Goal: Task Accomplishment & Management: Manage account settings

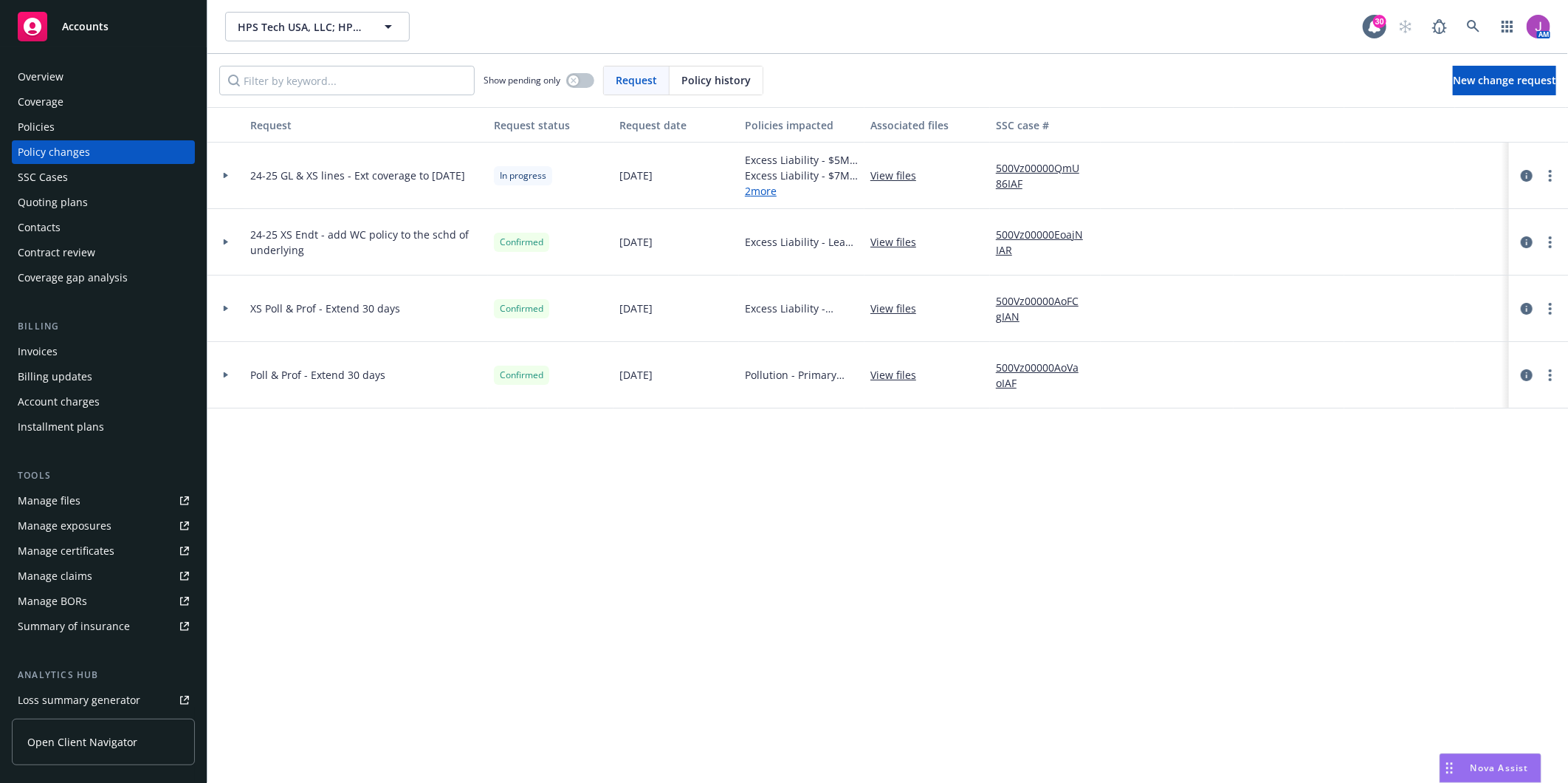
click at [225, 173] on icon at bounding box center [225, 175] width 6 height 5
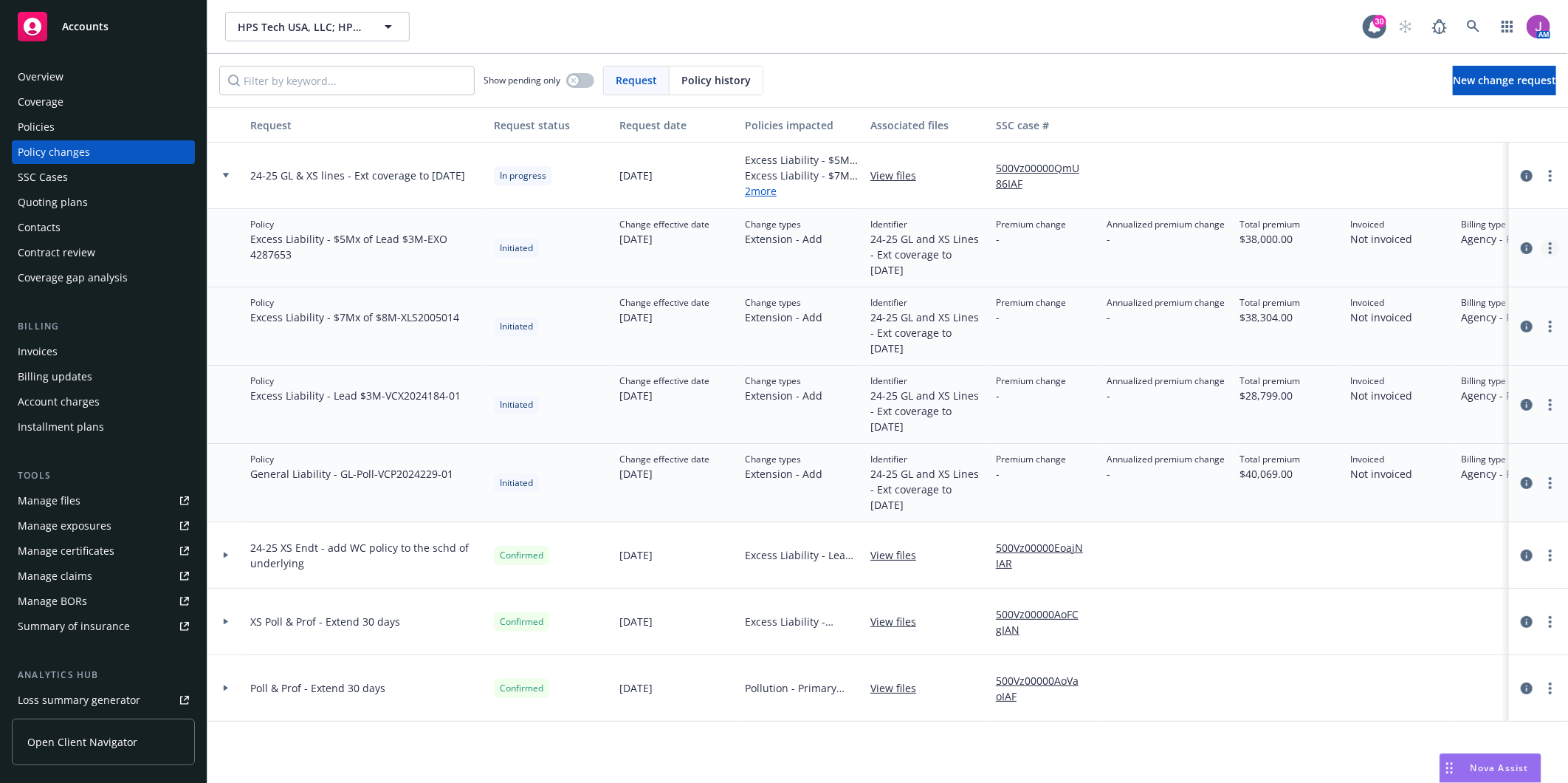
click at [1556, 253] on link "more" at bounding box center [1550, 248] width 17 height 17
click at [1549, 179] on icon "more" at bounding box center [1551, 176] width 3 height 12
click at [1163, 64] on div "Show pending only Request Policy history New change request" at bounding box center [888, 80] width 1361 height 53
click at [1548, 248] on link "more" at bounding box center [1550, 248] width 17 height 17
click at [1377, 307] on link "Resume workflow" at bounding box center [1432, 308] width 253 height 30
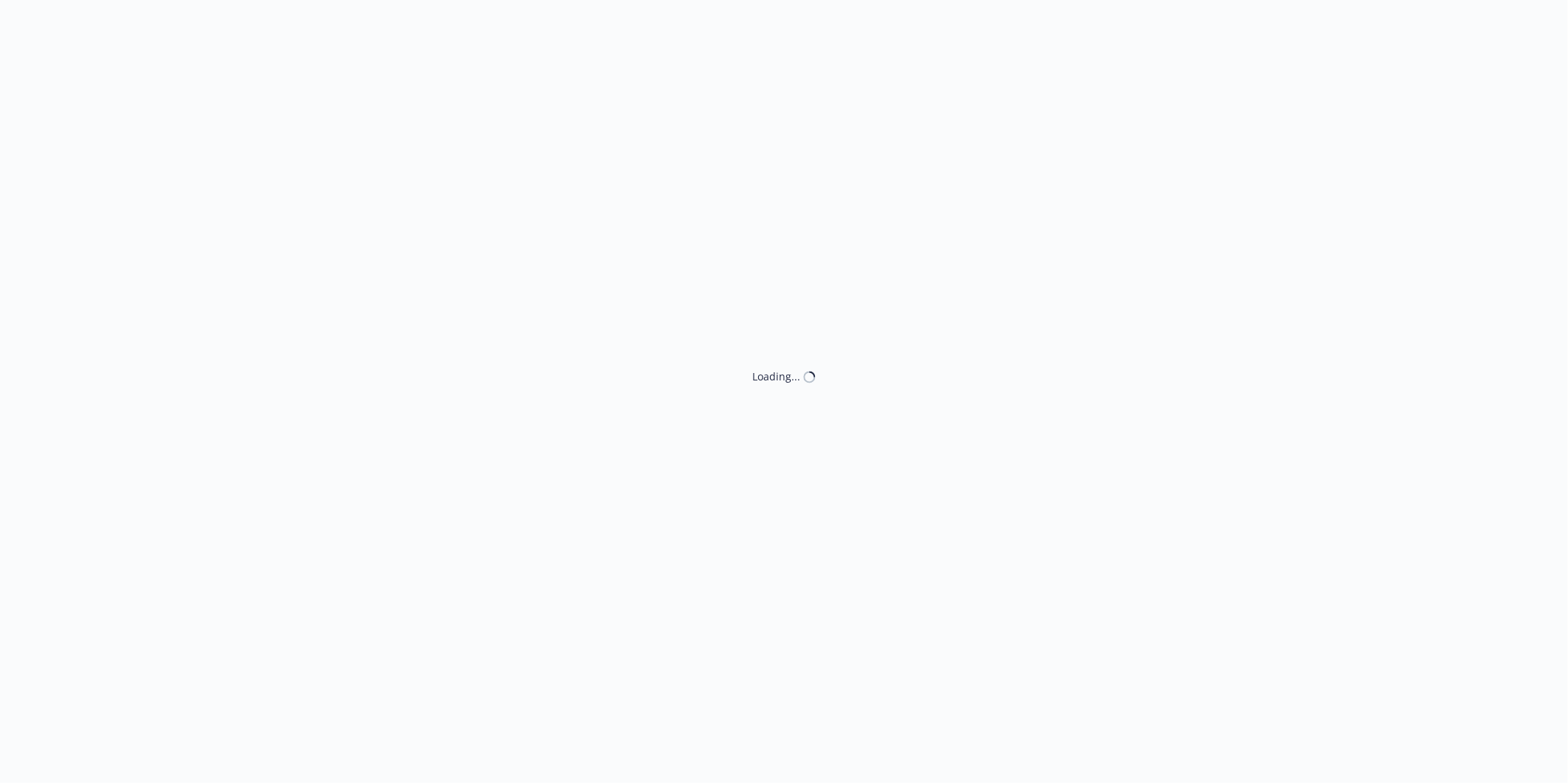
select select "ACCEPTED"
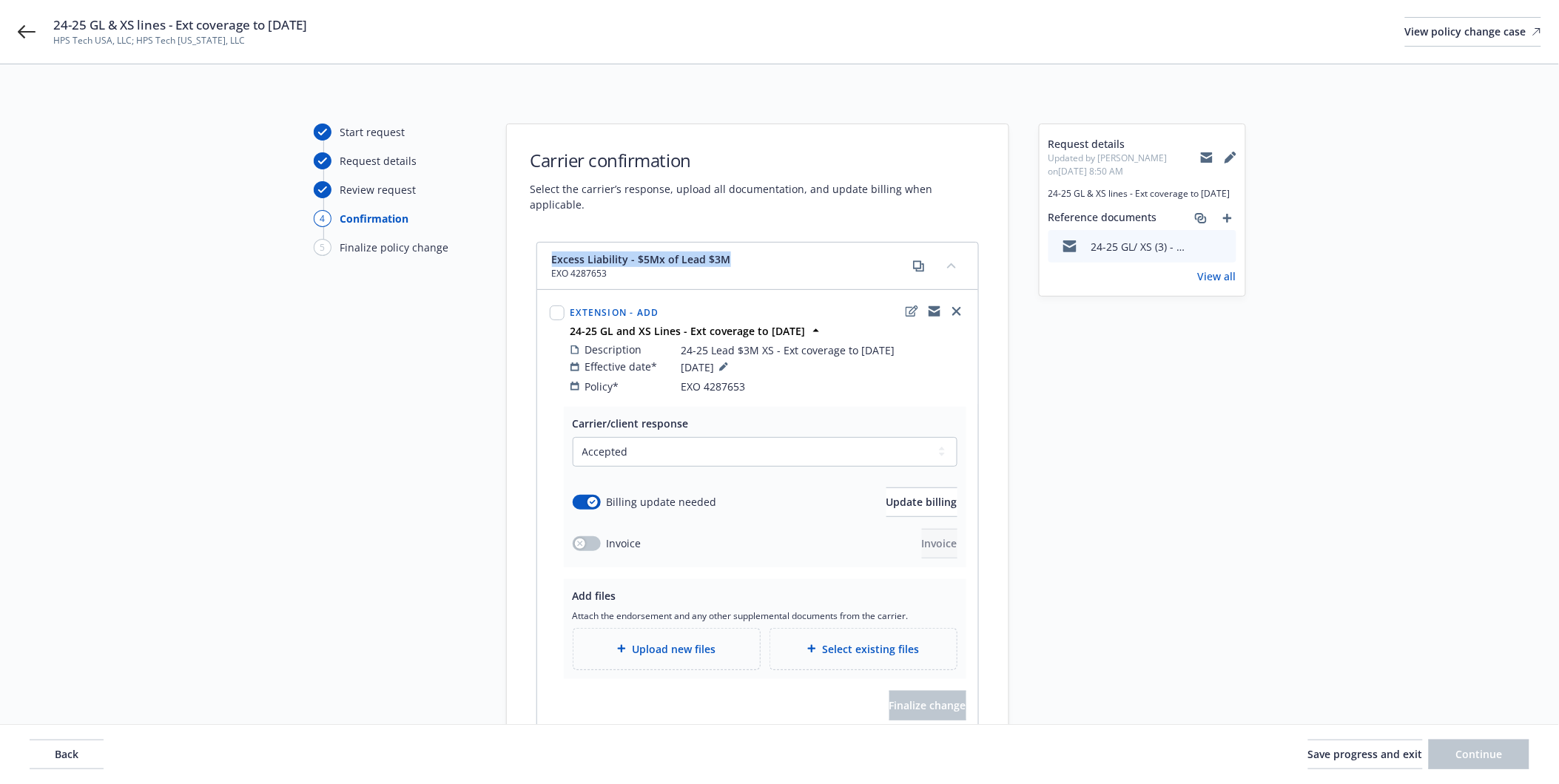
drag, startPoint x: 549, startPoint y: 240, endPoint x: 740, endPoint y: 248, distance: 191.2
click at [740, 248] on div "Excess Liability - $5Mx of Lead $3M EXO 4287653" at bounding box center [757, 265] width 441 height 47
click at [886, 495] on span "Update billing" at bounding box center [922, 501] width 71 height 14
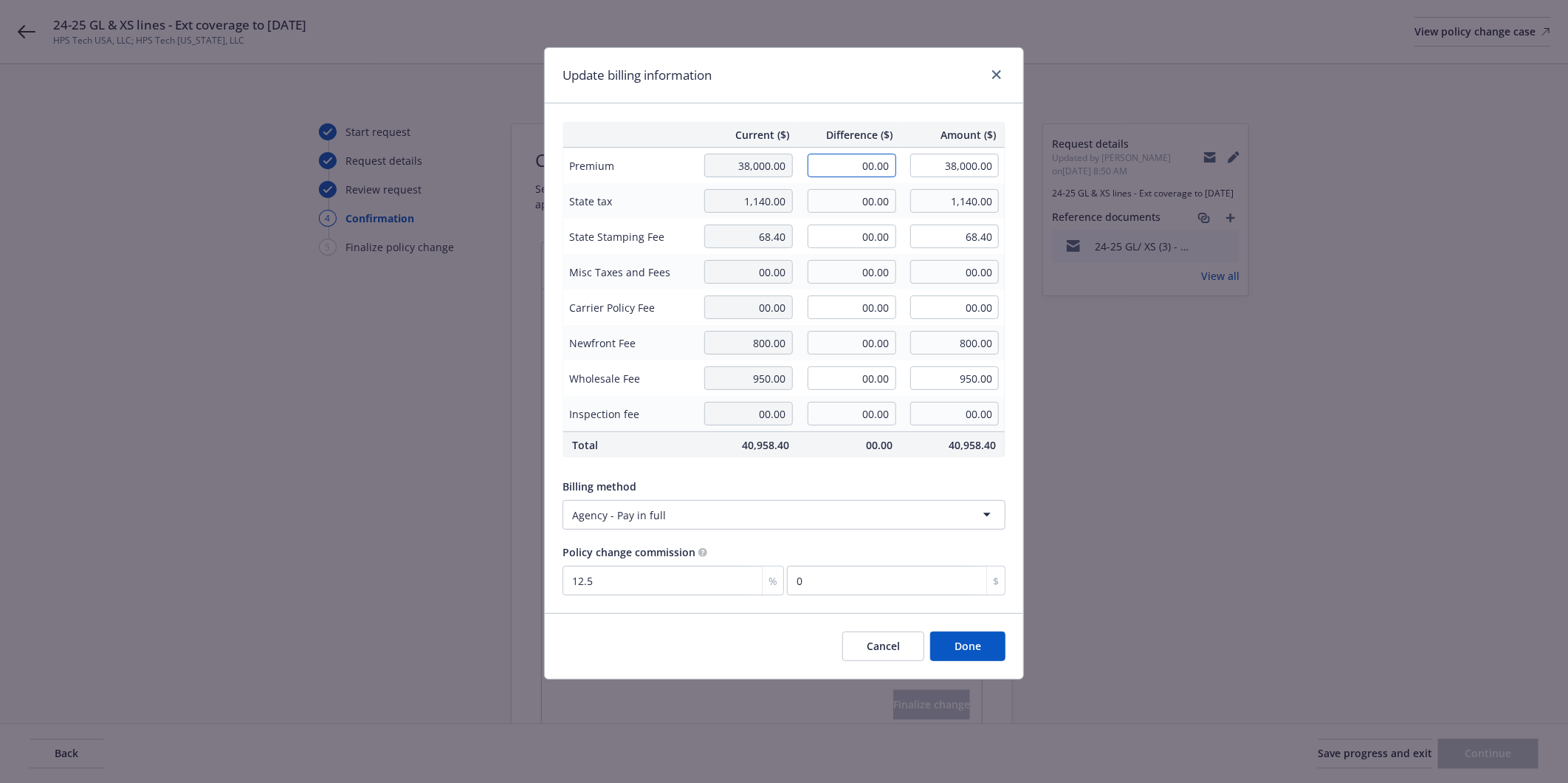
click at [866, 170] on input "00.00" at bounding box center [851, 165] width 88 height 24
type input "6,246.00"
type input "44,246.00"
type input "780.75"
click at [846, 373] on input "00.00" at bounding box center [851, 377] width 88 height 24
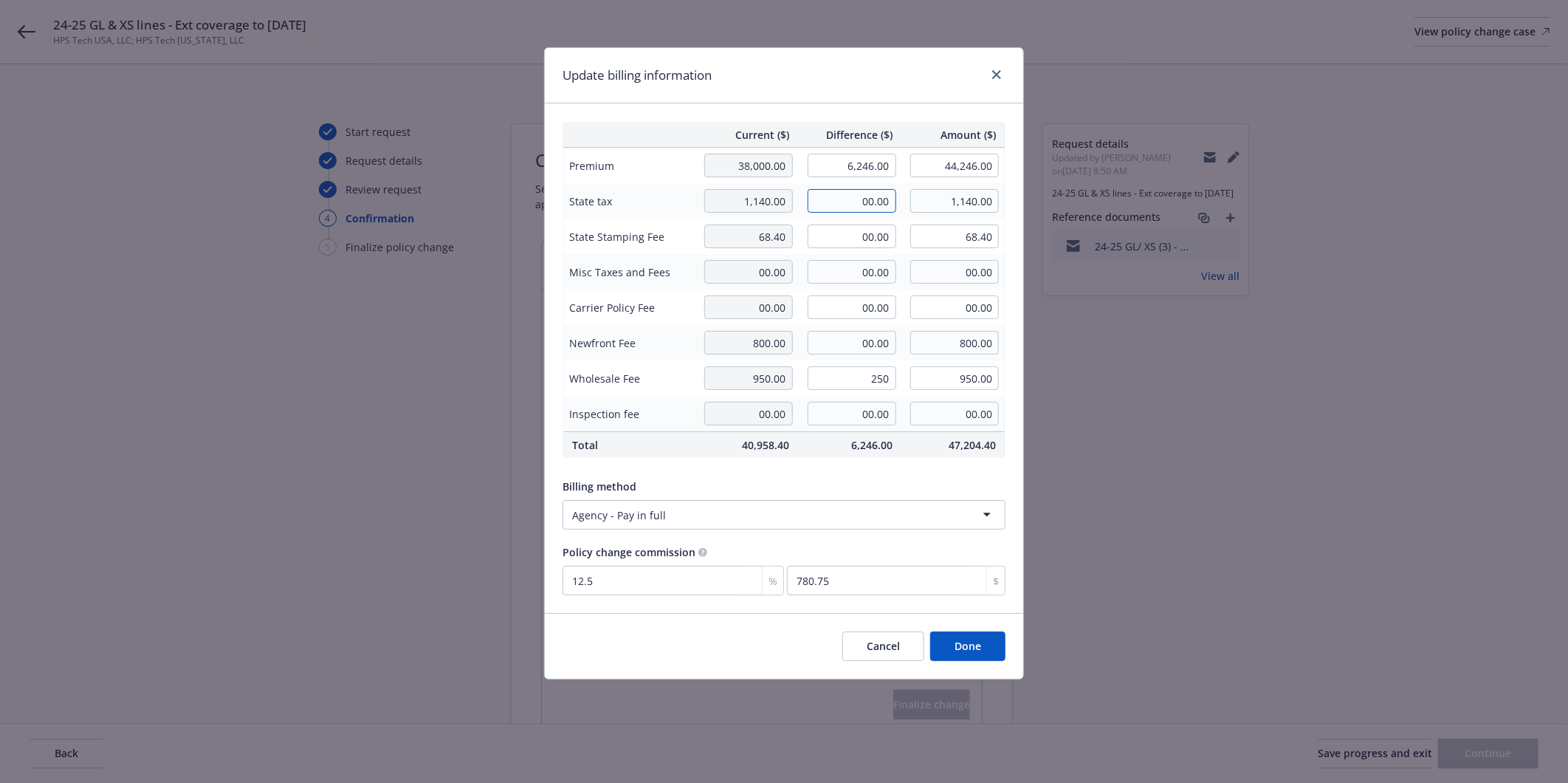
type input "250.00"
type input "1,200.00"
click at [852, 206] on input "00.00" at bounding box center [851, 201] width 88 height 24
type input "187.38"
type input "1,327.38"
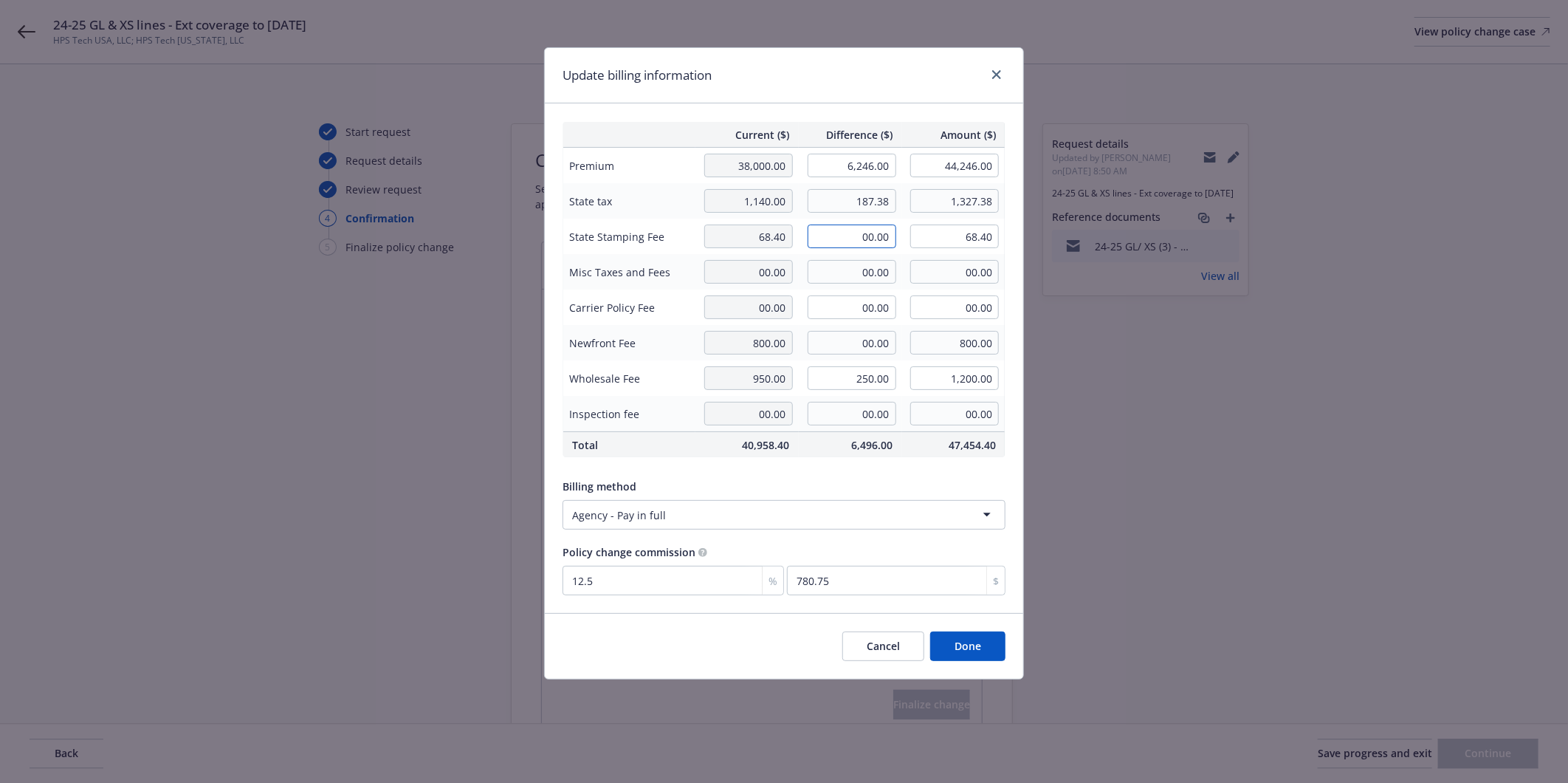
click at [846, 241] on input "00.00" at bounding box center [851, 236] width 88 height 24
type input "11.24"
type input "79.64"
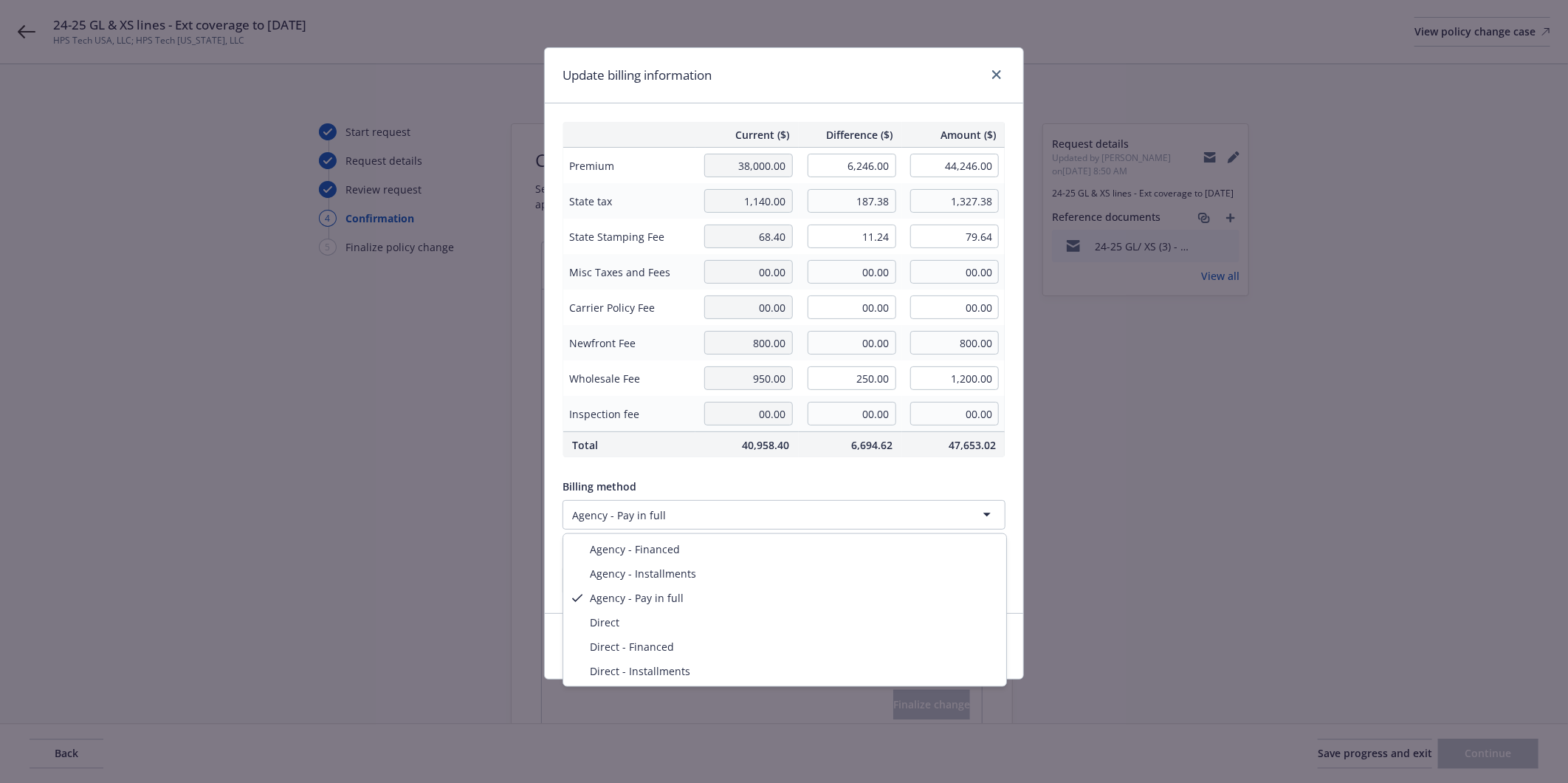
click at [860, 507] on html "24-25 GL & XS lines - Ext coverage to [DATE] HPS Tech USA, LLC; HPS Tech [US_ST…" at bounding box center [784, 392] width 1568 height 783
click at [860, 490] on body "24-25 GL & XS lines - Ext coverage to [DATE] HPS Tech USA, LLC; HPS Tech [US_ST…" at bounding box center [784, 392] width 1568 height 783
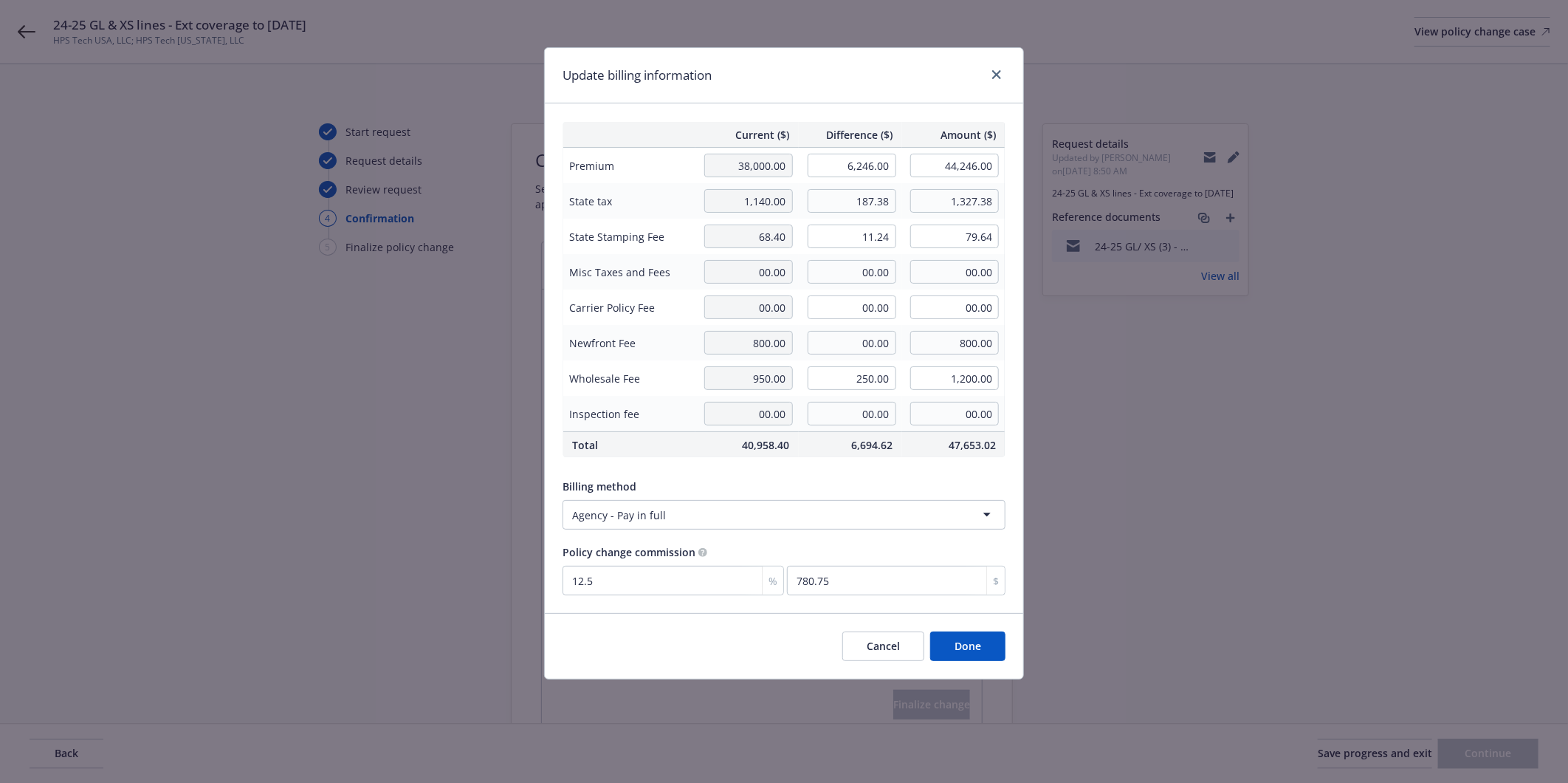
click at [977, 651] on button "Done" at bounding box center [967, 646] width 75 height 30
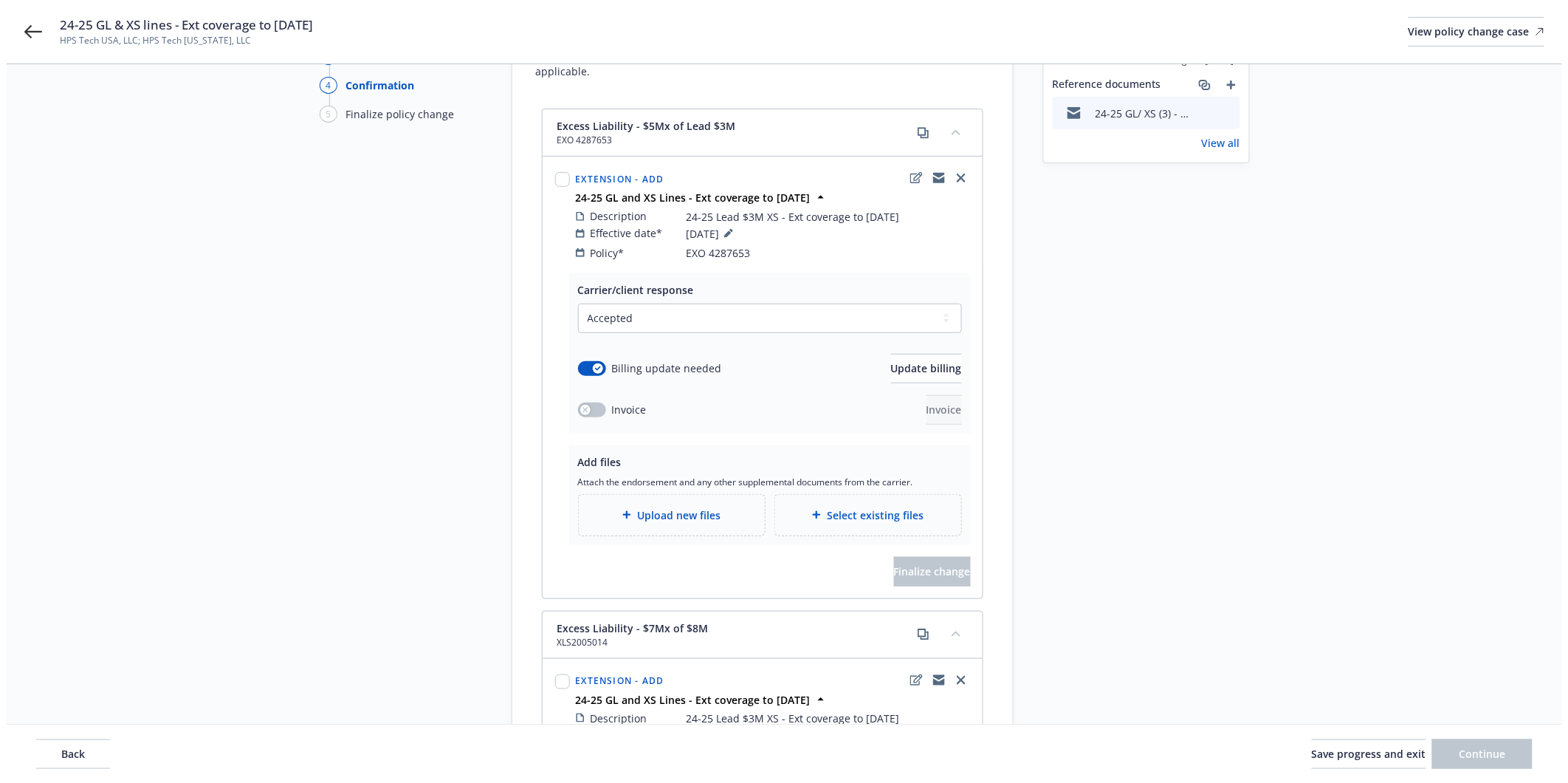
scroll to position [246, 0]
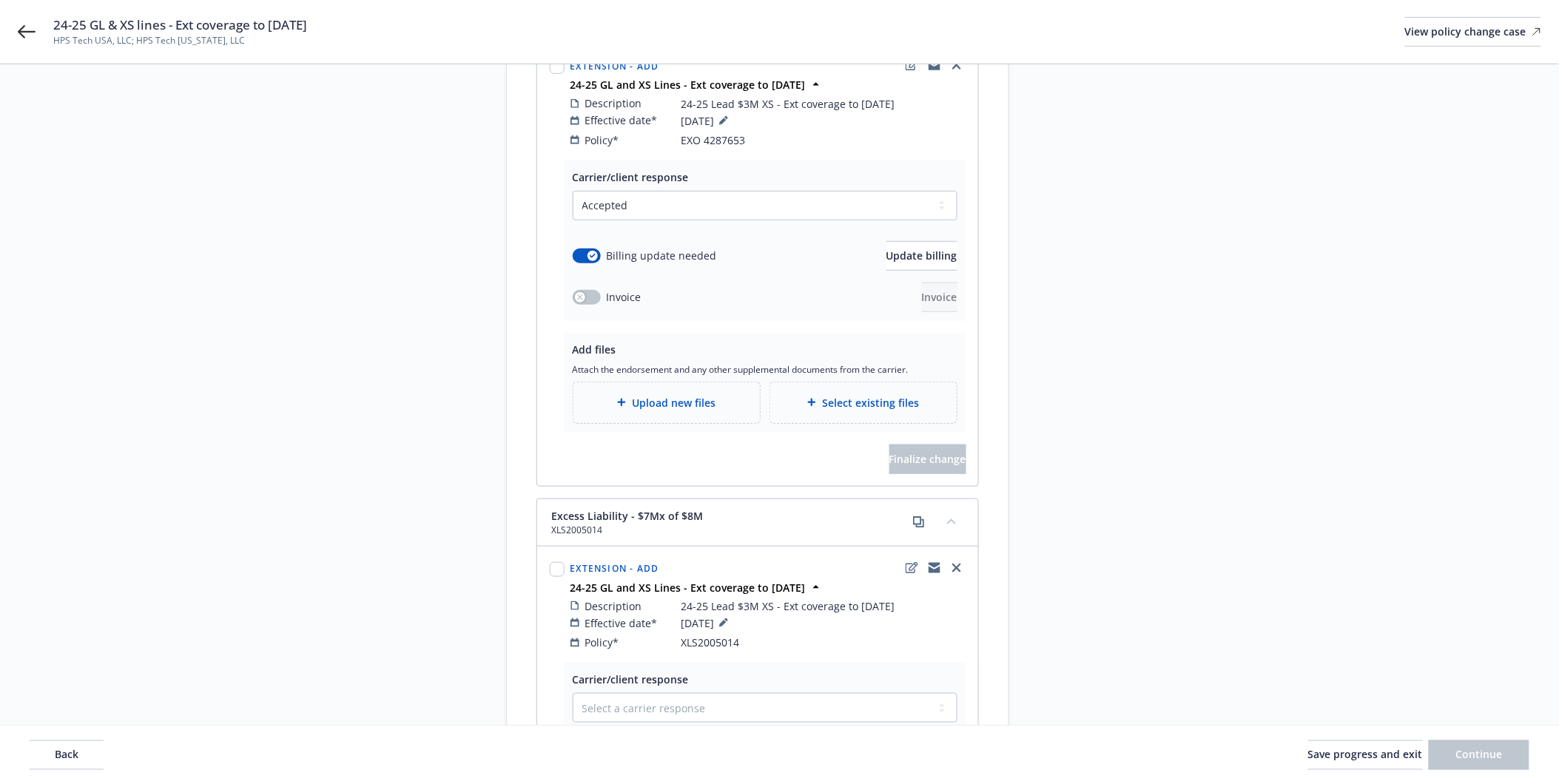
click at [674, 396] on div "Upload new files" at bounding box center [666, 402] width 163 height 17
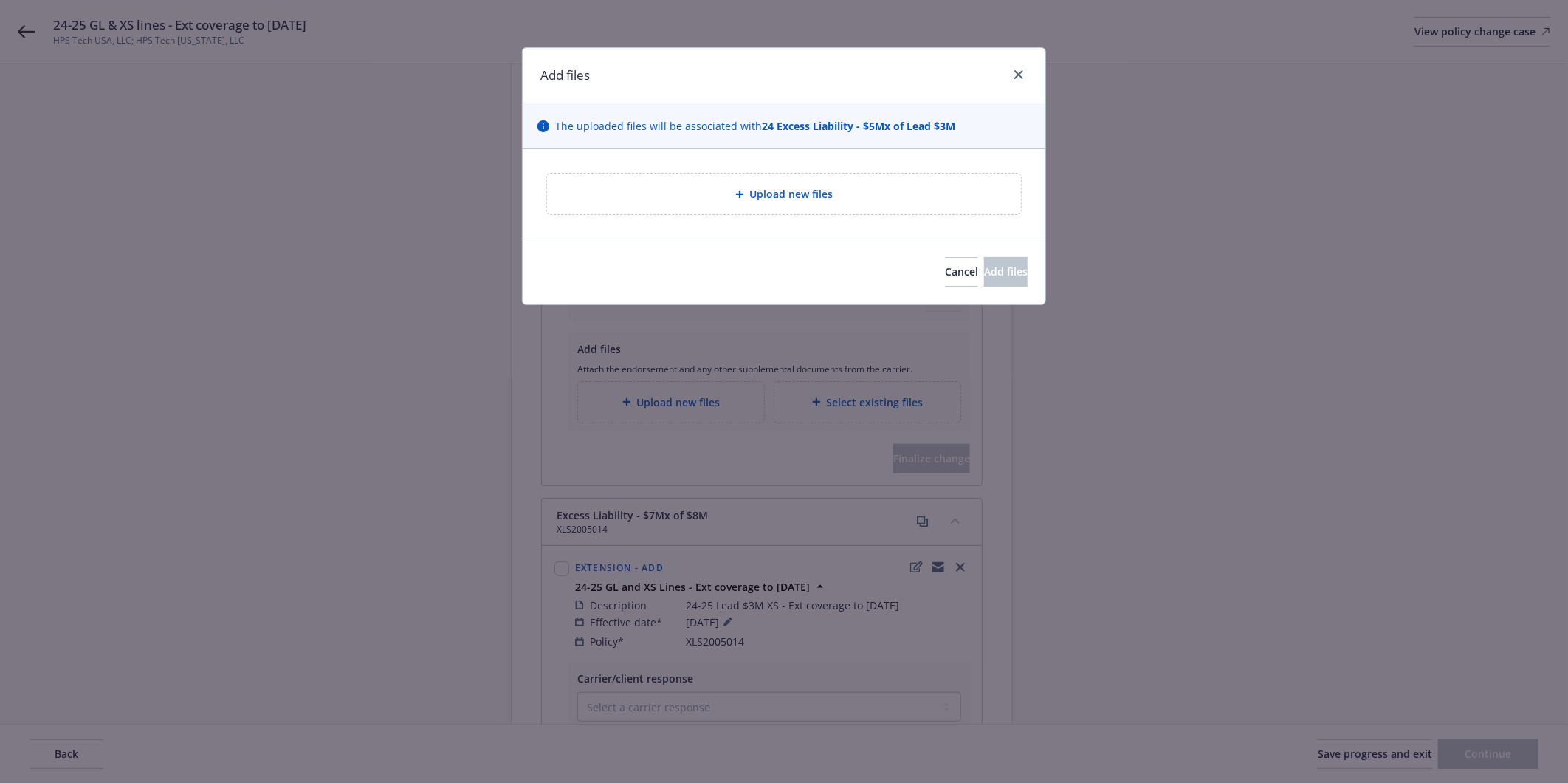
click at [789, 185] on div "Upload new files" at bounding box center [784, 193] width 450 height 17
type textarea "x"
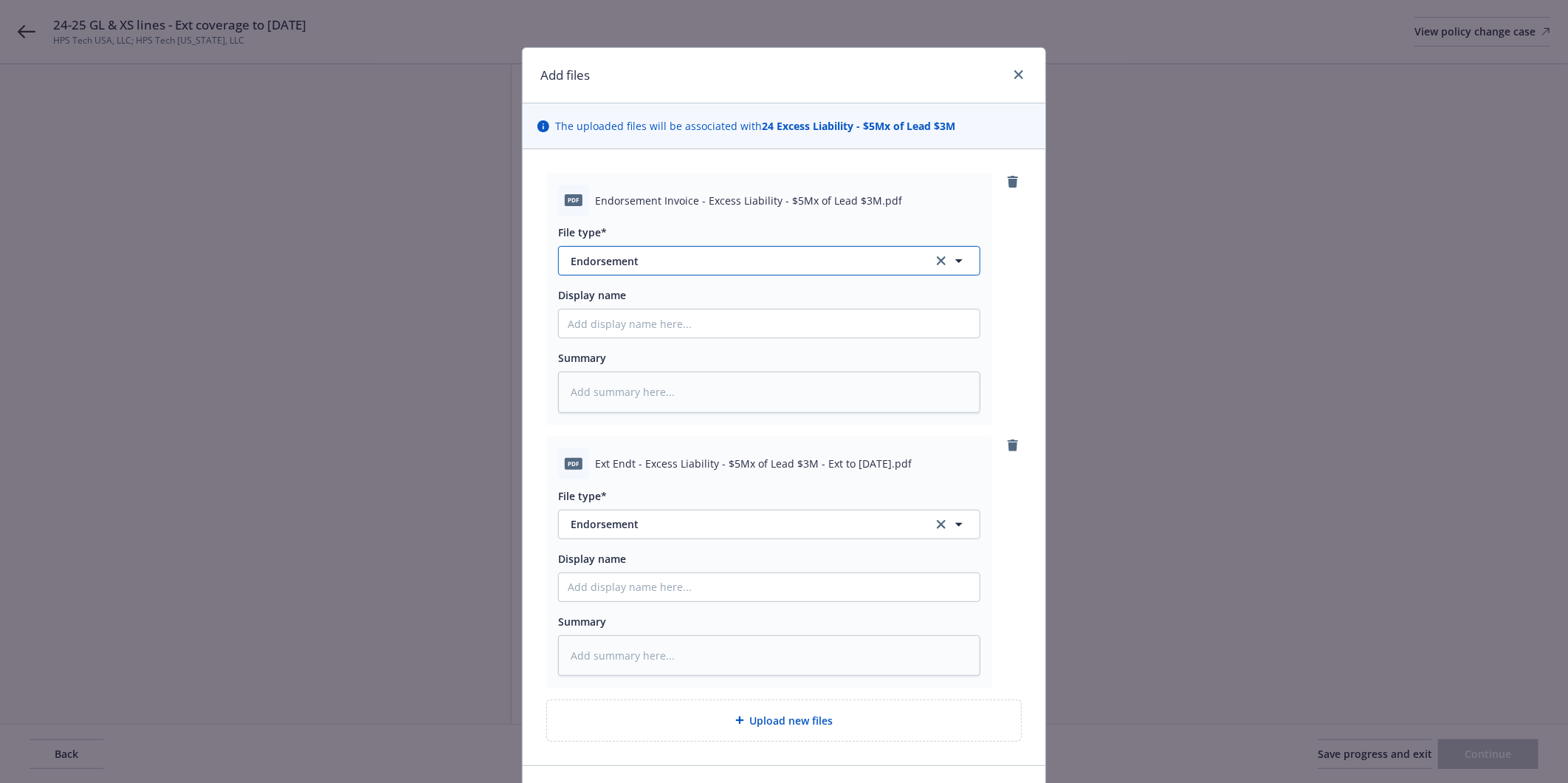
click at [637, 275] on button "Endorsement" at bounding box center [769, 261] width 422 height 30
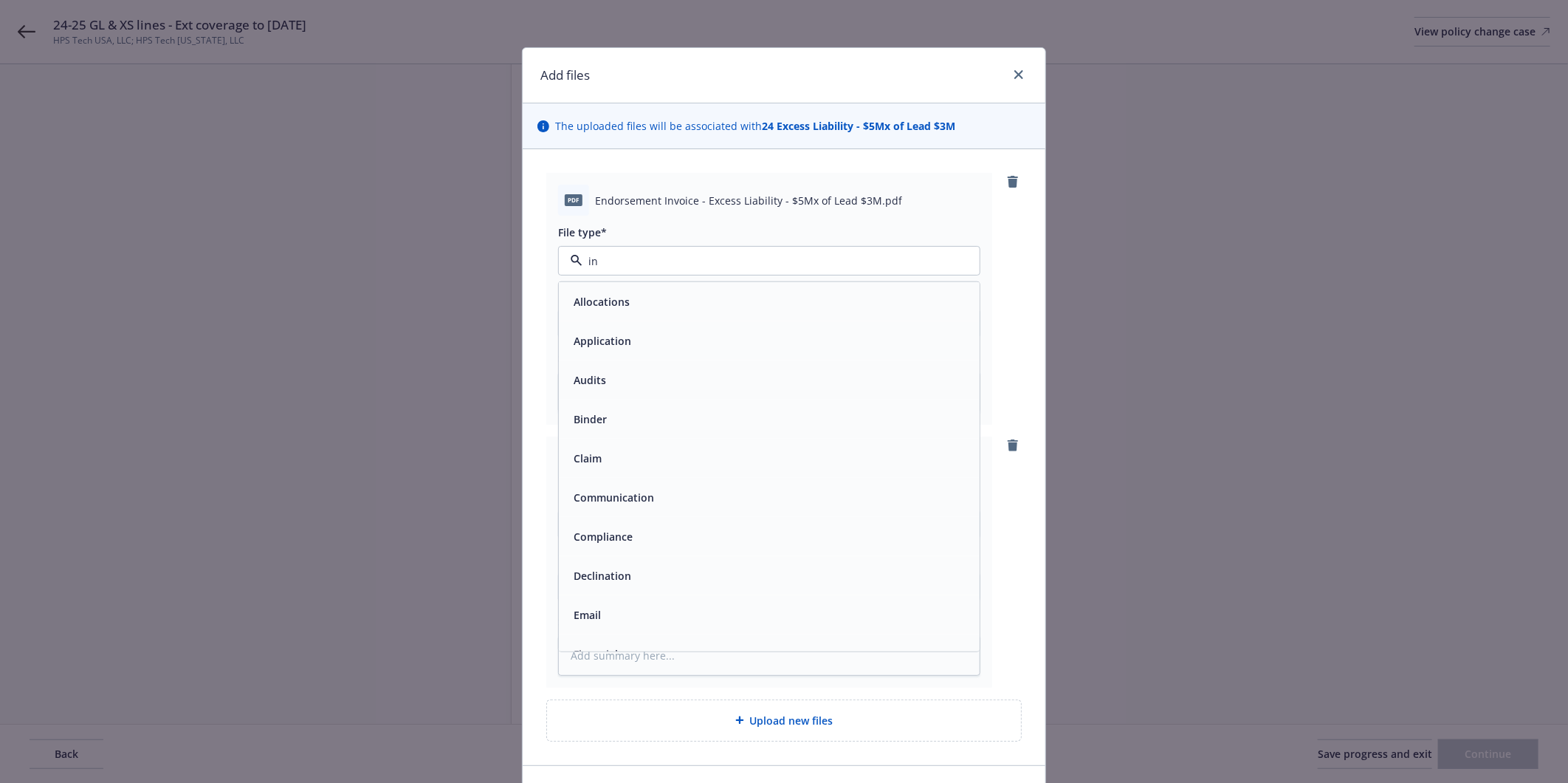
type input "inv"
click at [639, 338] on span "Invoice - Third Party" at bounding box center [624, 340] width 102 height 16
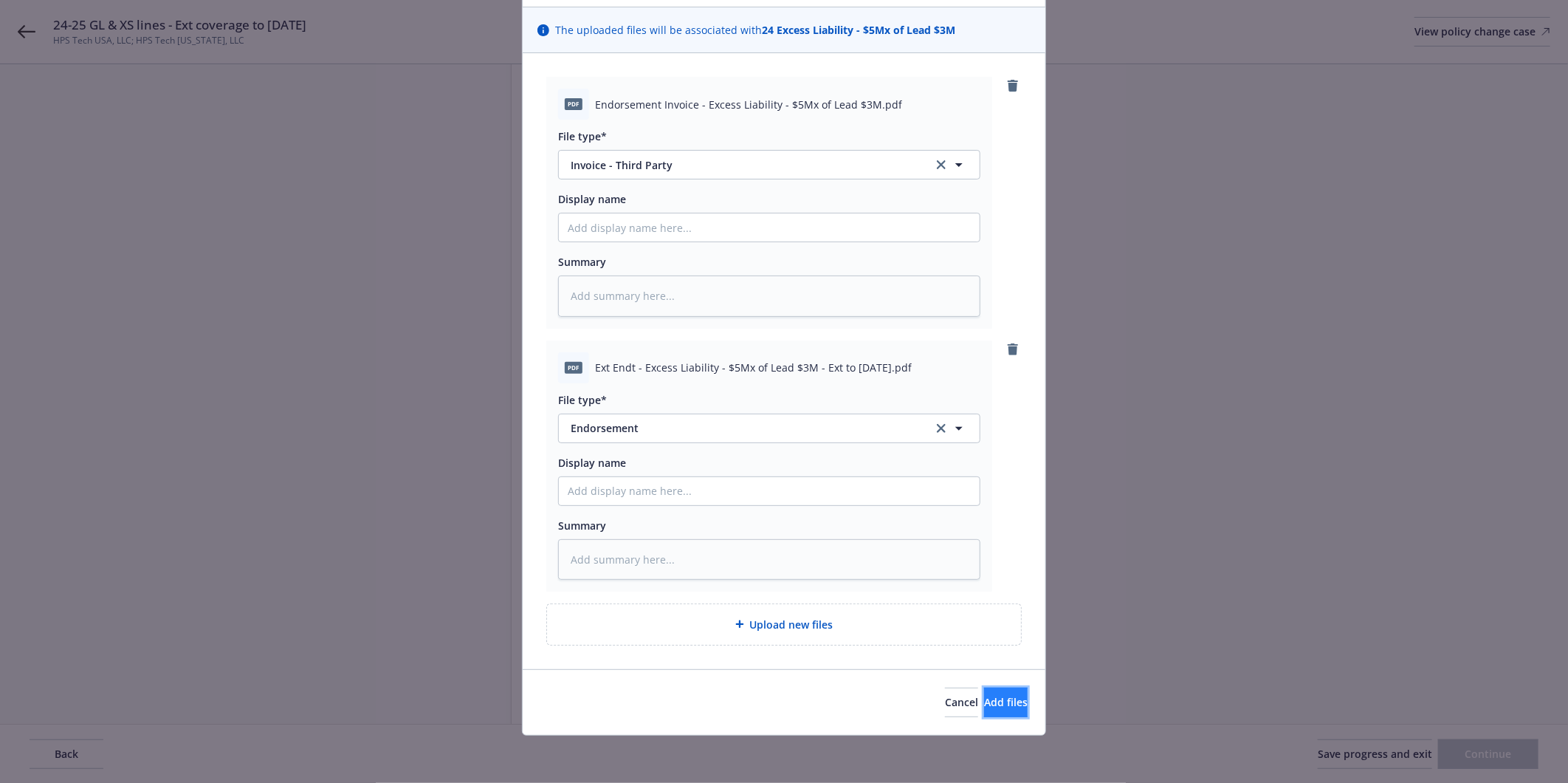
click at [984, 695] on span "Add files" at bounding box center [1006, 701] width 44 height 14
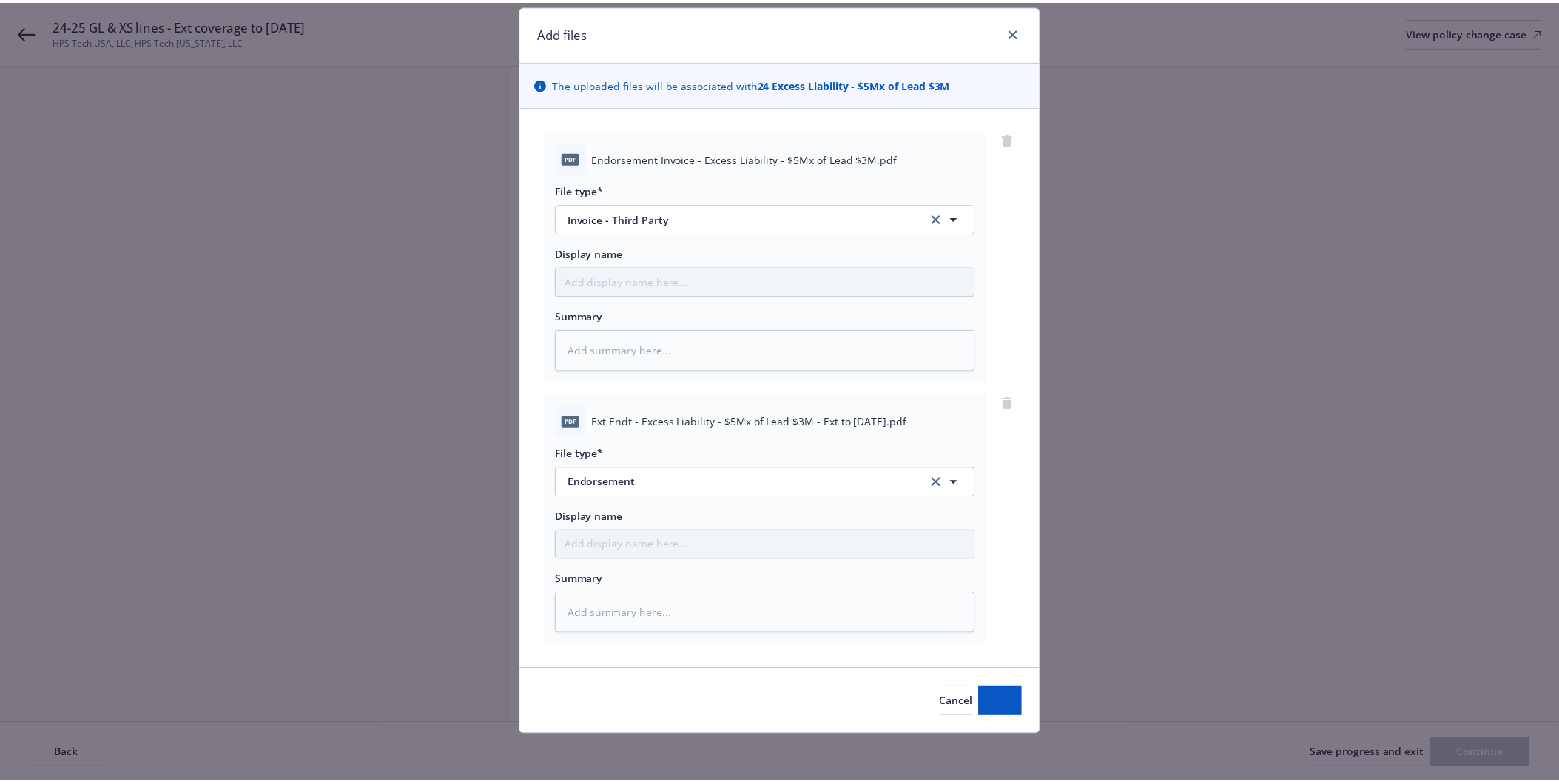
scroll to position [41, 0]
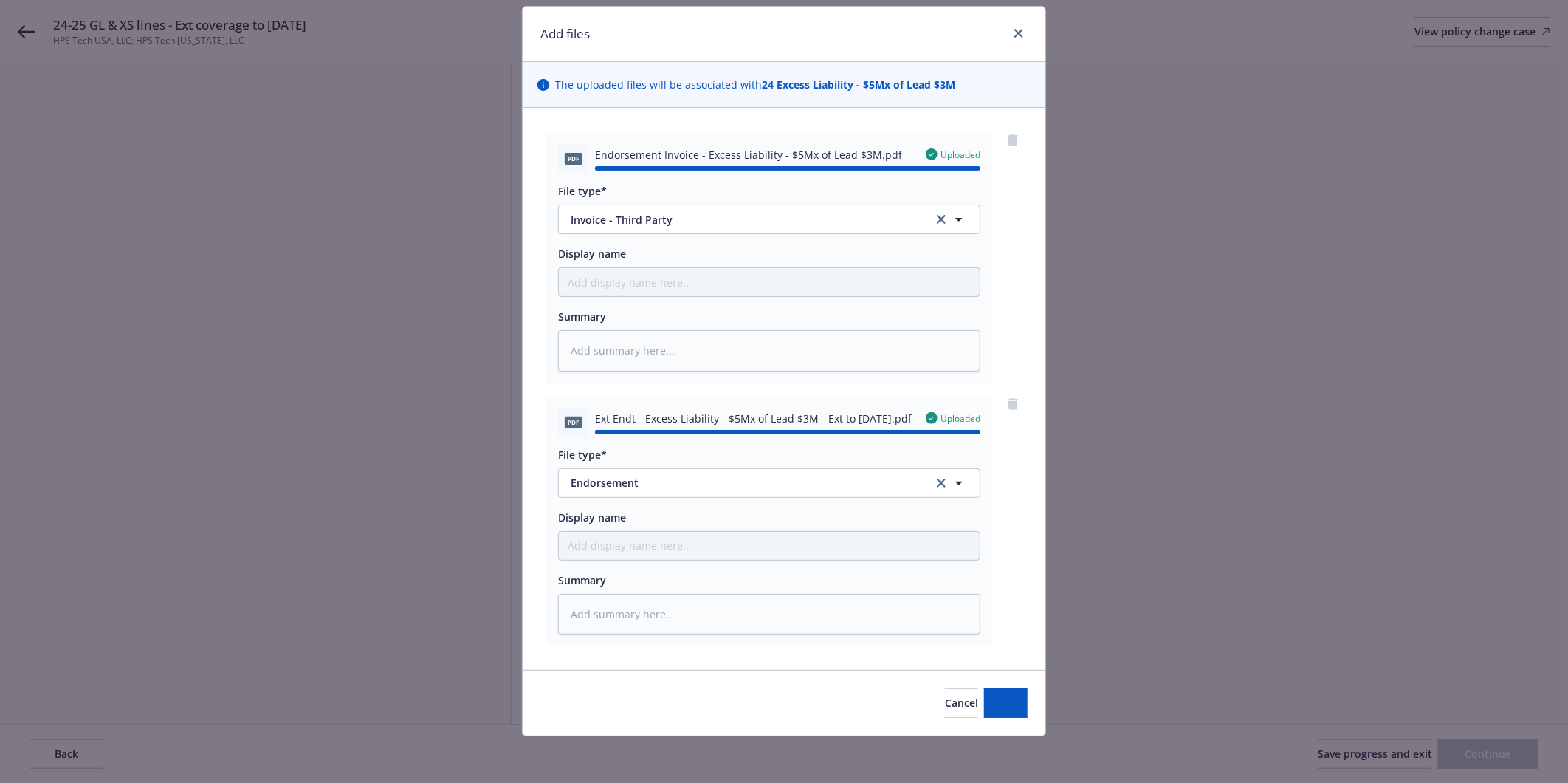
type textarea "x"
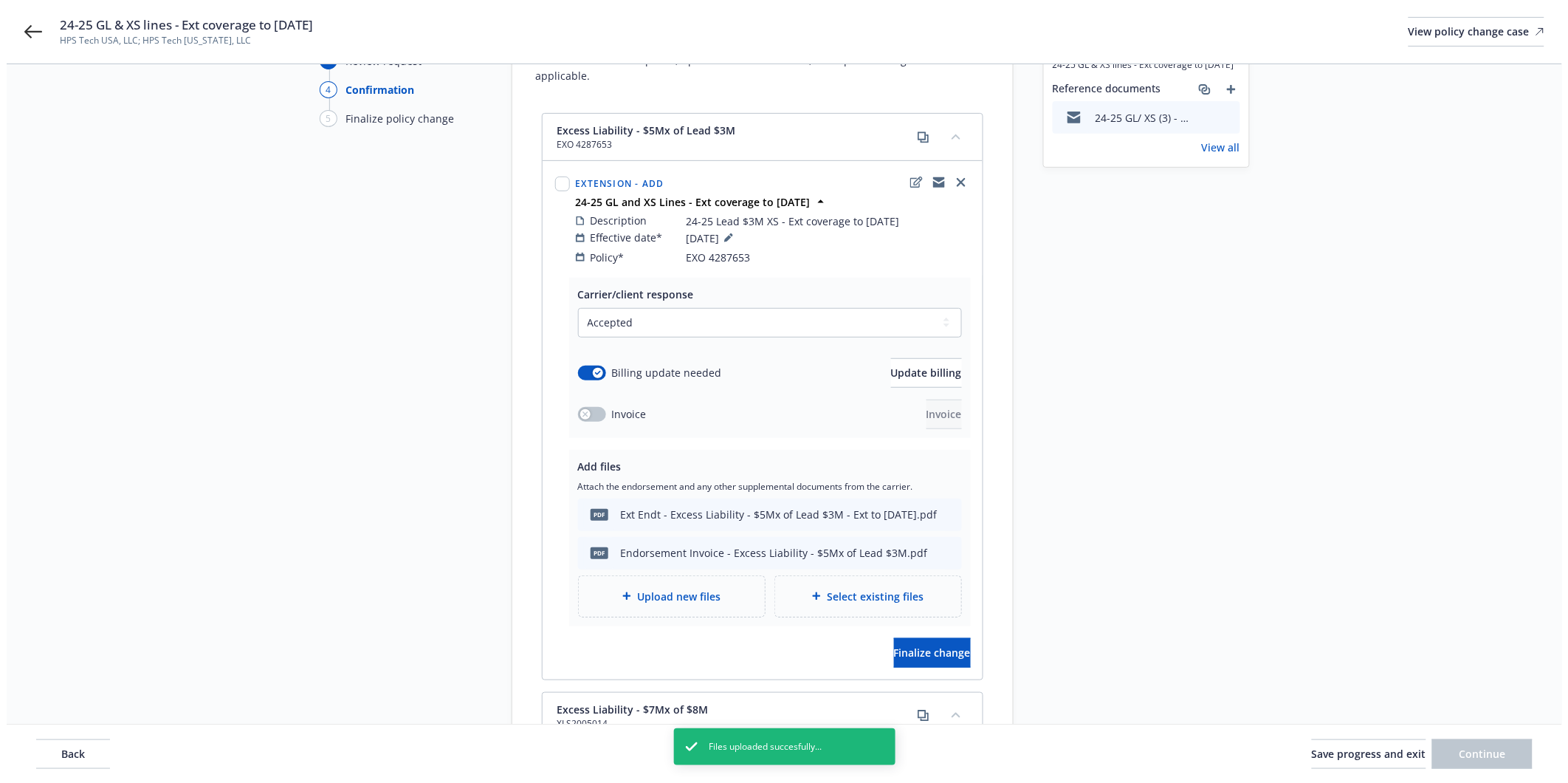
scroll to position [246, 0]
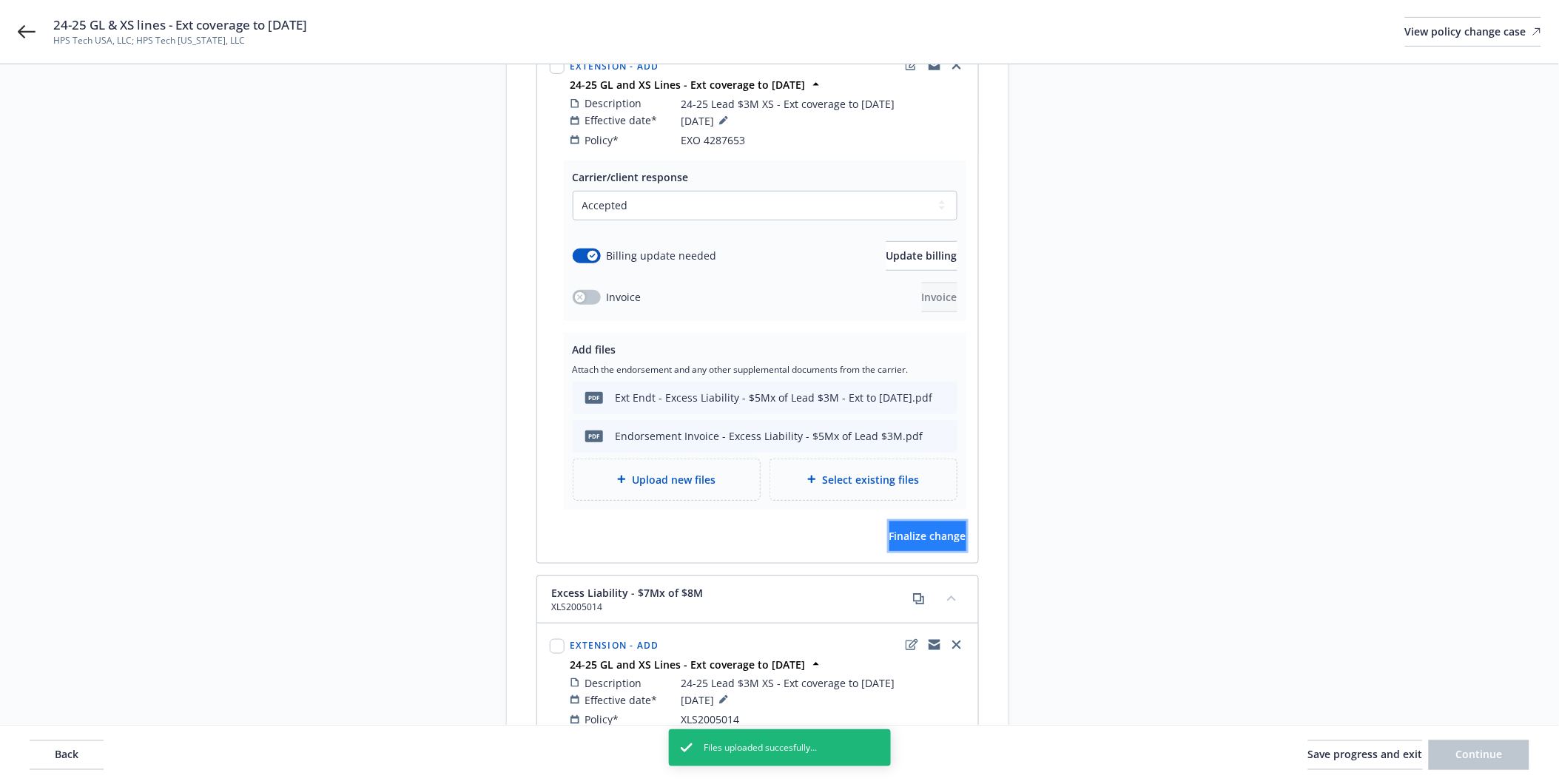
click at [913, 528] on span "Finalize change" at bounding box center [928, 535] width 77 height 14
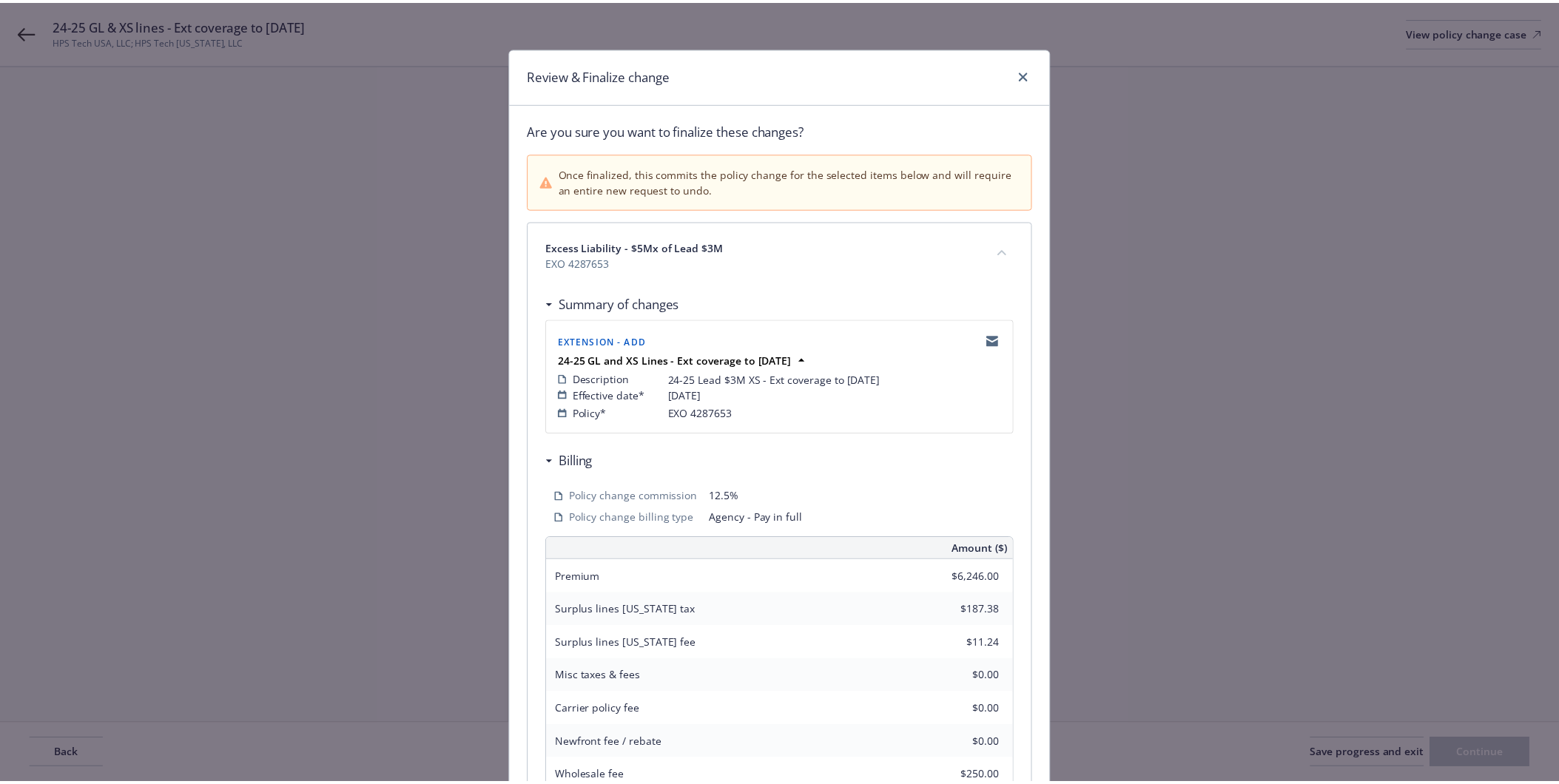
scroll to position [218, 0]
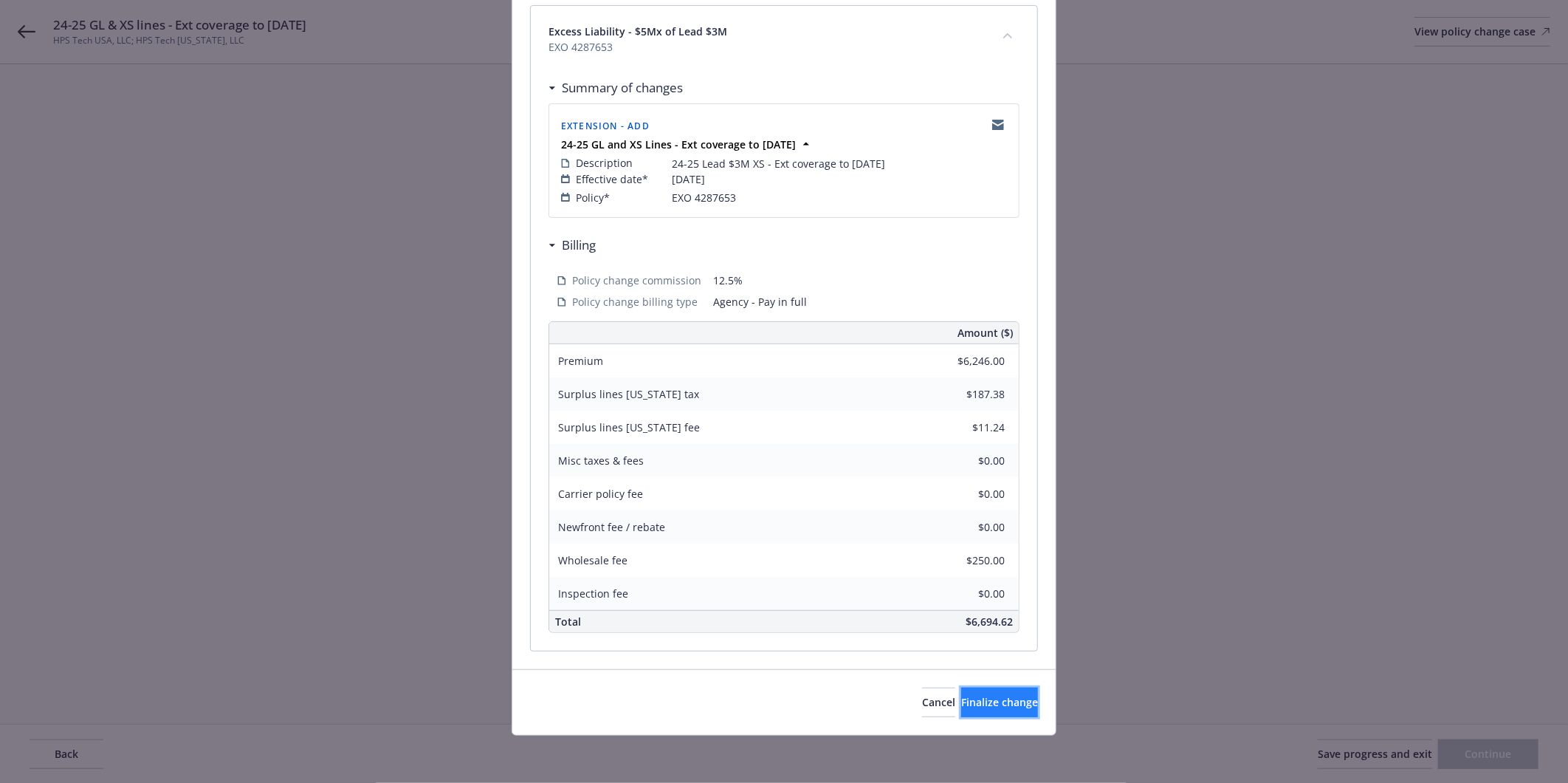
click at [961, 709] on span "Finalize change" at bounding box center [999, 701] width 77 height 14
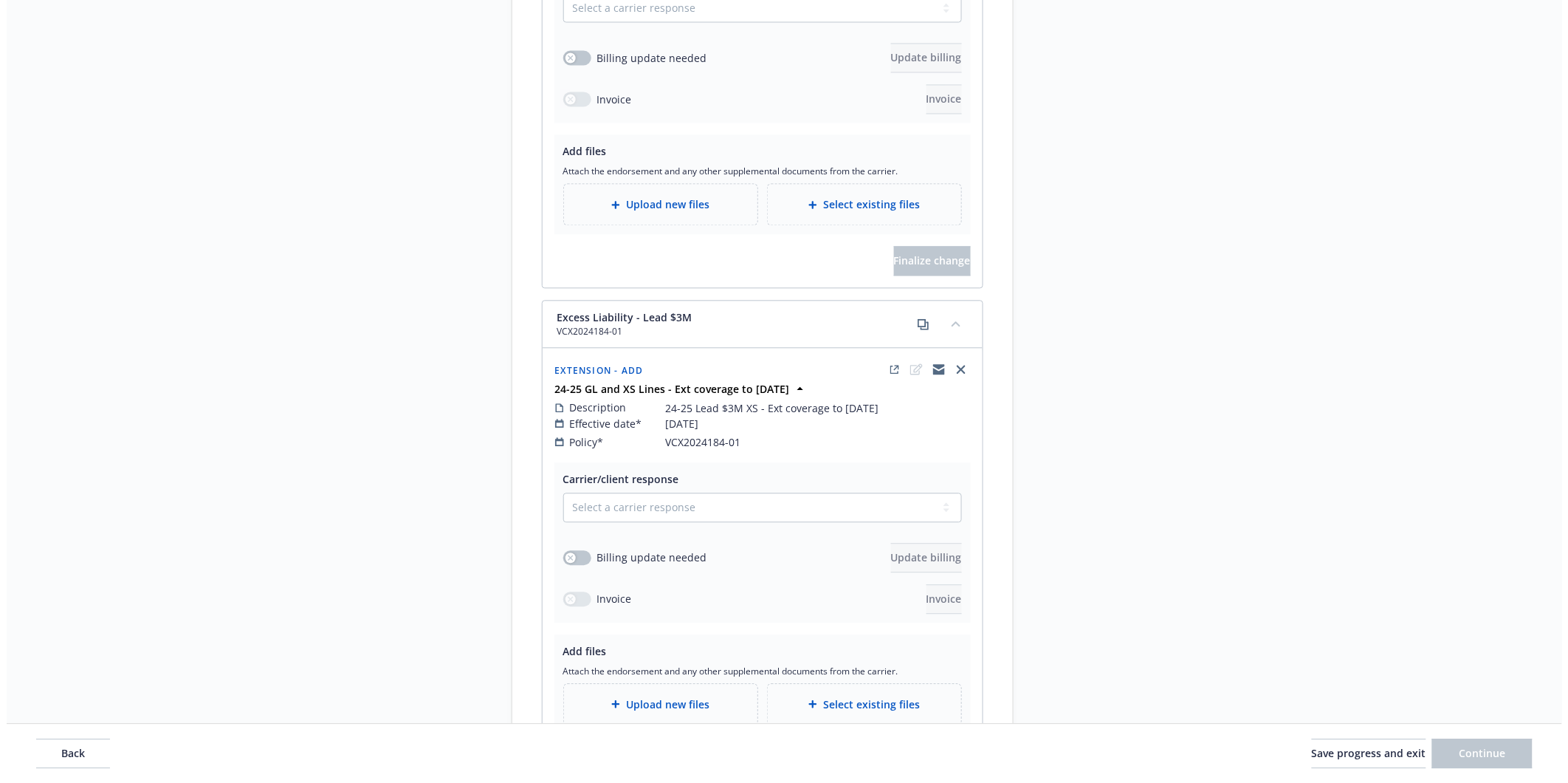
scroll to position [1148, 0]
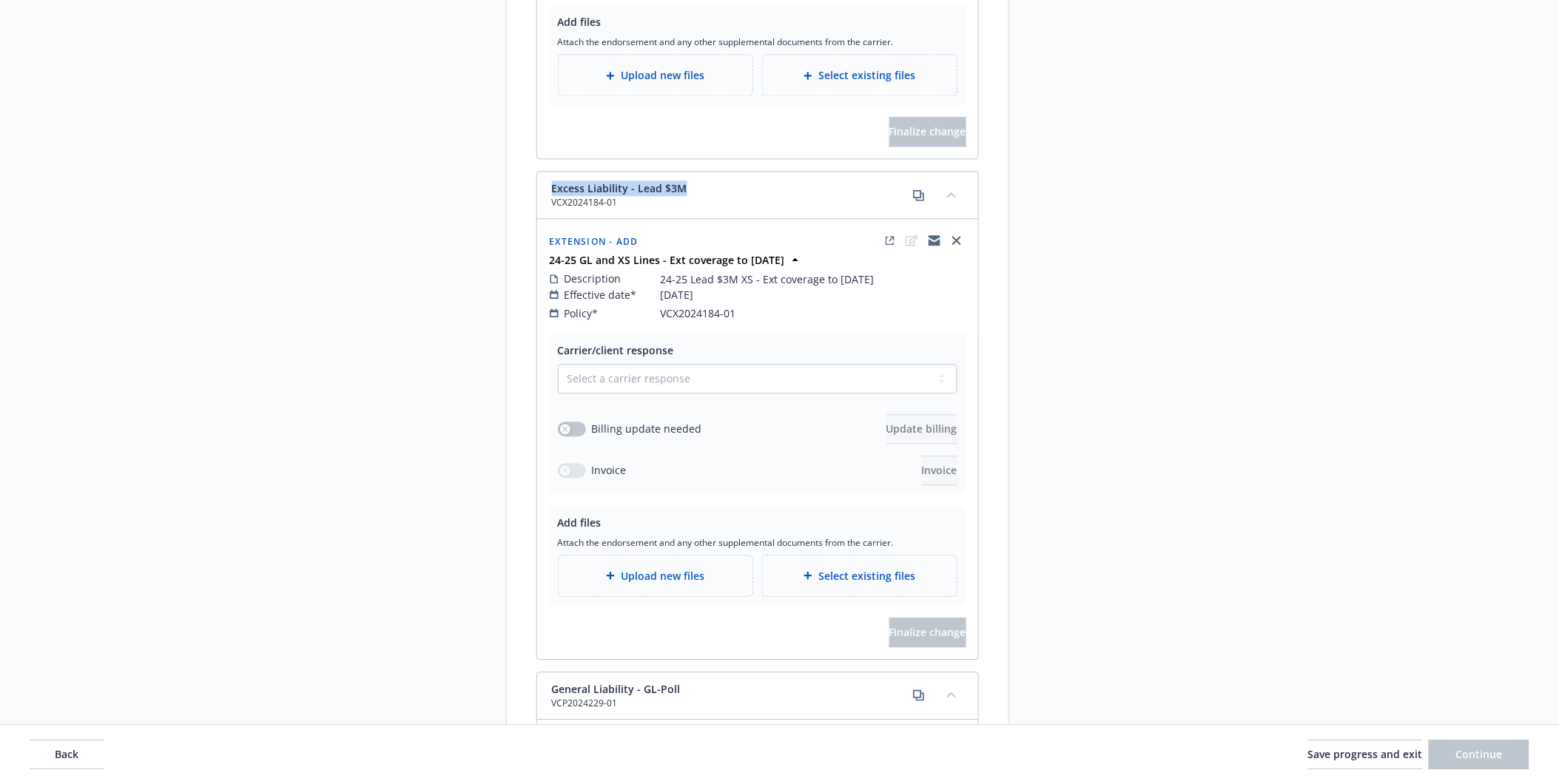
drag, startPoint x: 549, startPoint y: 170, endPoint x: 687, endPoint y: 170, distance: 138.0
click at [687, 171] on div "Excess Liability - Lead $3M VCX2024184-01" at bounding box center [757, 194] width 441 height 47
copy span "Excess Liability - Lead $3M"
click at [633, 370] on select "Select a carrier response Accepted Accepted with revision No endorsement needed…" at bounding box center [757, 379] width 400 height 30
select select "ACCEPTED"
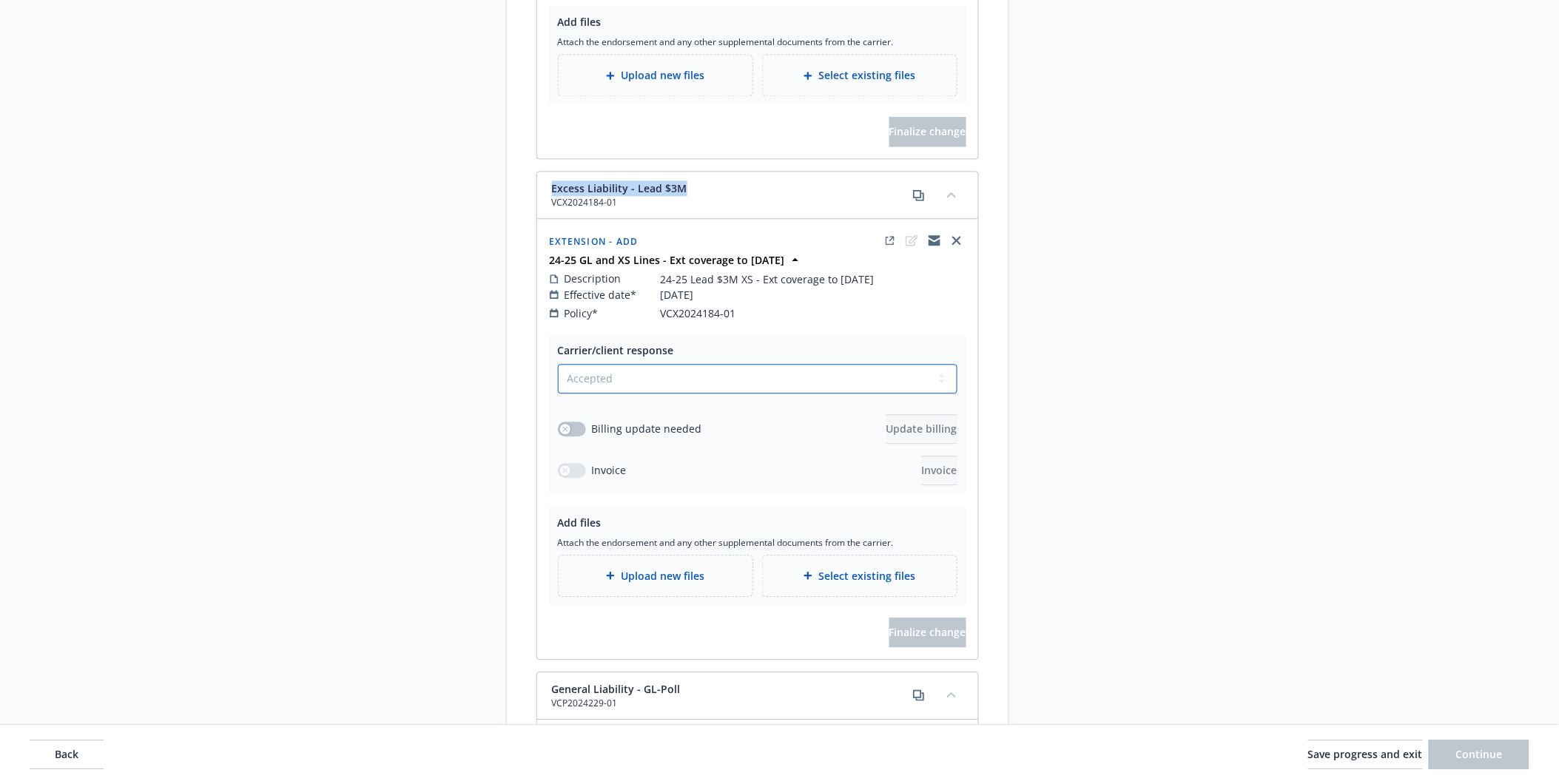
click at [558, 364] on select "Select a carrier response Accepted Accepted with revision No endorsement needed…" at bounding box center [757, 379] width 400 height 30
click at [568, 425] on div "button" at bounding box center [565, 430] width 11 height 11
click at [905, 415] on button "Update billing" at bounding box center [922, 430] width 71 height 30
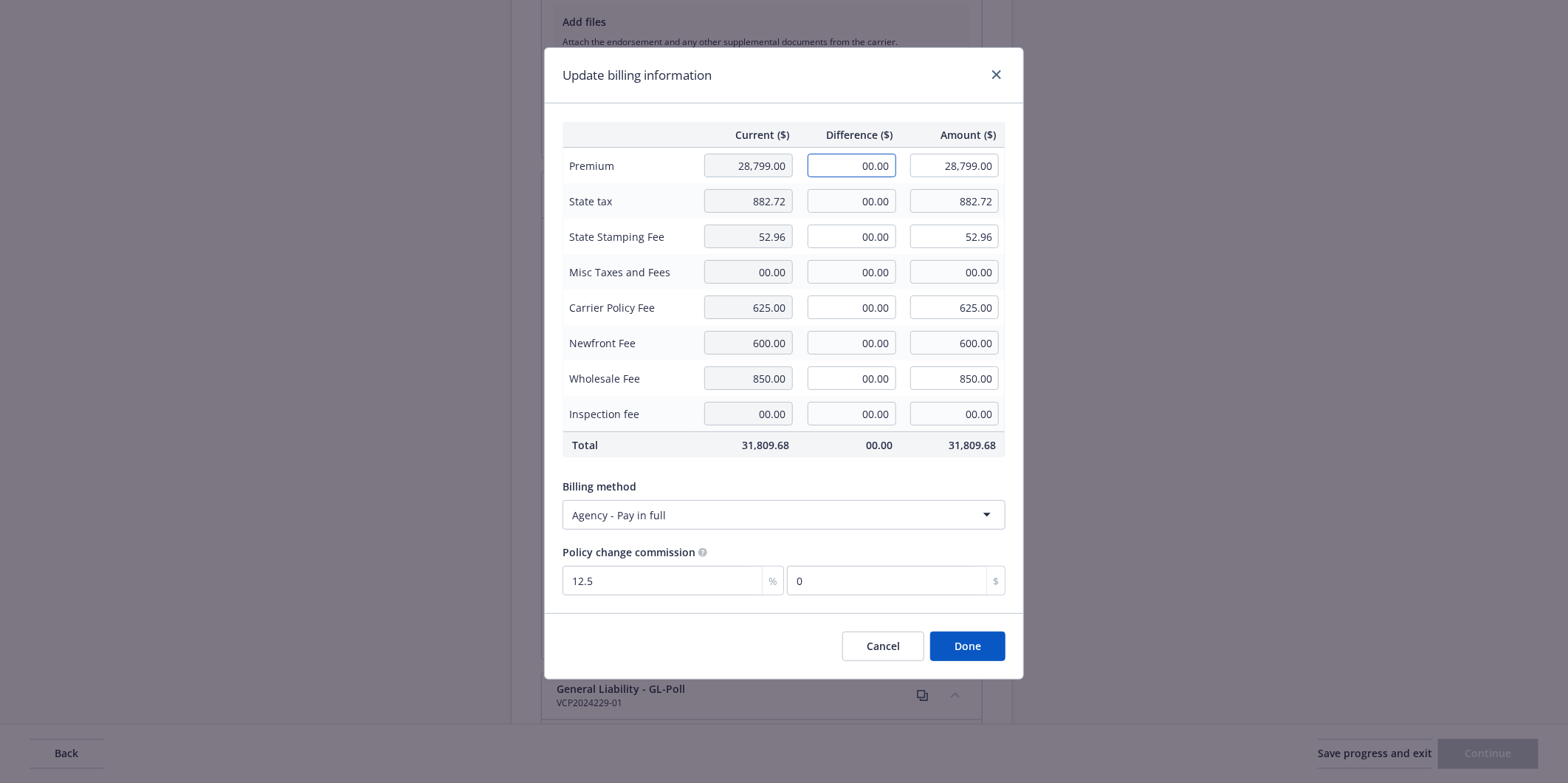
click at [832, 172] on input "00.00" at bounding box center [851, 165] width 88 height 24
type input "4,734.00"
type input "33,533.00"
type input "591.75"
click at [852, 186] on td "00.00" at bounding box center [850, 201] width 103 height 36
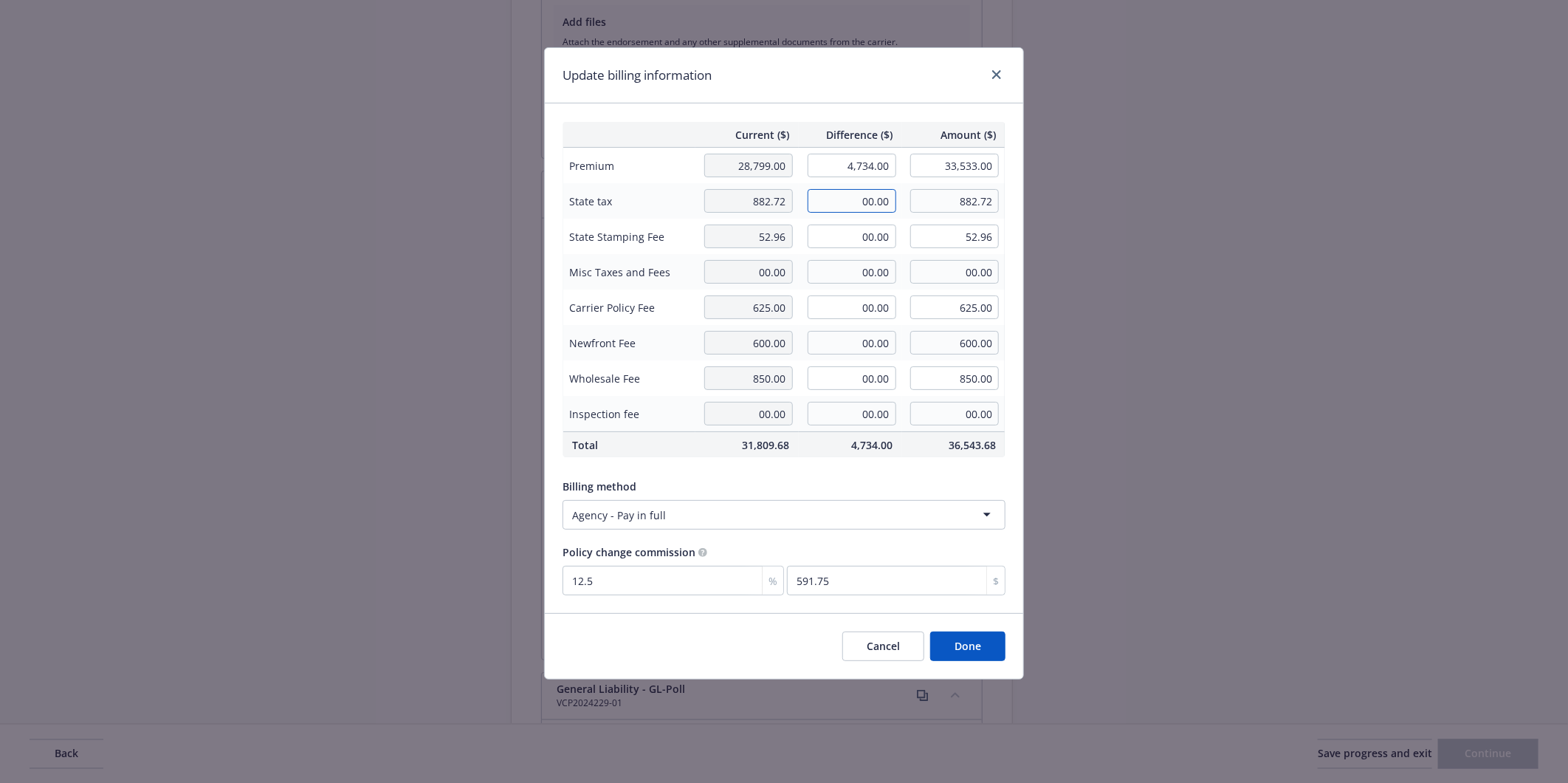
click at [853, 201] on input "00.00" at bounding box center [851, 201] width 88 height 24
type input "2"
type input "00.00"
click at [860, 379] on input "00.00" at bounding box center [851, 377] width 88 height 24
type input "250.00"
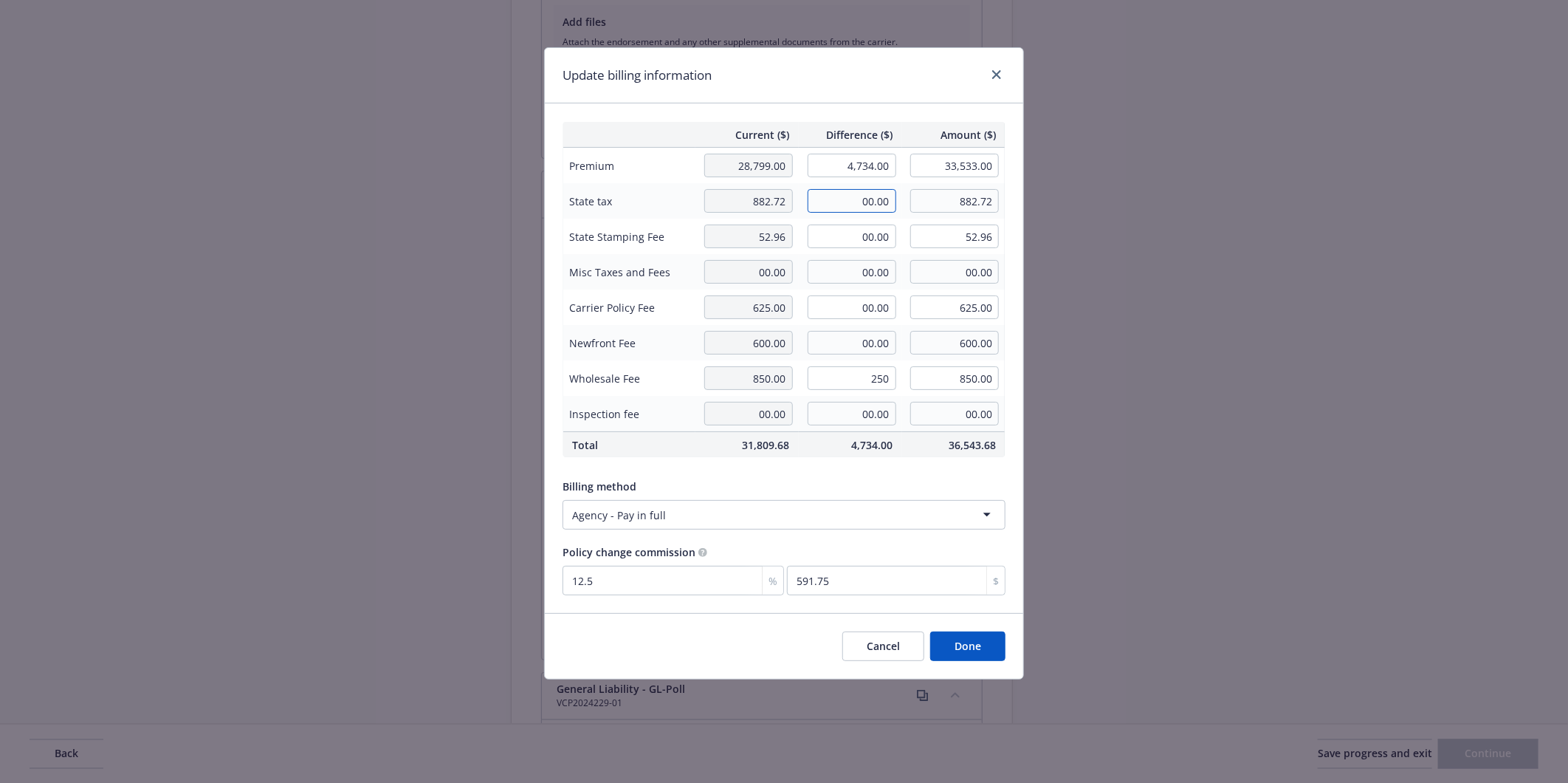
type input "1,100.00"
click at [845, 197] on input "00.00" at bounding box center [851, 201] width 88 height 24
type input "142.02"
type input "1,024.74"
click at [849, 345] on input "00.00" at bounding box center [851, 342] width 88 height 24
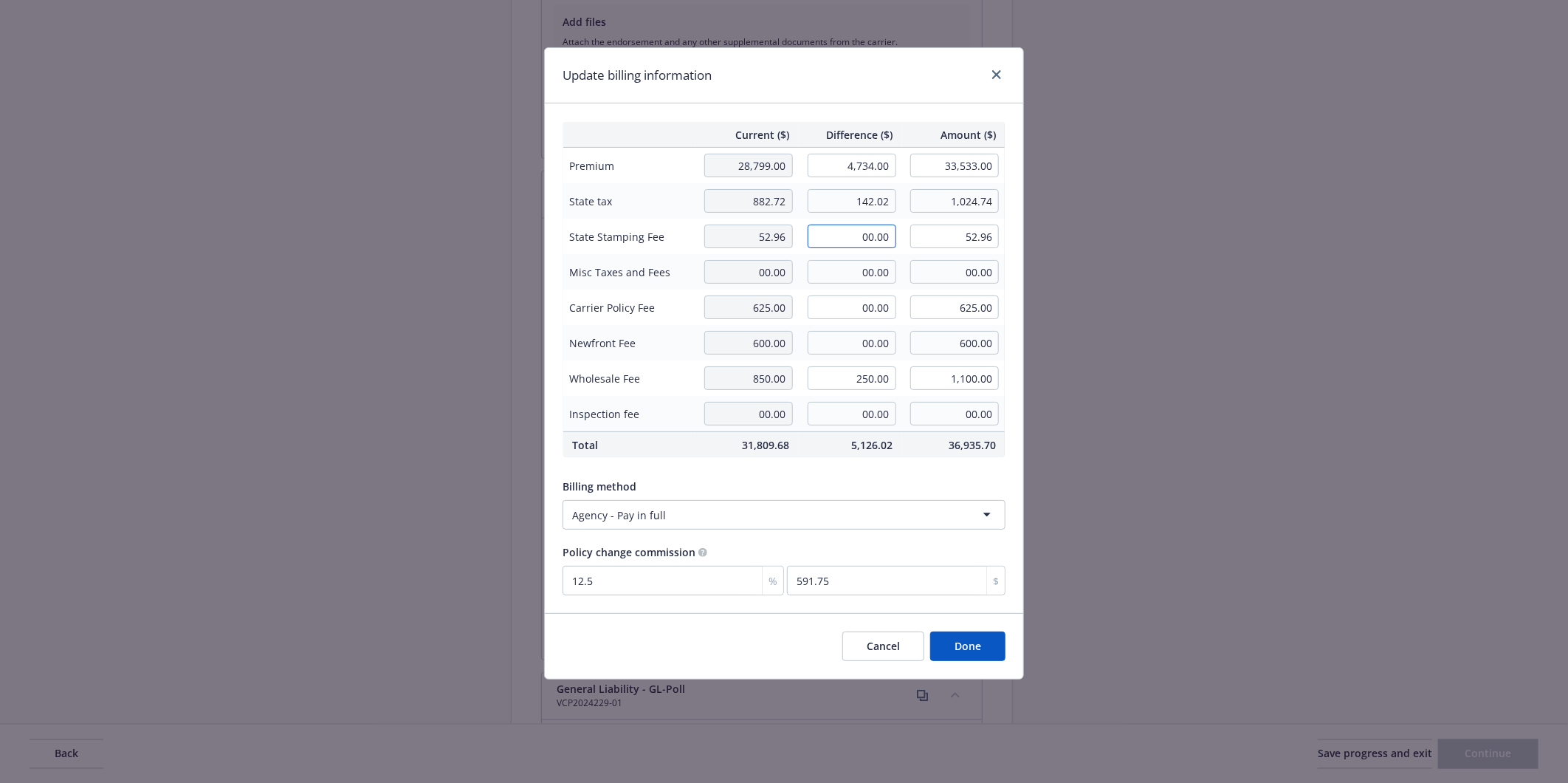
click at [850, 237] on input "00.00" at bounding box center [851, 236] width 88 height 24
type input "8.52"
type input "61.48"
click at [794, 379] on td "850.00" at bounding box center [746, 377] width 103 height 36
click at [971, 645] on button "Done" at bounding box center [967, 646] width 75 height 30
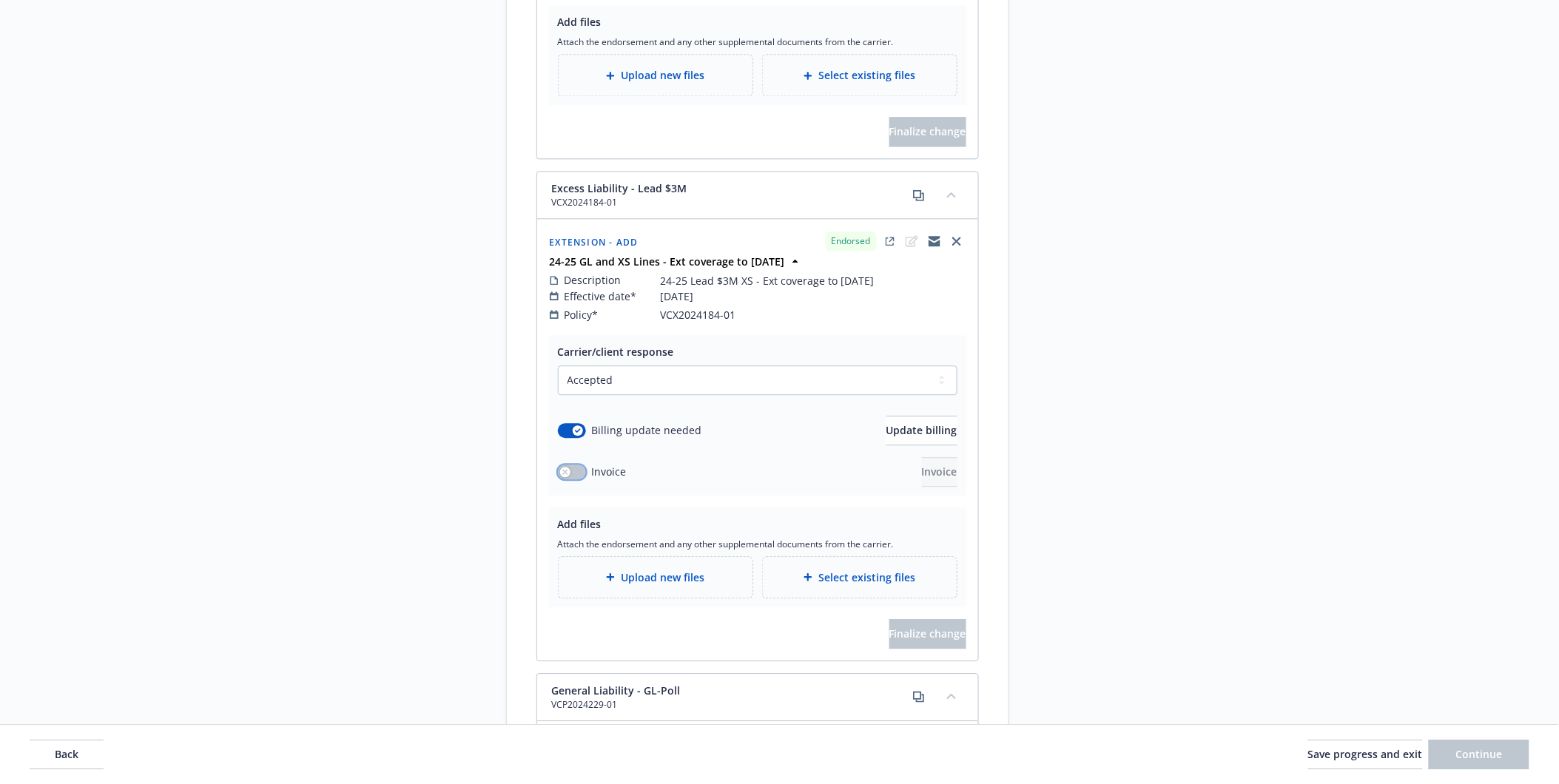
click at [564, 464] on button "button" at bounding box center [572, 471] width 28 height 15
click at [572, 464] on button "button" at bounding box center [572, 471] width 28 height 15
click at [664, 569] on span "Upload new files" at bounding box center [662, 576] width 84 height 16
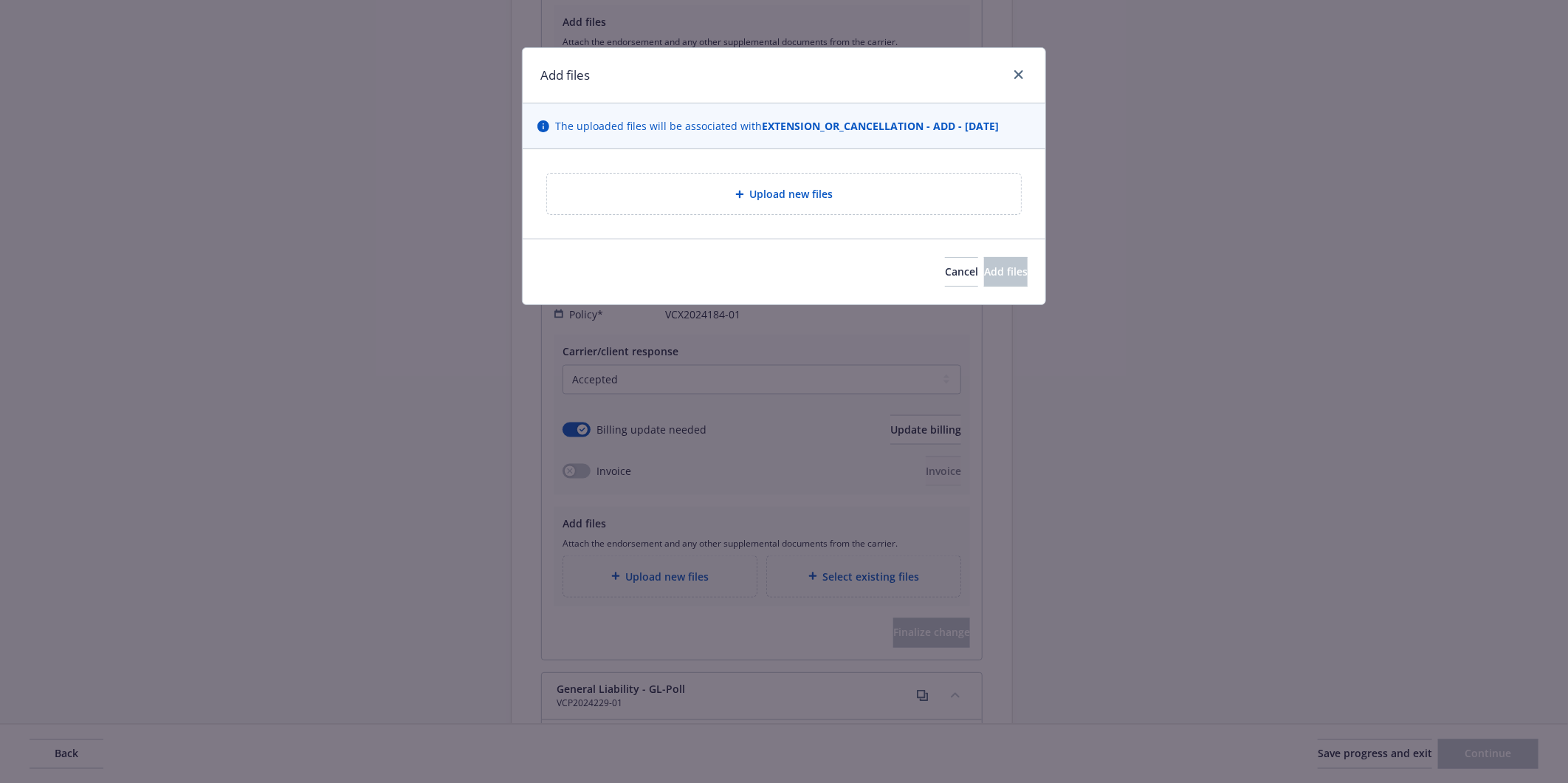
click at [779, 189] on span "Upload new files" at bounding box center [791, 193] width 83 height 16
type textarea "x"
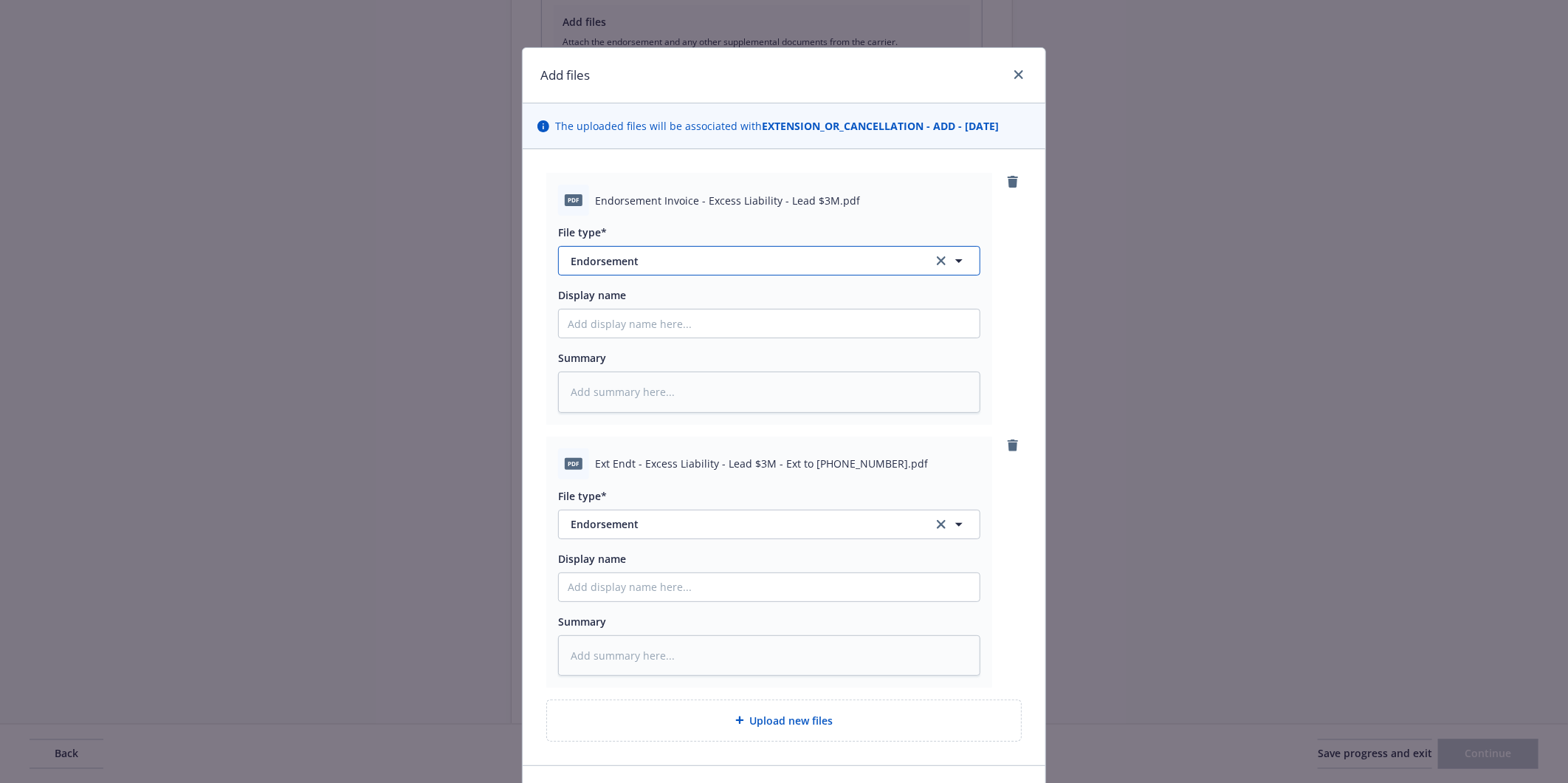
click at [628, 257] on span "Endorsement" at bounding box center [741, 261] width 342 height 16
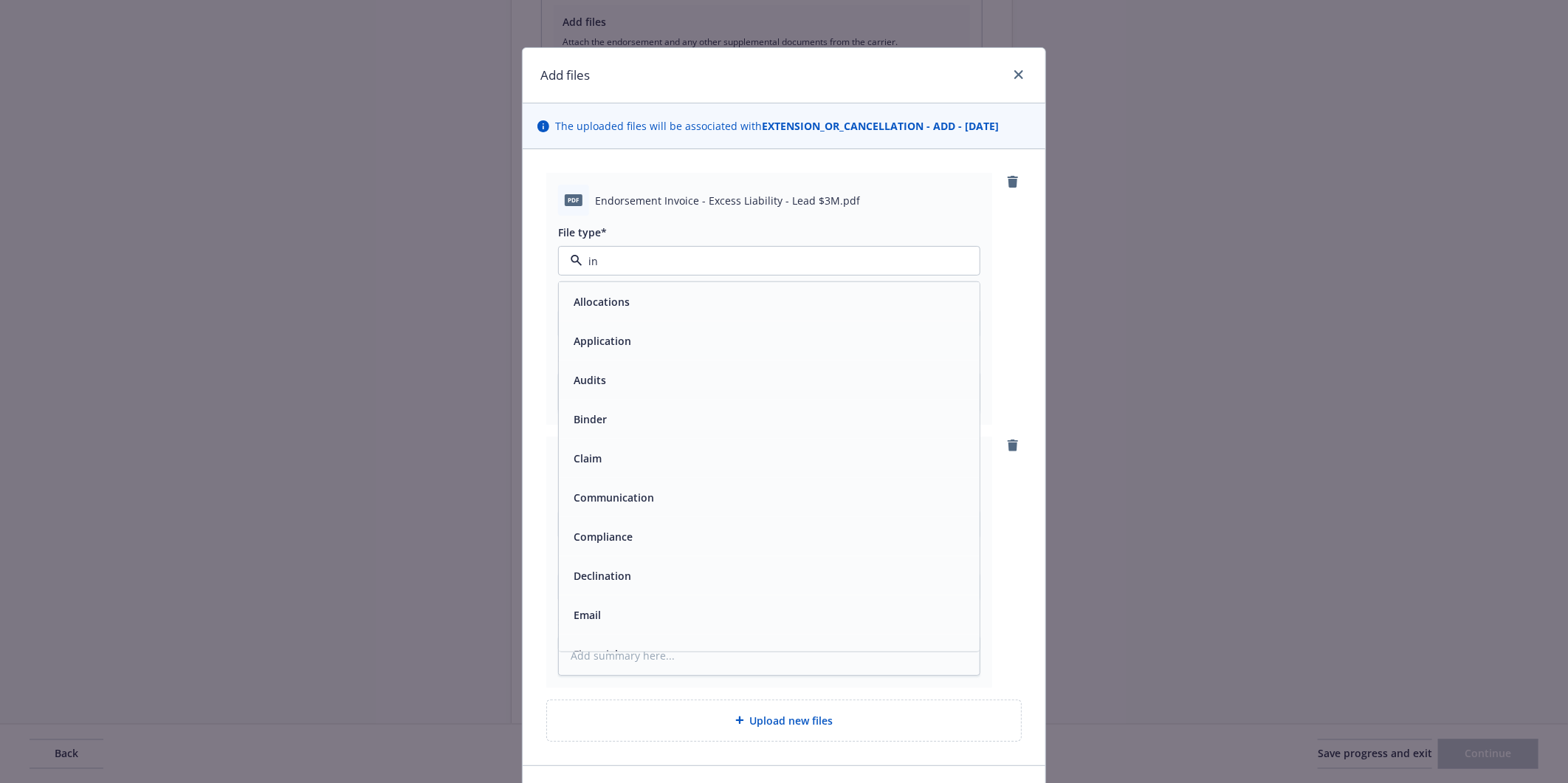
type input "inv"
click at [620, 344] on span "Invoice - Third Party" at bounding box center [624, 340] width 102 height 16
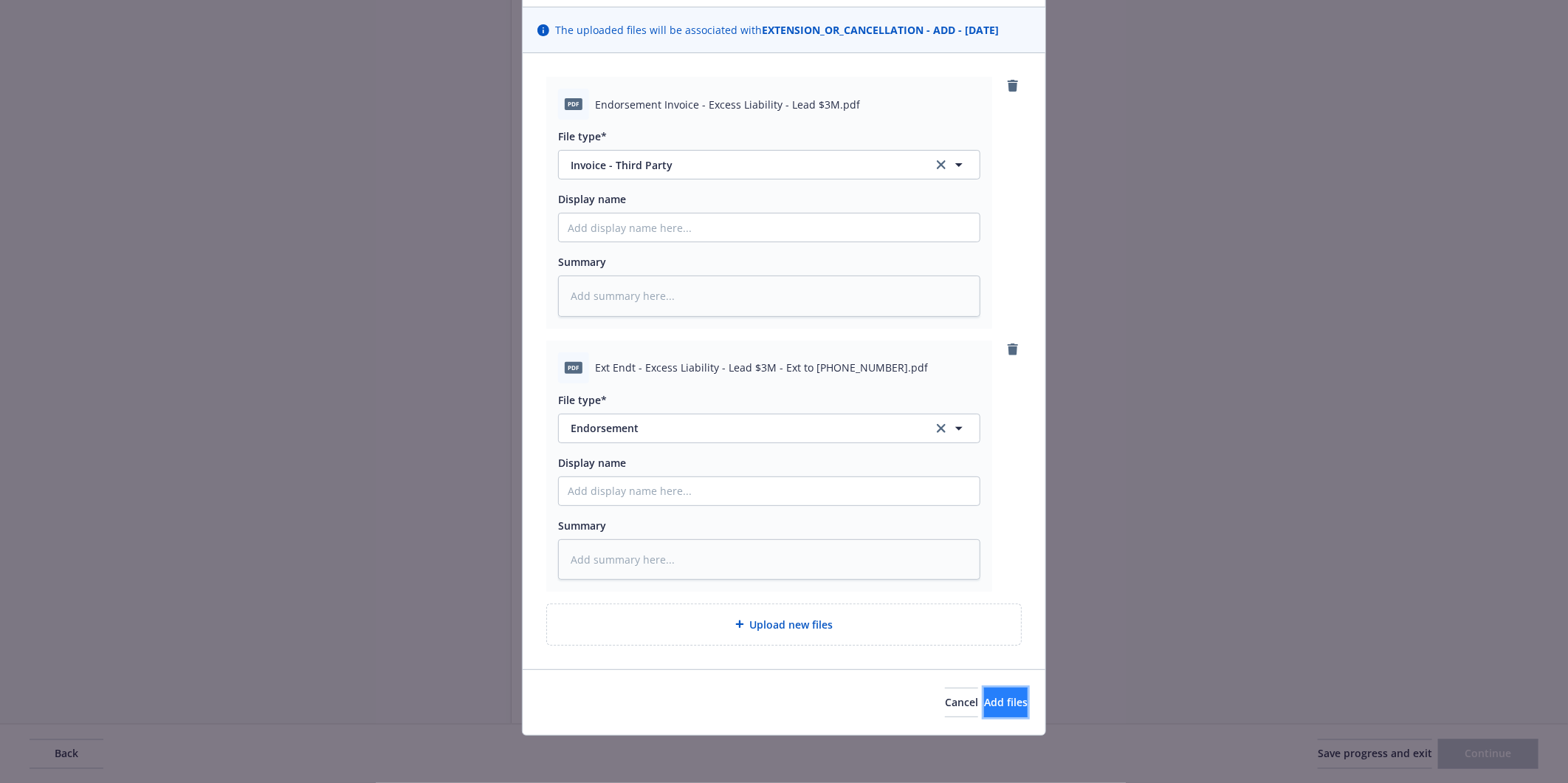
click at [991, 714] on button "Add files" at bounding box center [1006, 702] width 44 height 30
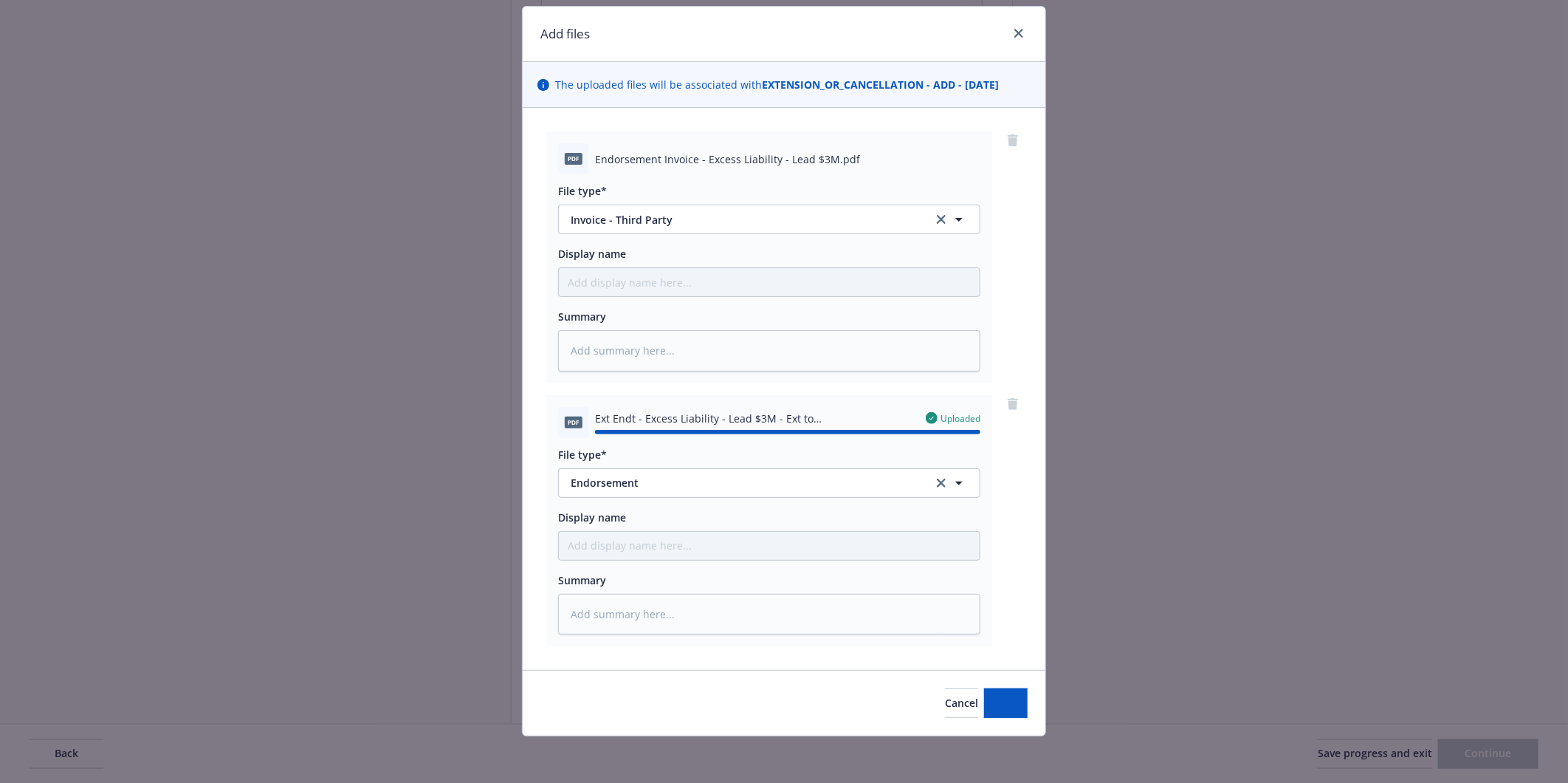
type textarea "x"
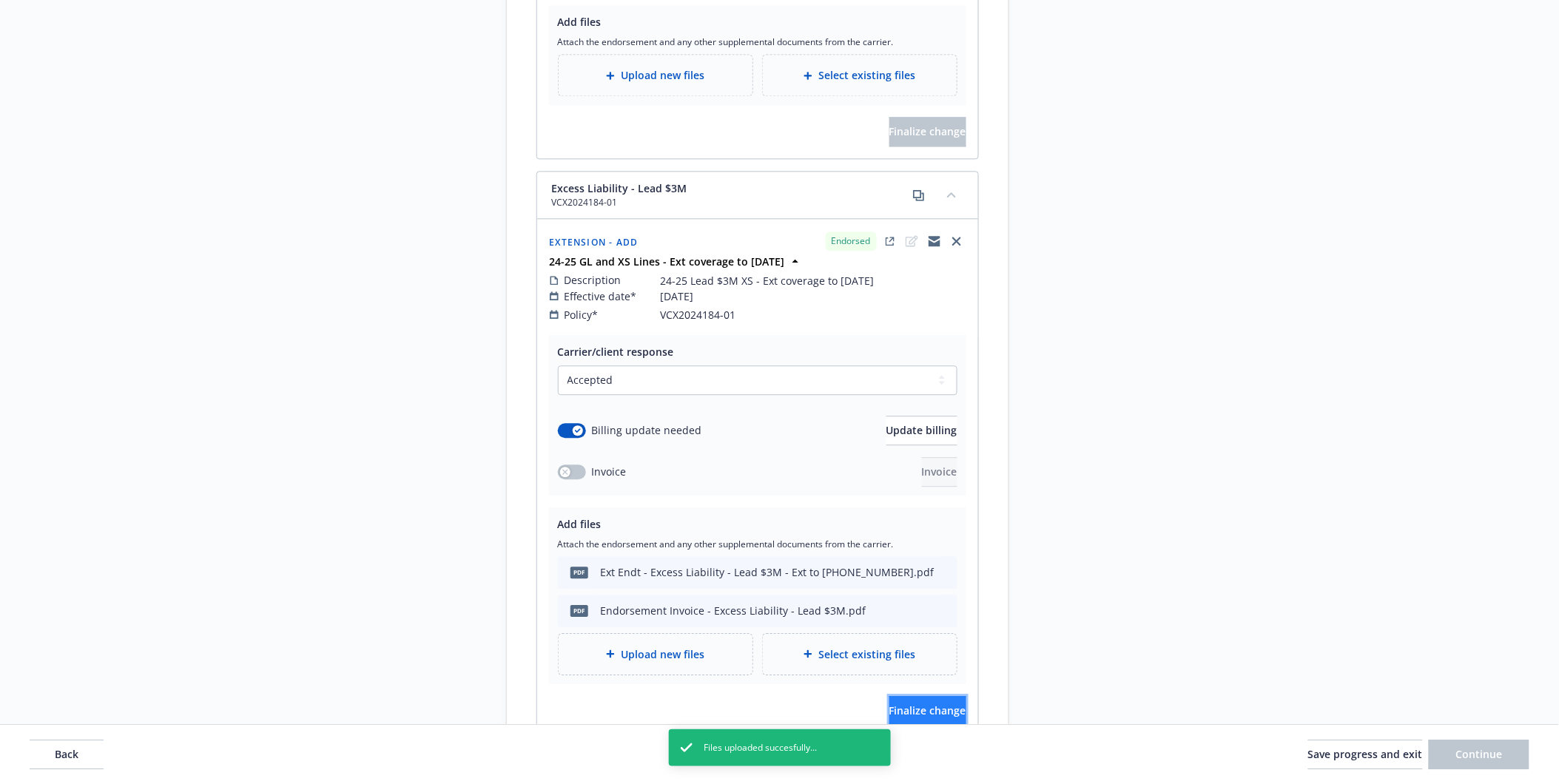
click at [890, 703] on span "Finalize change" at bounding box center [928, 710] width 77 height 14
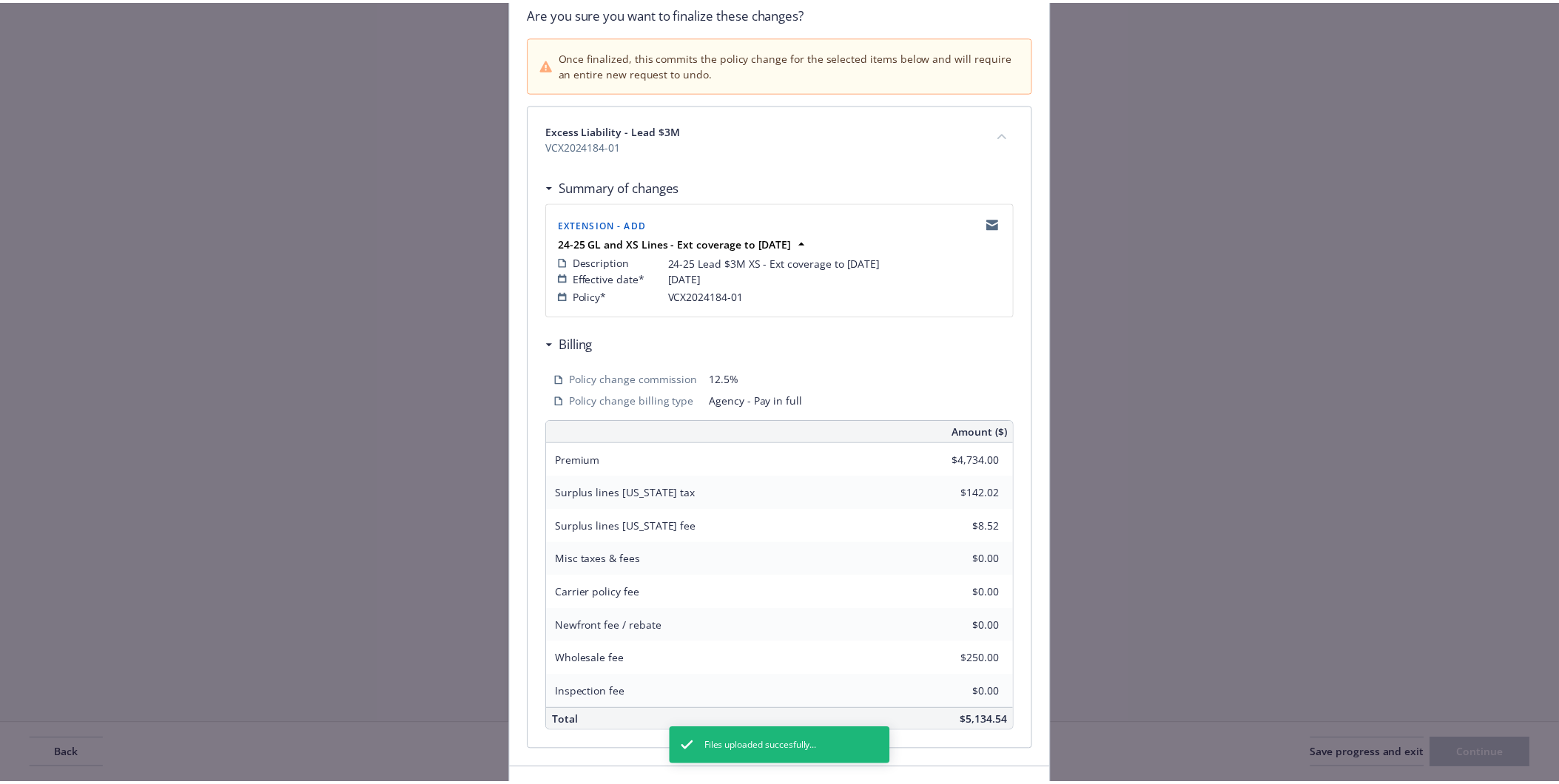
scroll to position [218, 0]
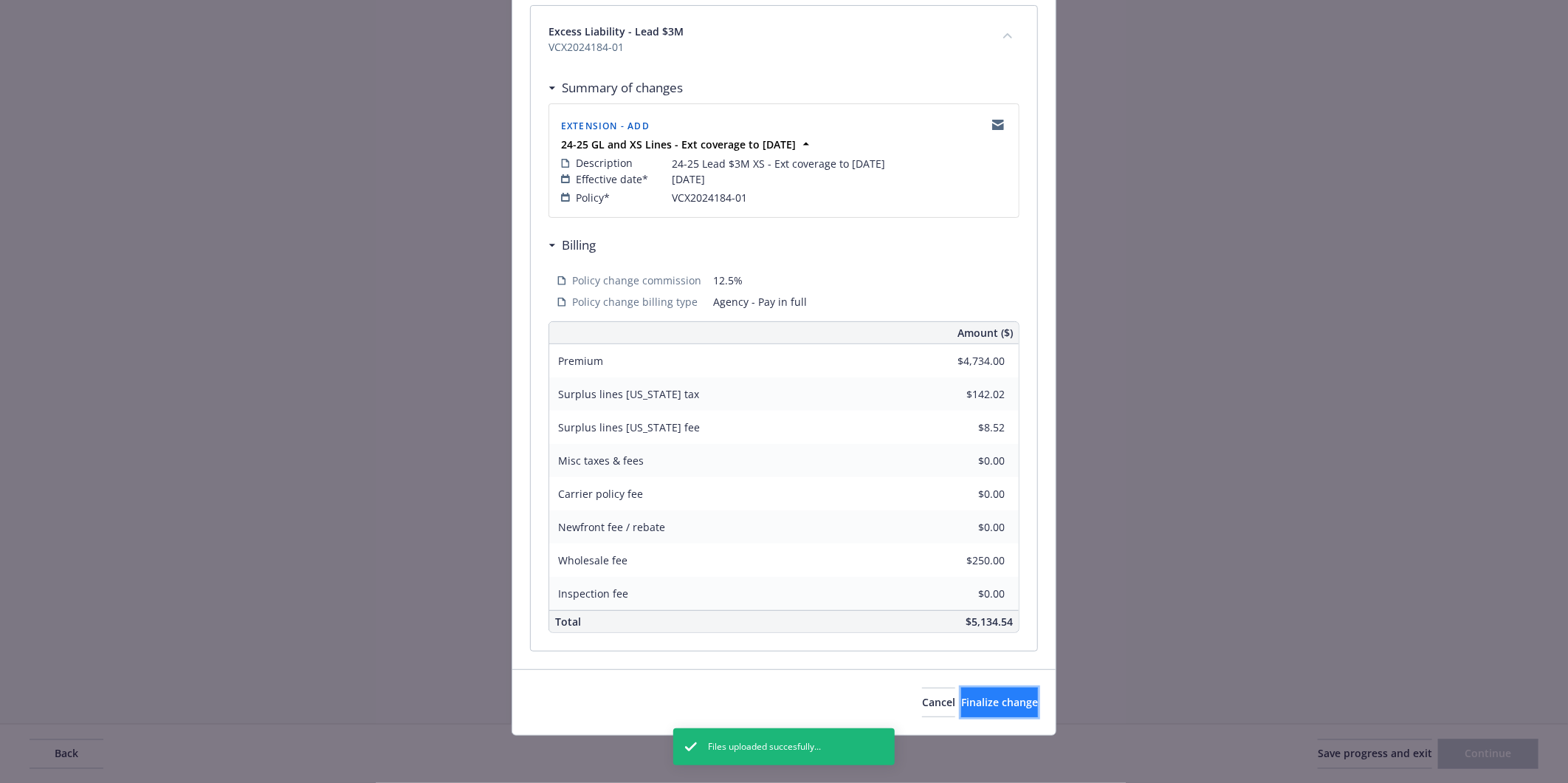
click at [967, 711] on button "Finalize change" at bounding box center [999, 702] width 77 height 30
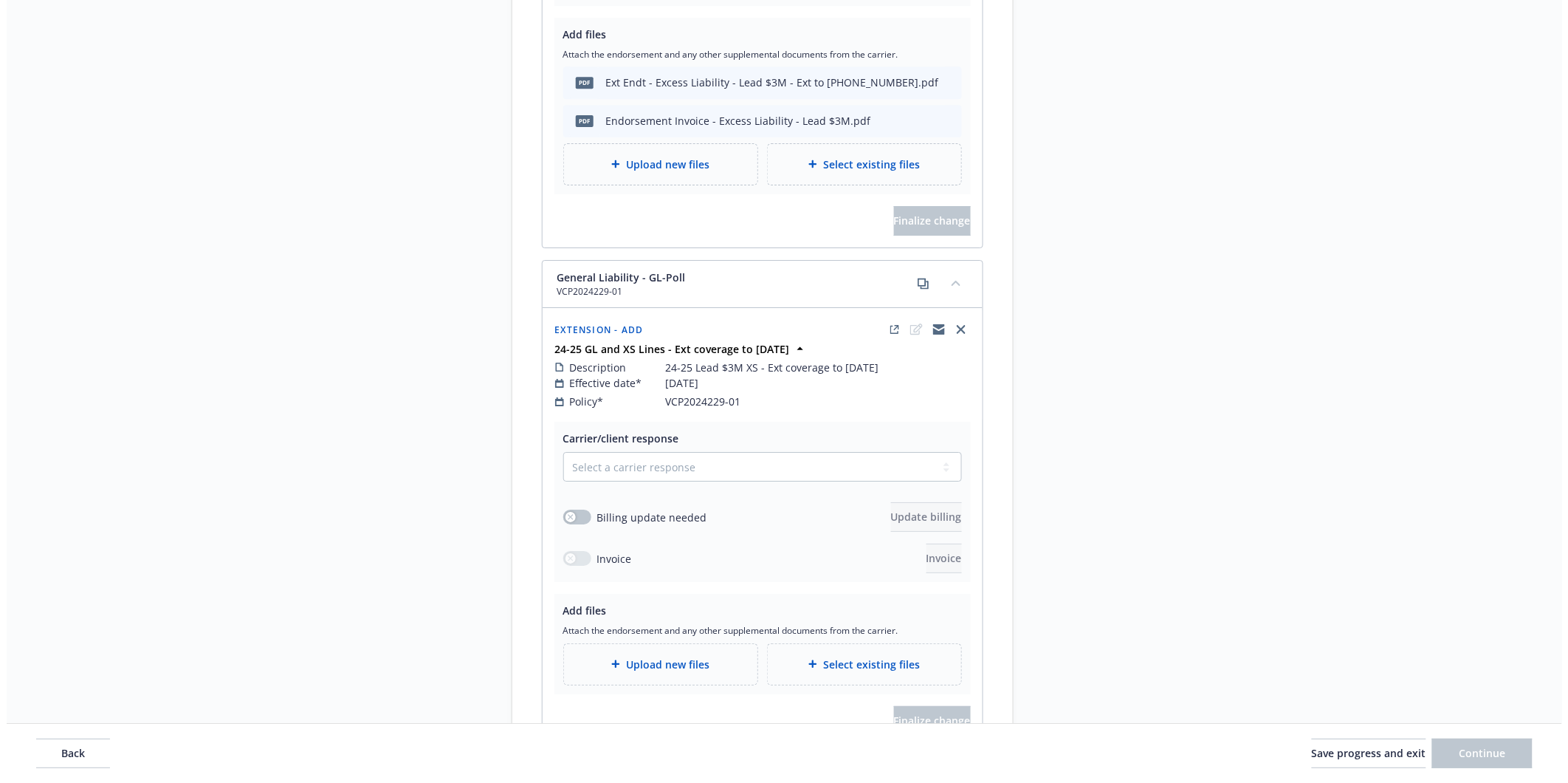
scroll to position [1723, 0]
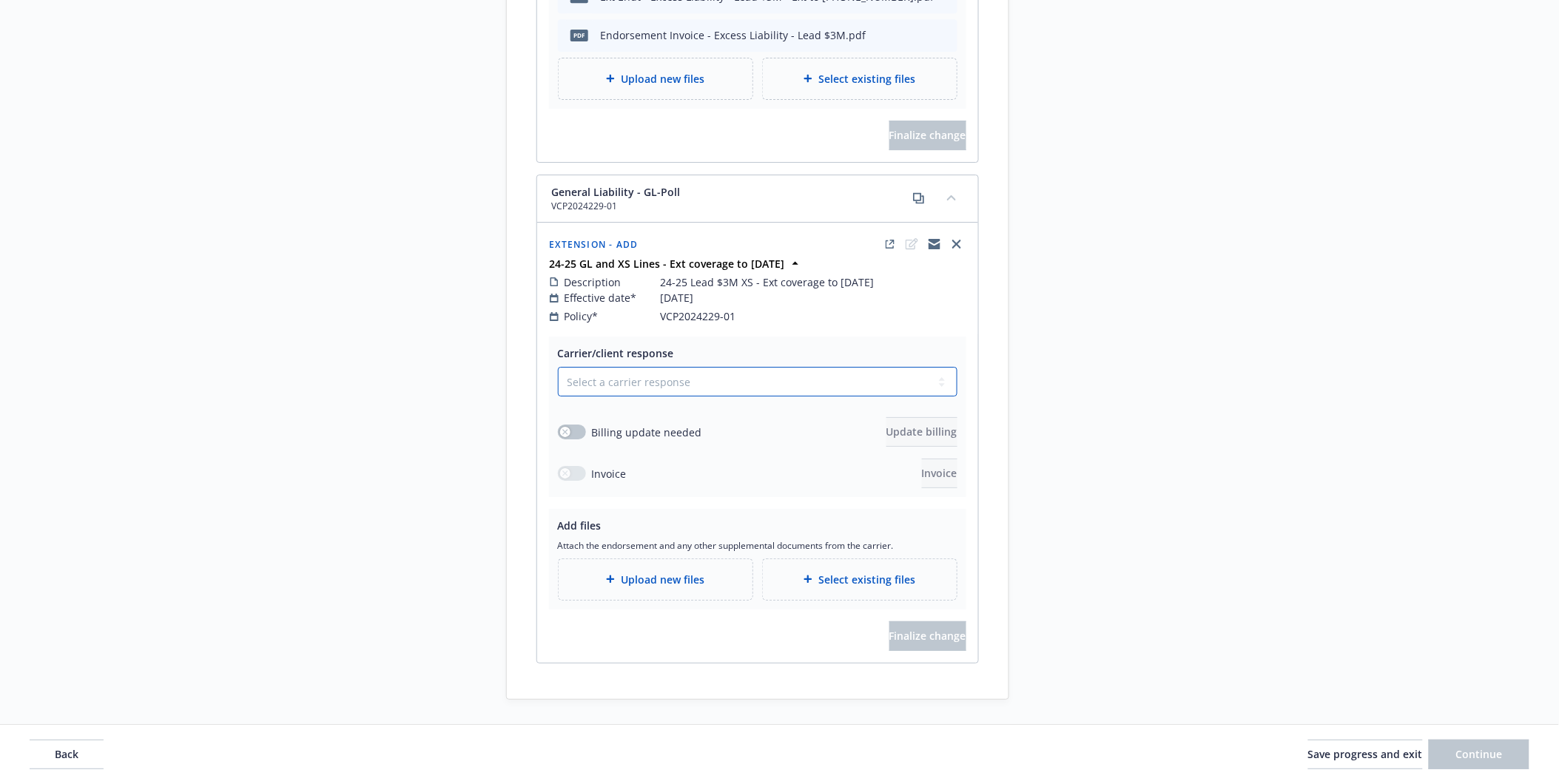
click at [663, 372] on select "Select a carrier response Accepted Accepted with revision No endorsement needed…" at bounding box center [757, 381] width 400 height 30
select select "ACCEPTED"
click at [558, 366] on select "Select a carrier response Accepted Accepted with revision No endorsement needed…" at bounding box center [757, 381] width 400 height 30
click at [571, 426] on button "button" at bounding box center [572, 433] width 28 height 15
click at [890, 426] on span "Update billing" at bounding box center [922, 433] width 71 height 14
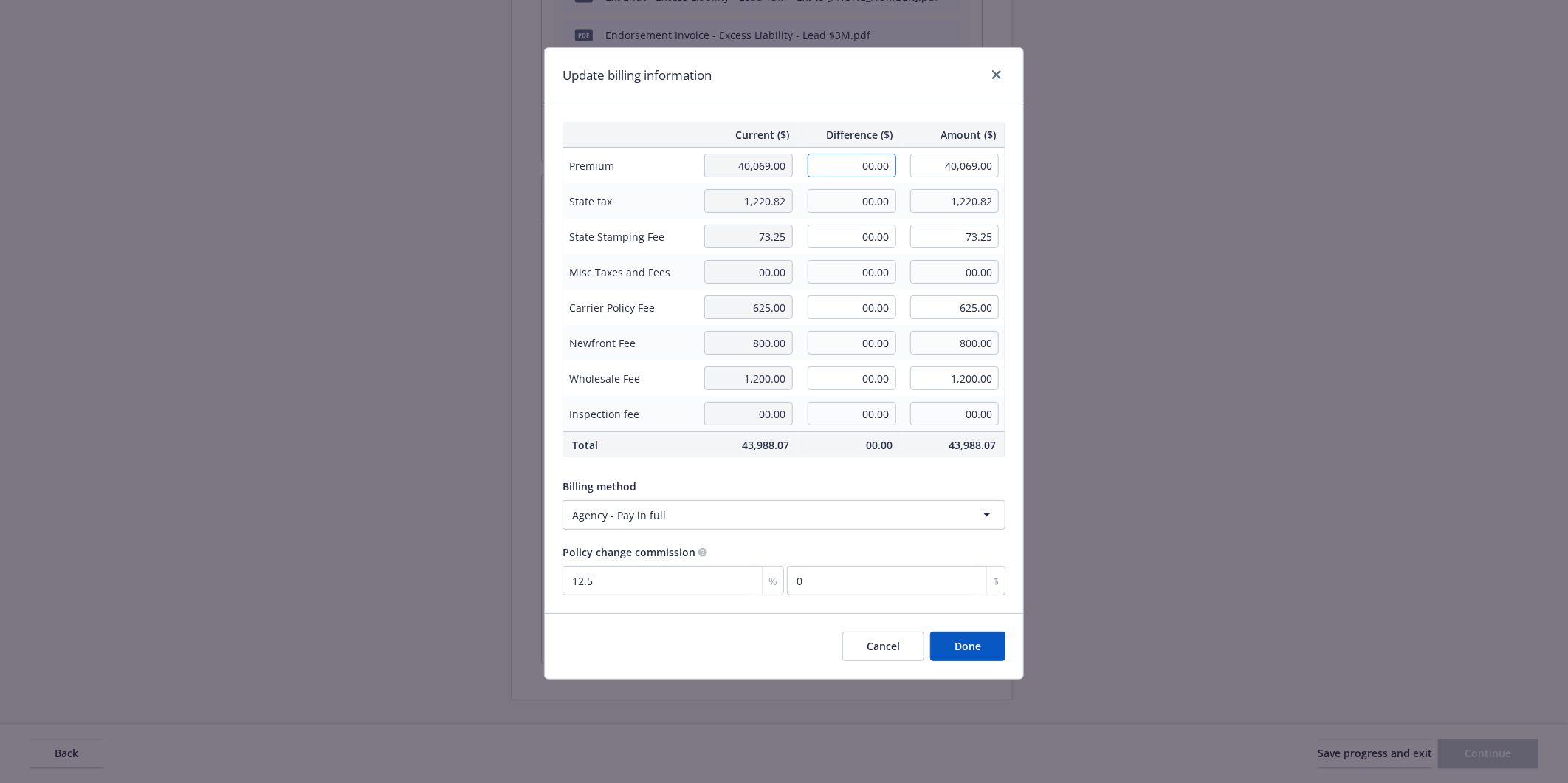
click at [837, 171] on input "00.00" at bounding box center [851, 165] width 88 height 24
click at [843, 375] on input "00.00" at bounding box center [851, 377] width 88 height 24
type input "250.00"
type input "1,450.00"
click at [846, 165] on input "00.00" at bounding box center [851, 165] width 88 height 24
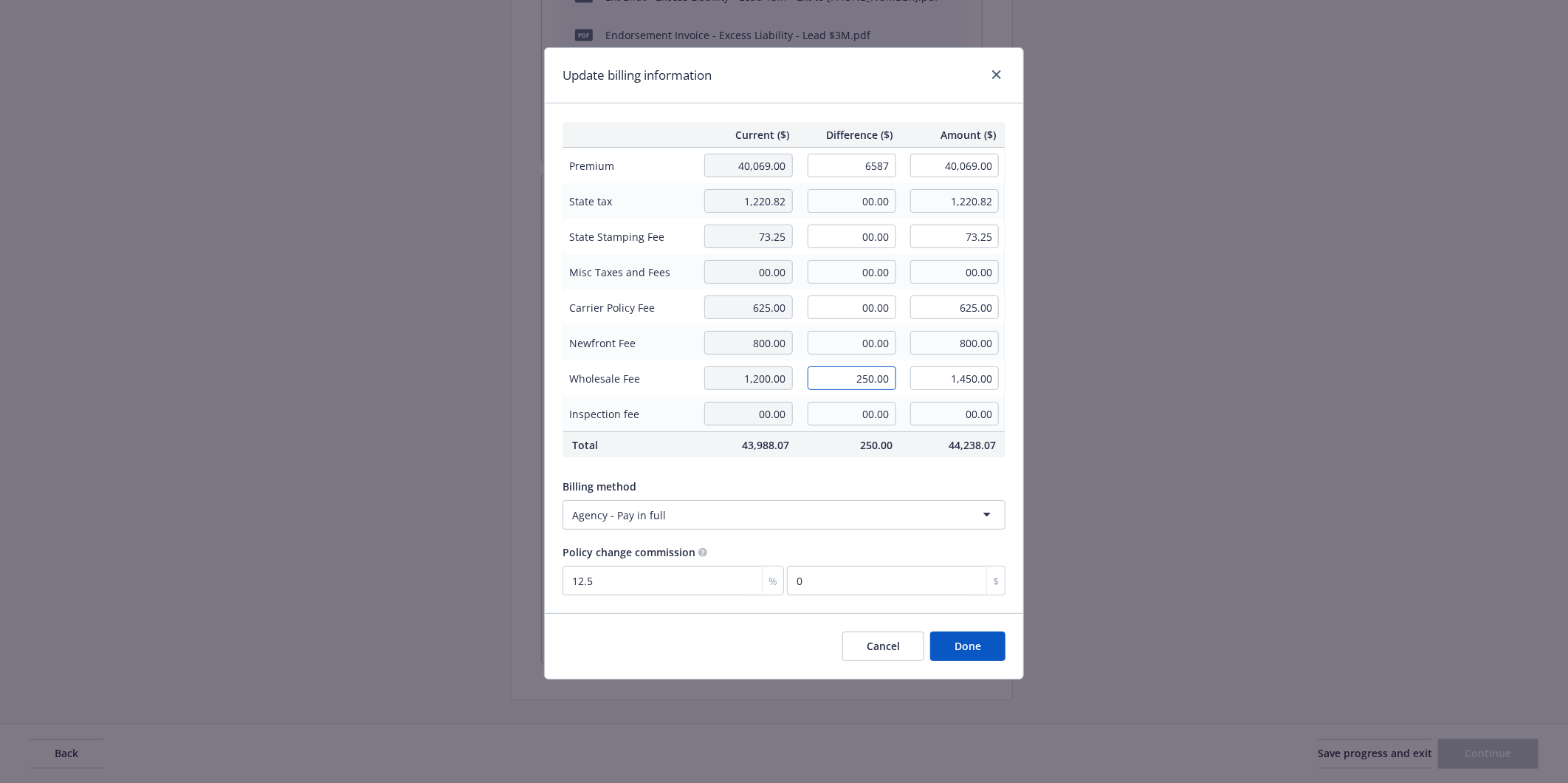
type input "6,587.00"
type input "46,656.00"
type input "823.38"
click at [846, 377] on input "250.00" at bounding box center [851, 377] width 88 height 24
click at [839, 207] on input "00.00" at bounding box center [851, 201] width 88 height 24
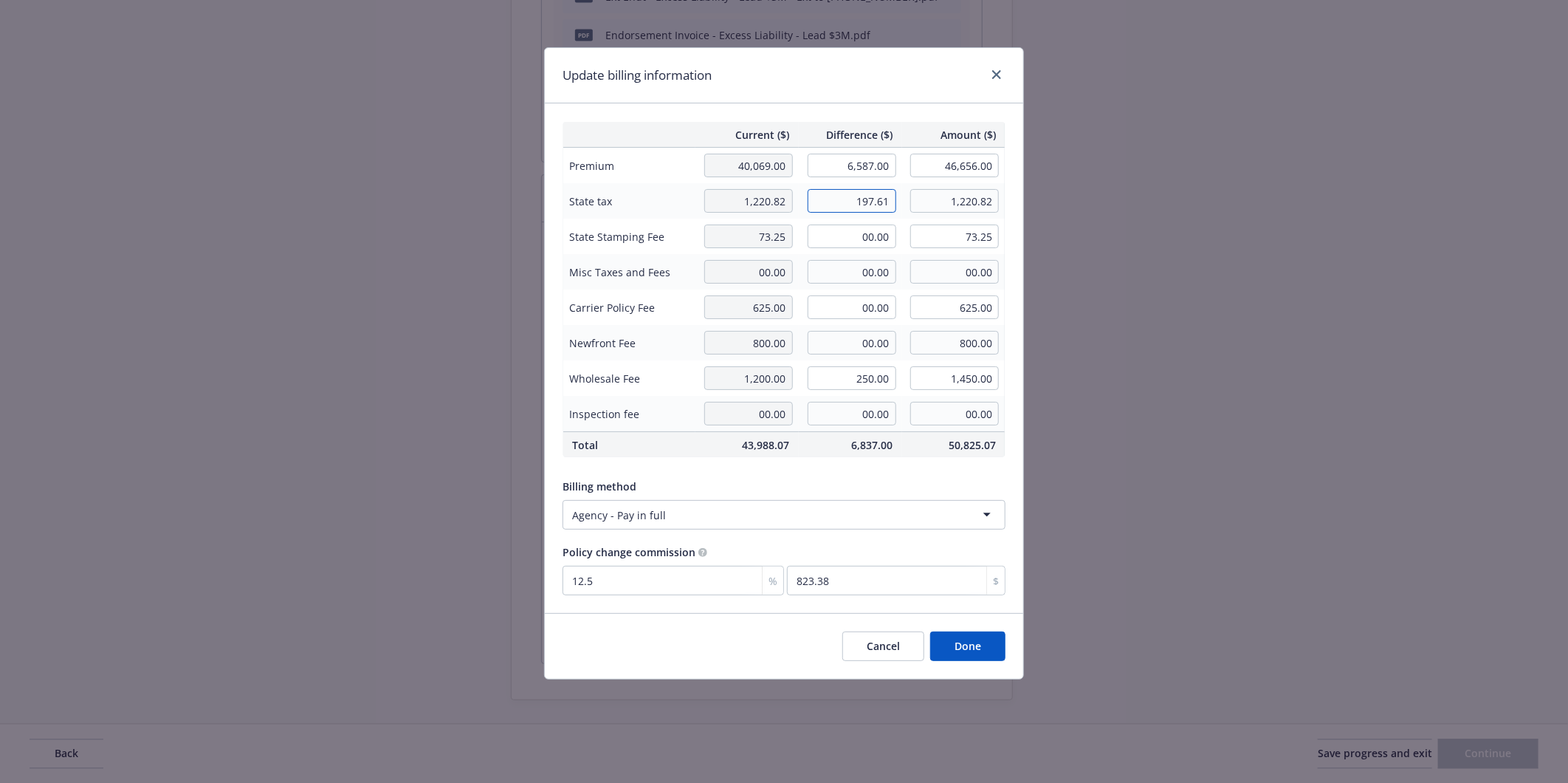
type input "197.61"
type input "1,418.43"
click at [822, 322] on td "00.00" at bounding box center [850, 306] width 103 height 36
click at [846, 227] on input "00.00" at bounding box center [851, 236] width 88 height 24
type input "11.86"
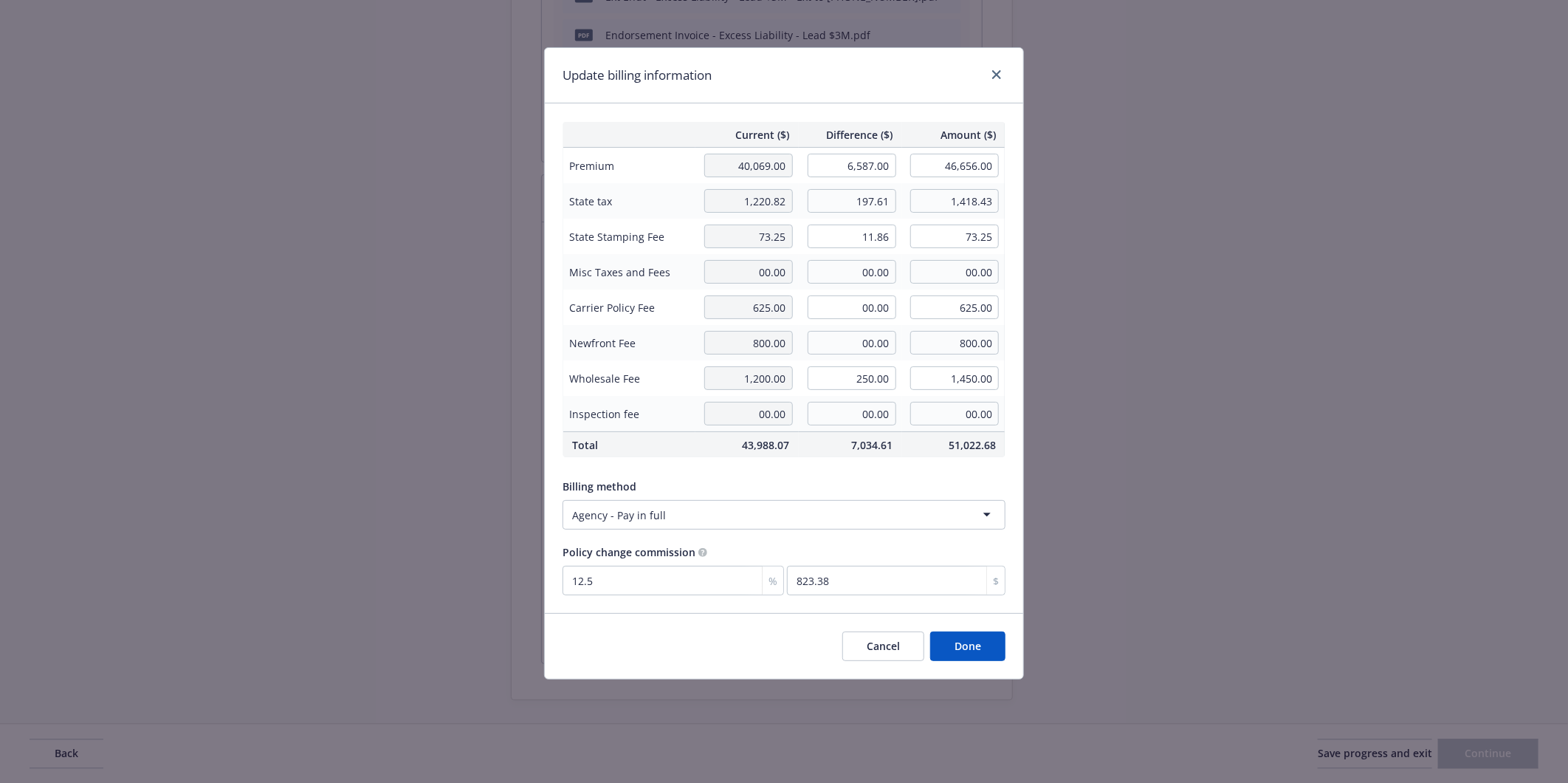
type input "85.11"
click at [971, 647] on button "Done" at bounding box center [967, 646] width 75 height 30
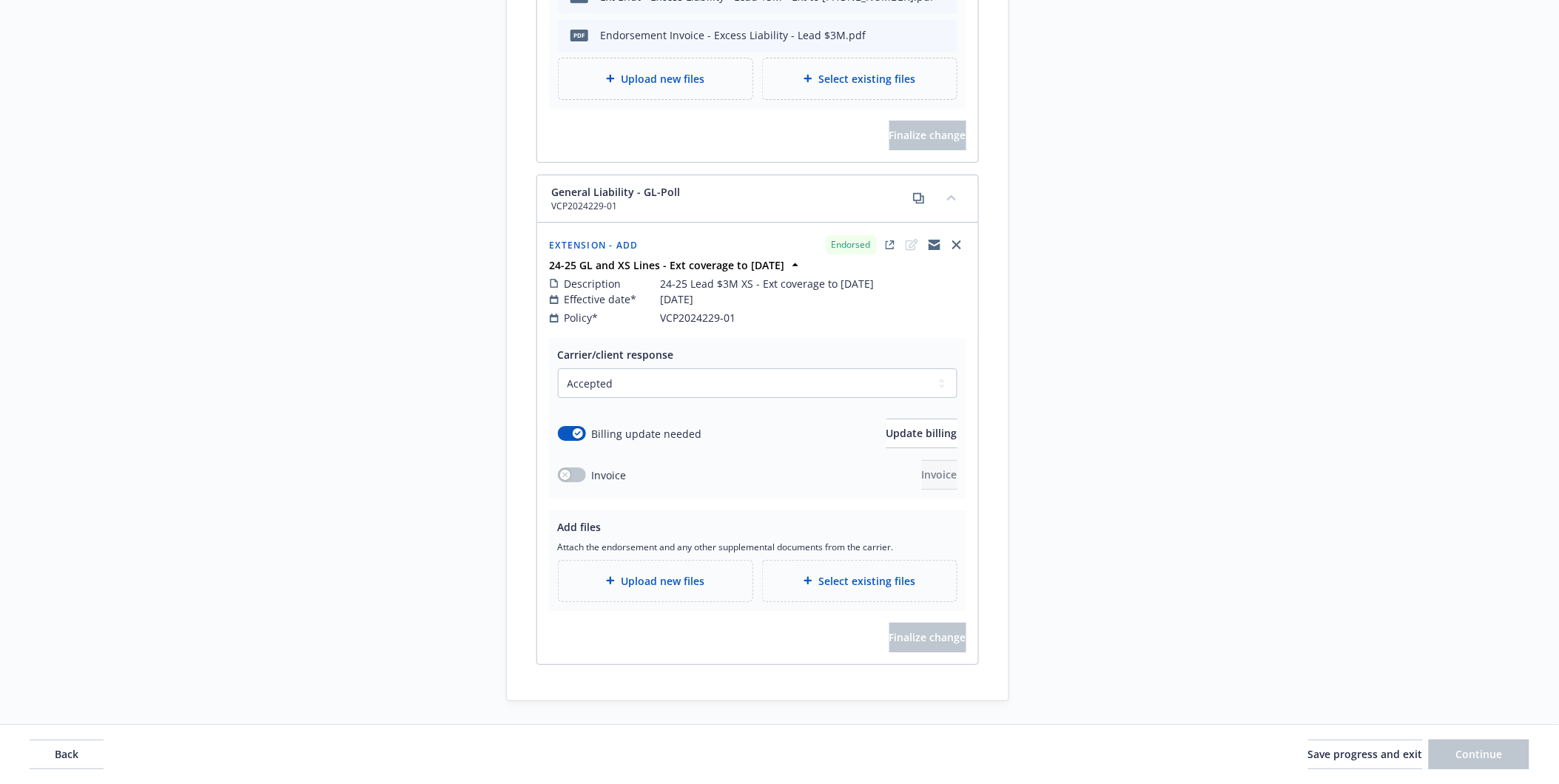
click at [649, 573] on span "Upload new files" at bounding box center [662, 581] width 84 height 16
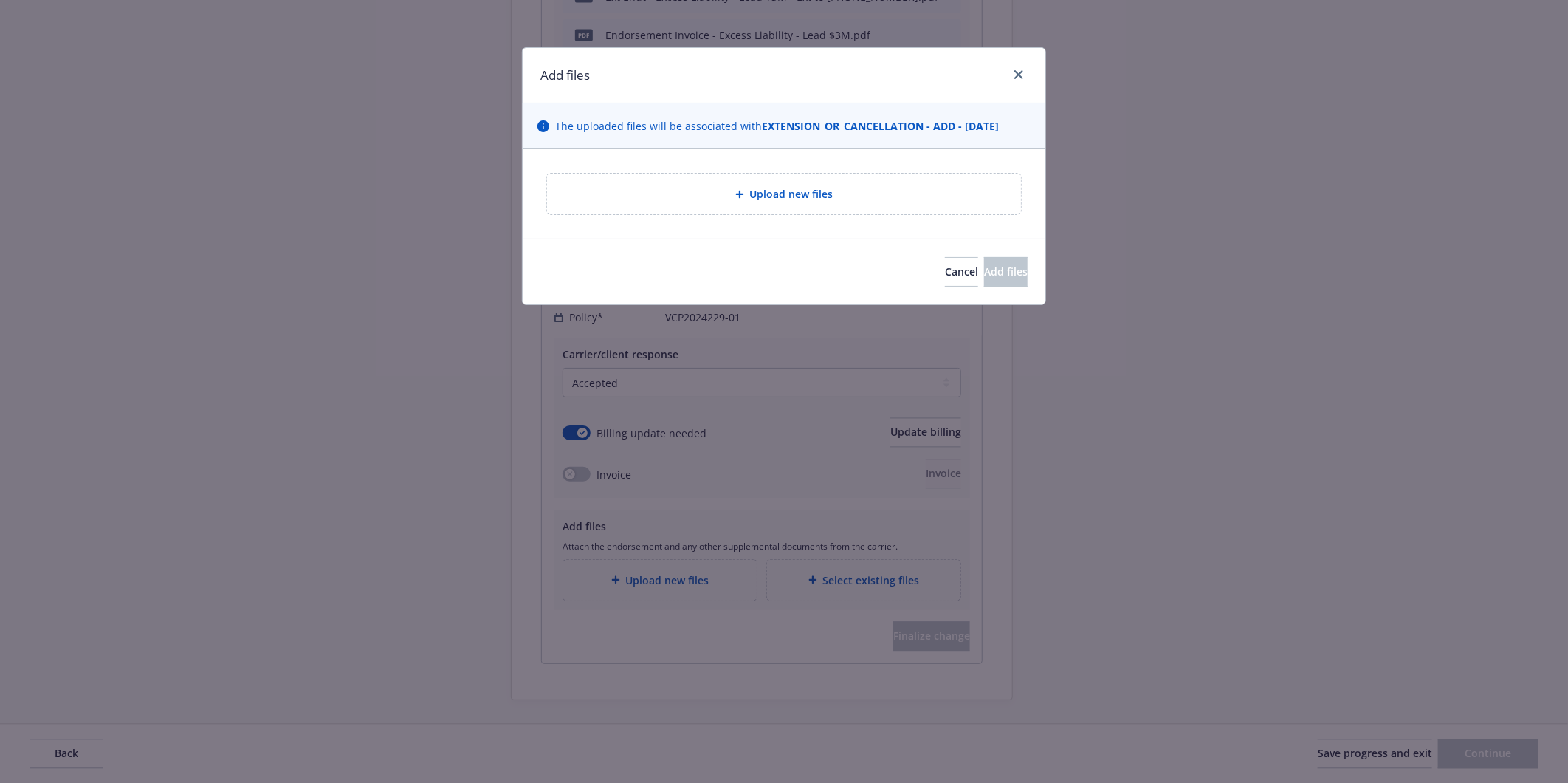
click at [758, 199] on span "Upload new files" at bounding box center [791, 193] width 83 height 16
type textarea "x"
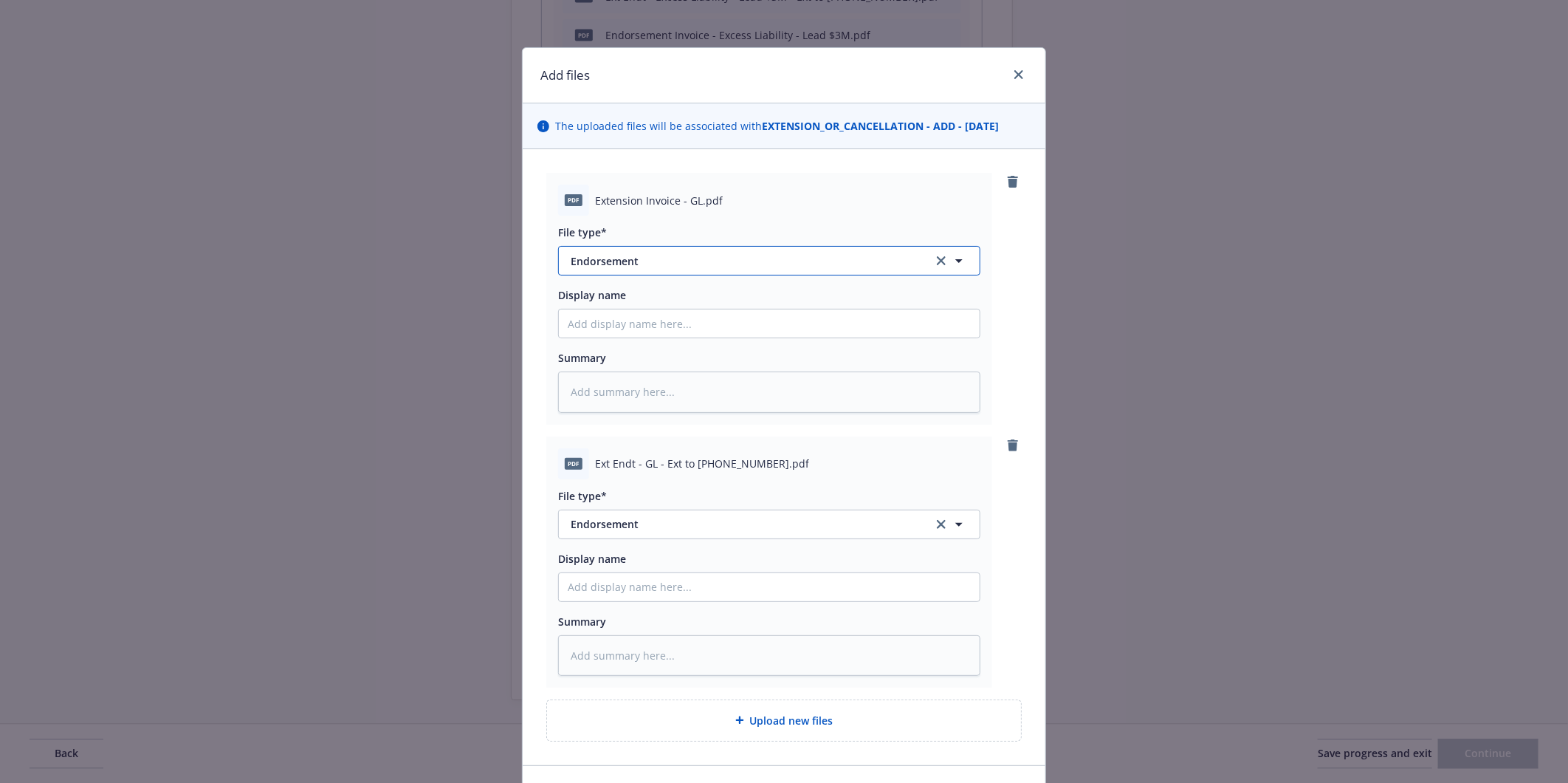
click at [628, 261] on span "Endorsement" at bounding box center [741, 261] width 342 height 16
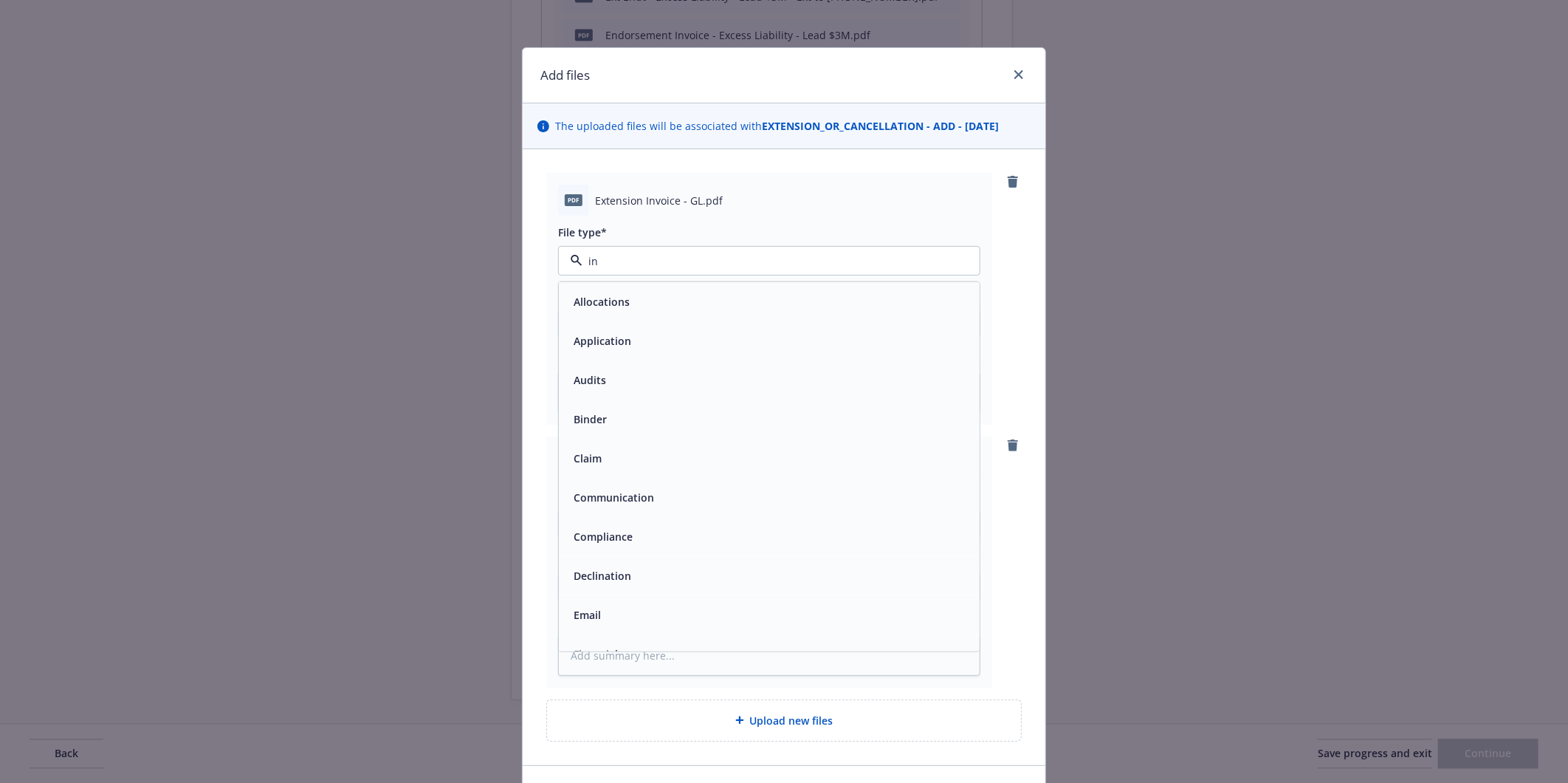
type input "inv"
click at [628, 347] on span "Invoice - Third Party" at bounding box center [624, 340] width 102 height 16
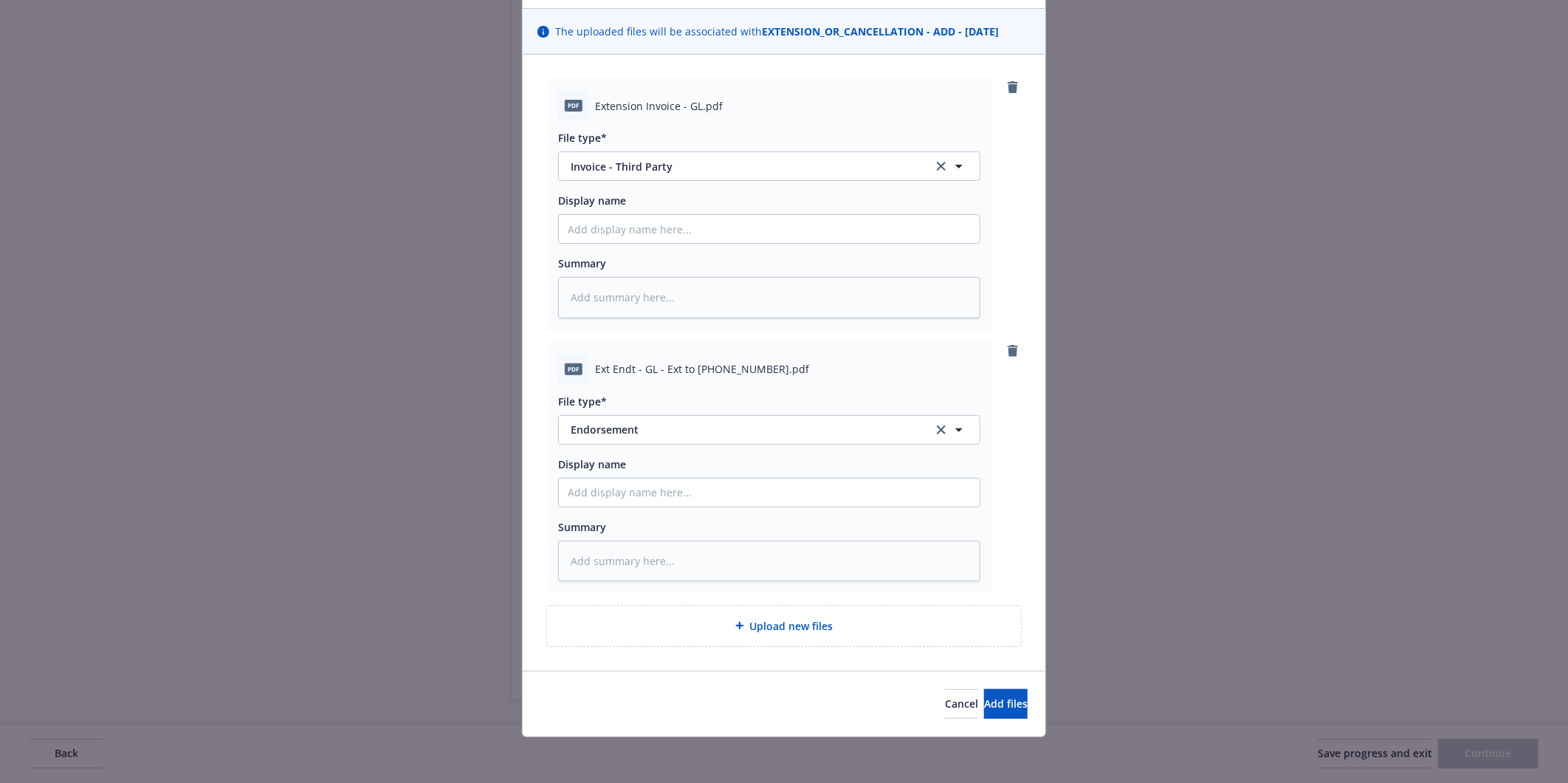
scroll to position [96, 0]
click at [984, 700] on span "Add files" at bounding box center [1006, 701] width 44 height 14
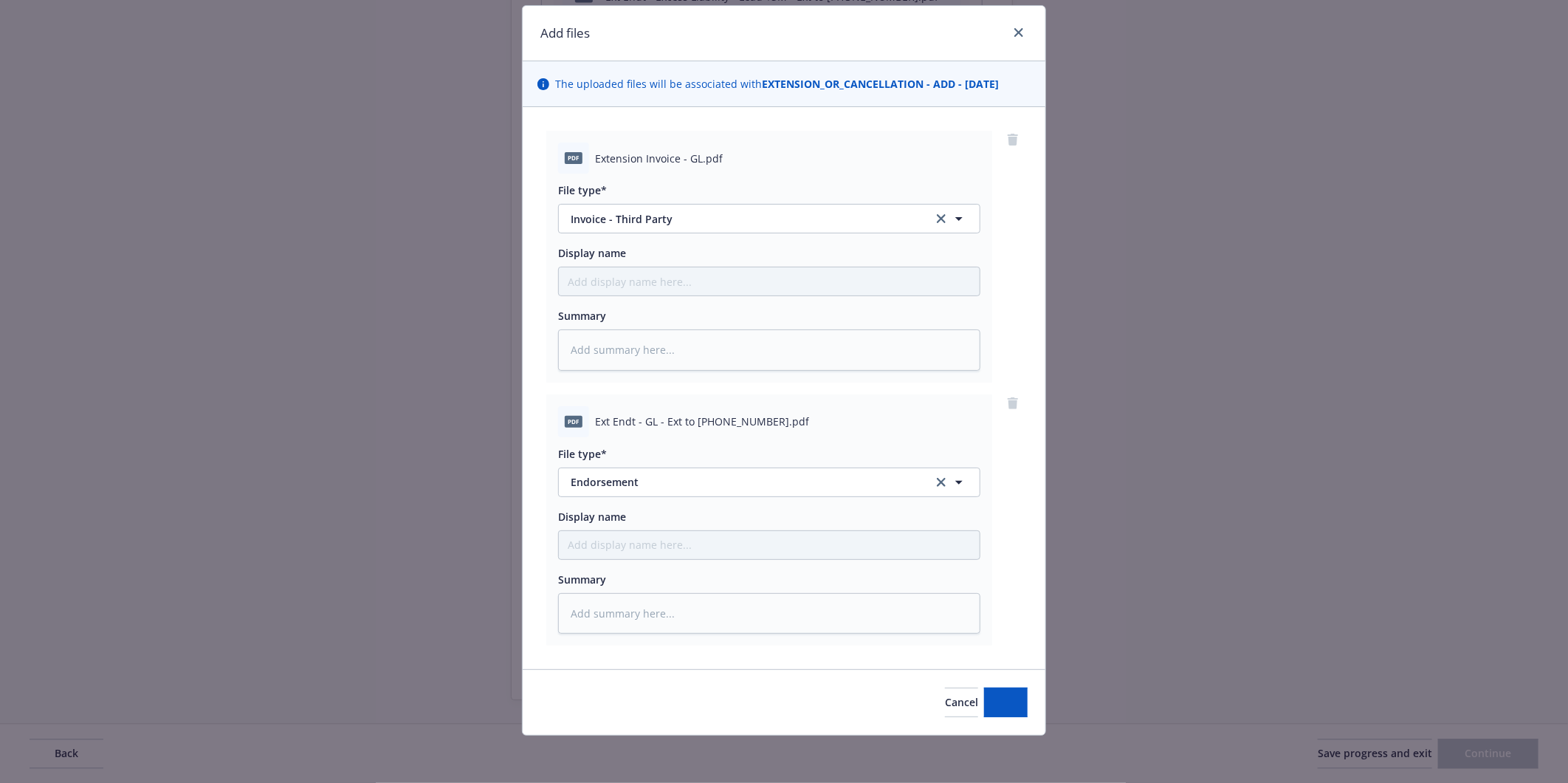
scroll to position [41, 0]
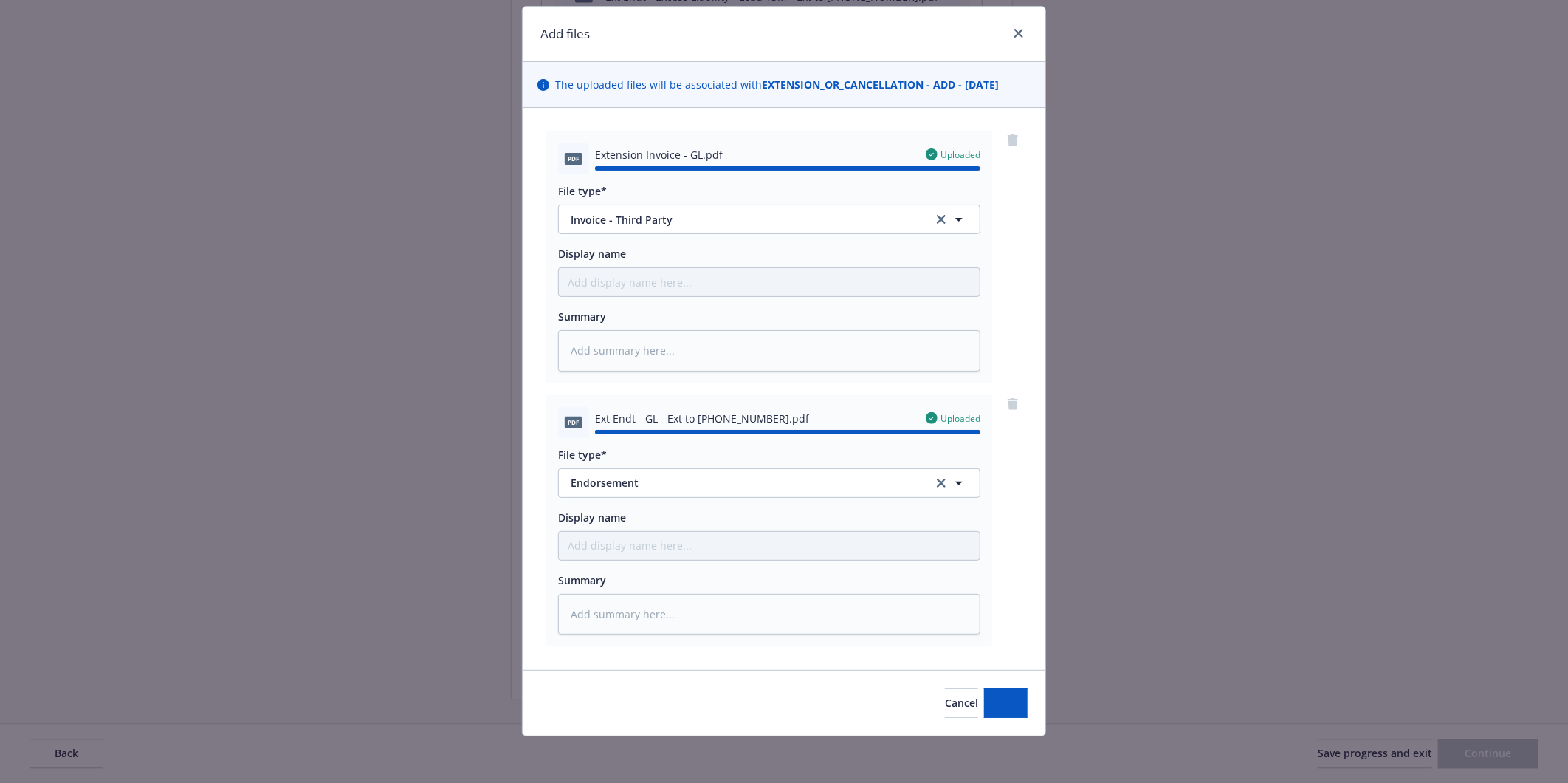
type textarea "x"
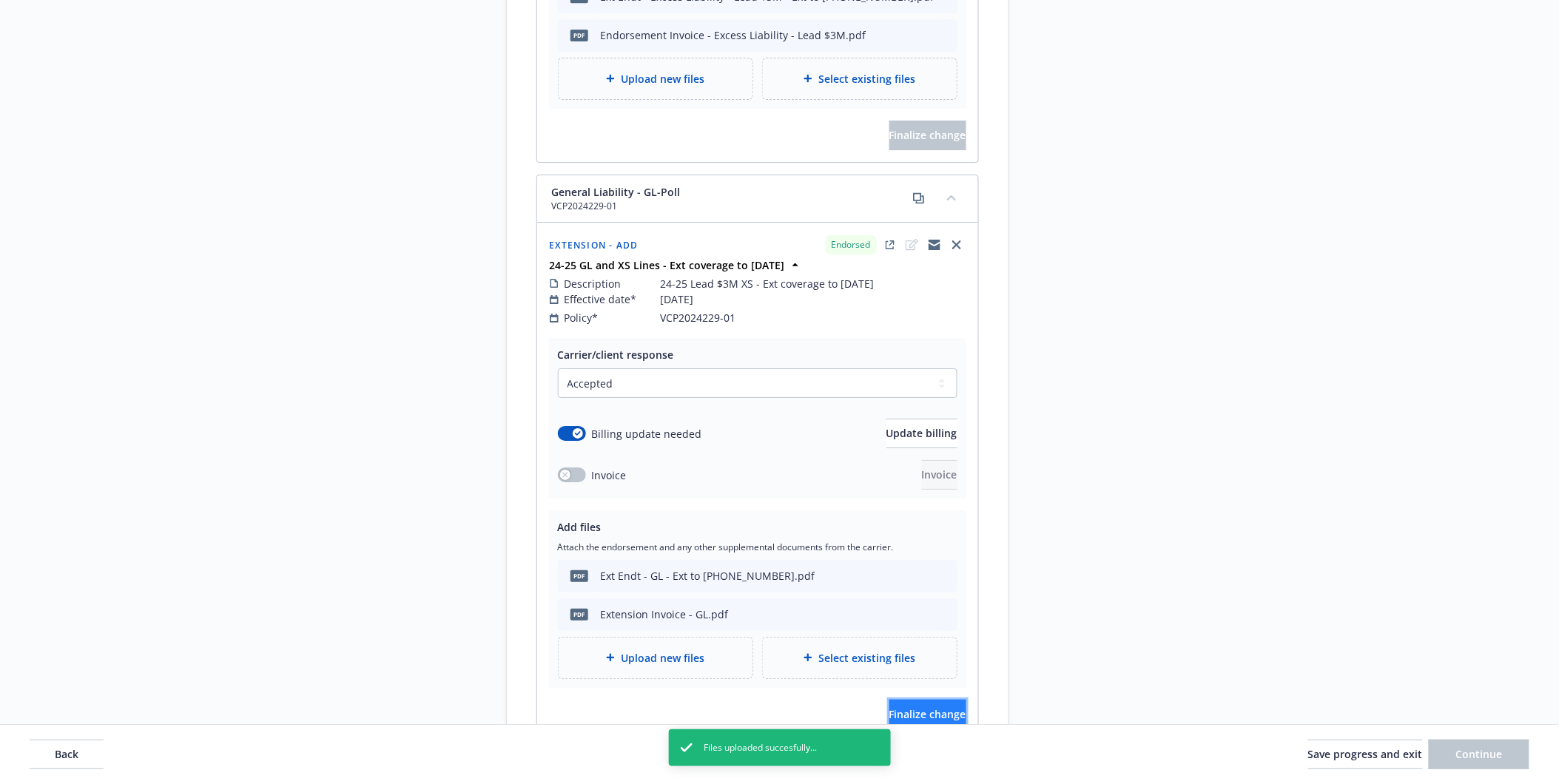
click at [919, 707] on span "Finalize change" at bounding box center [928, 714] width 77 height 14
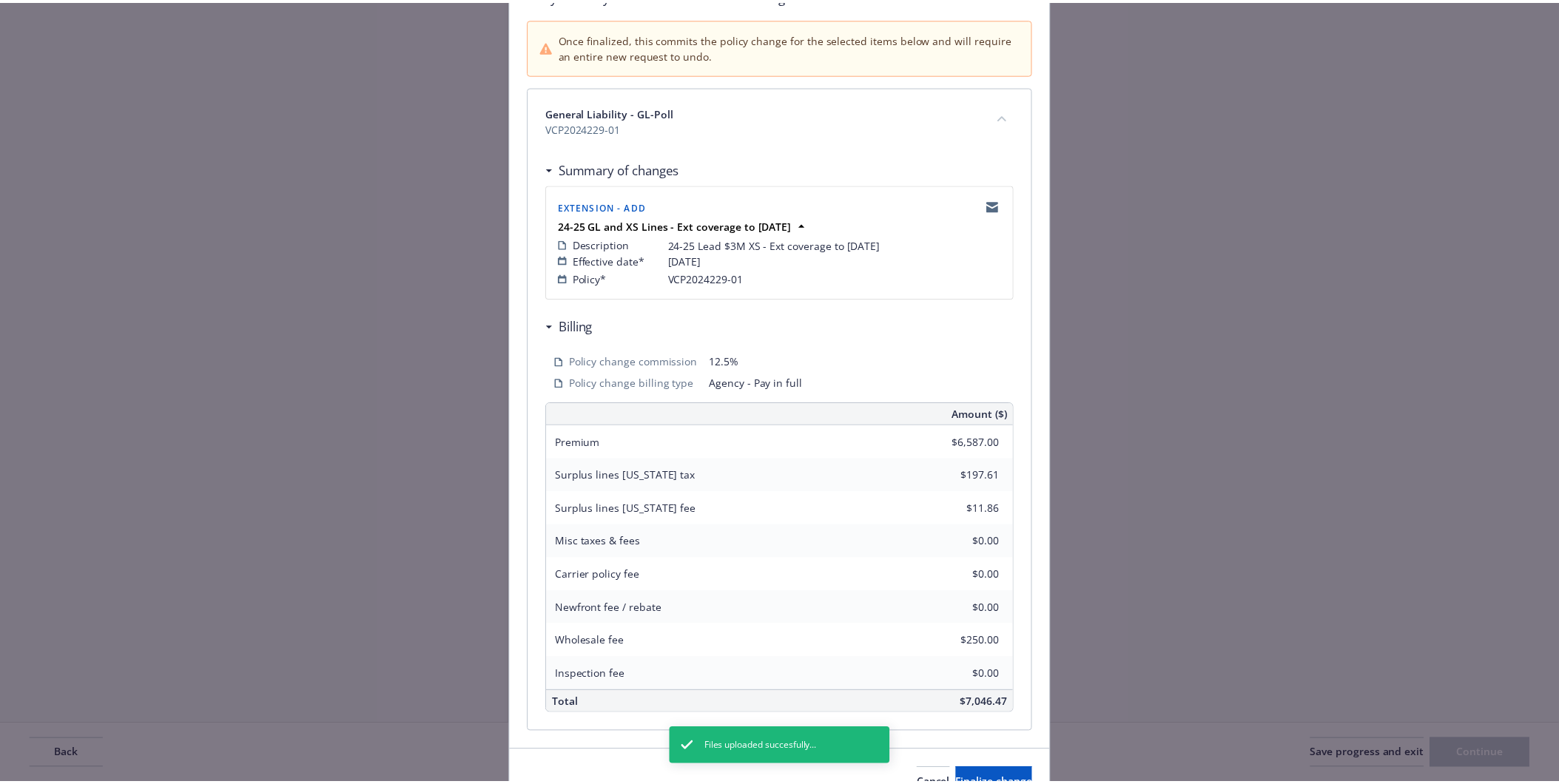
scroll to position [218, 0]
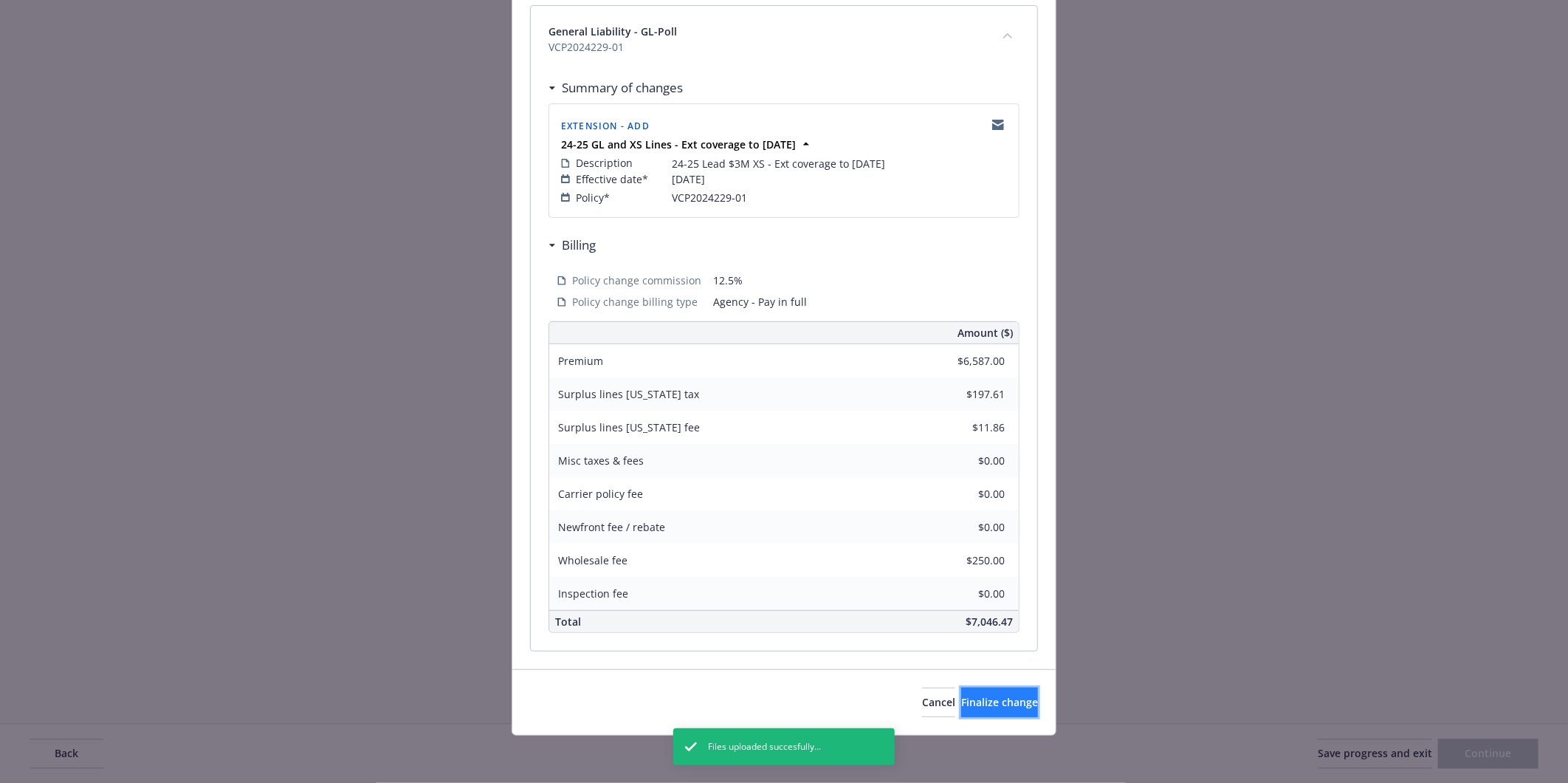
click at [961, 701] on span "Finalize change" at bounding box center [999, 701] width 77 height 14
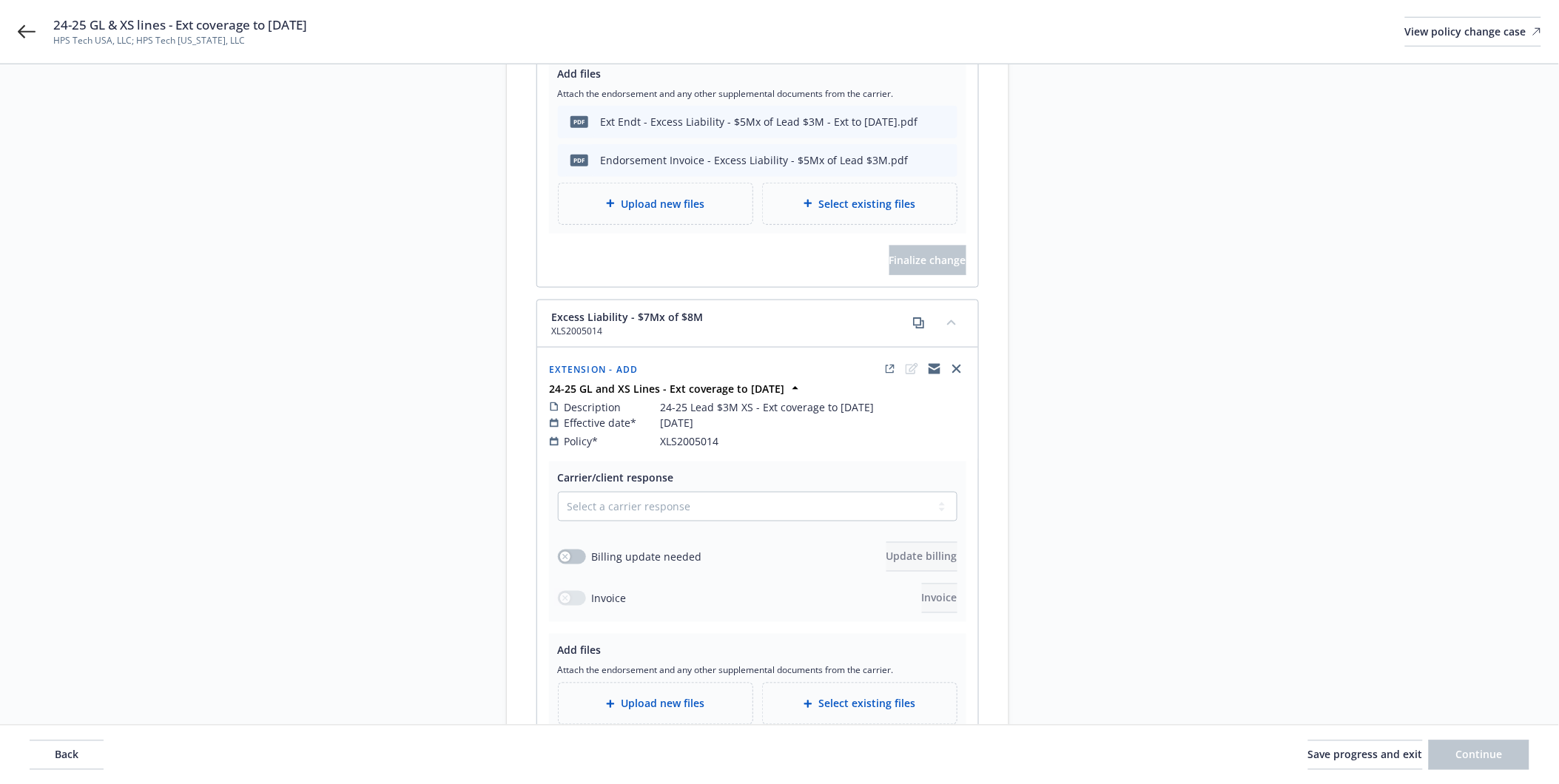
scroll to position [549, 0]
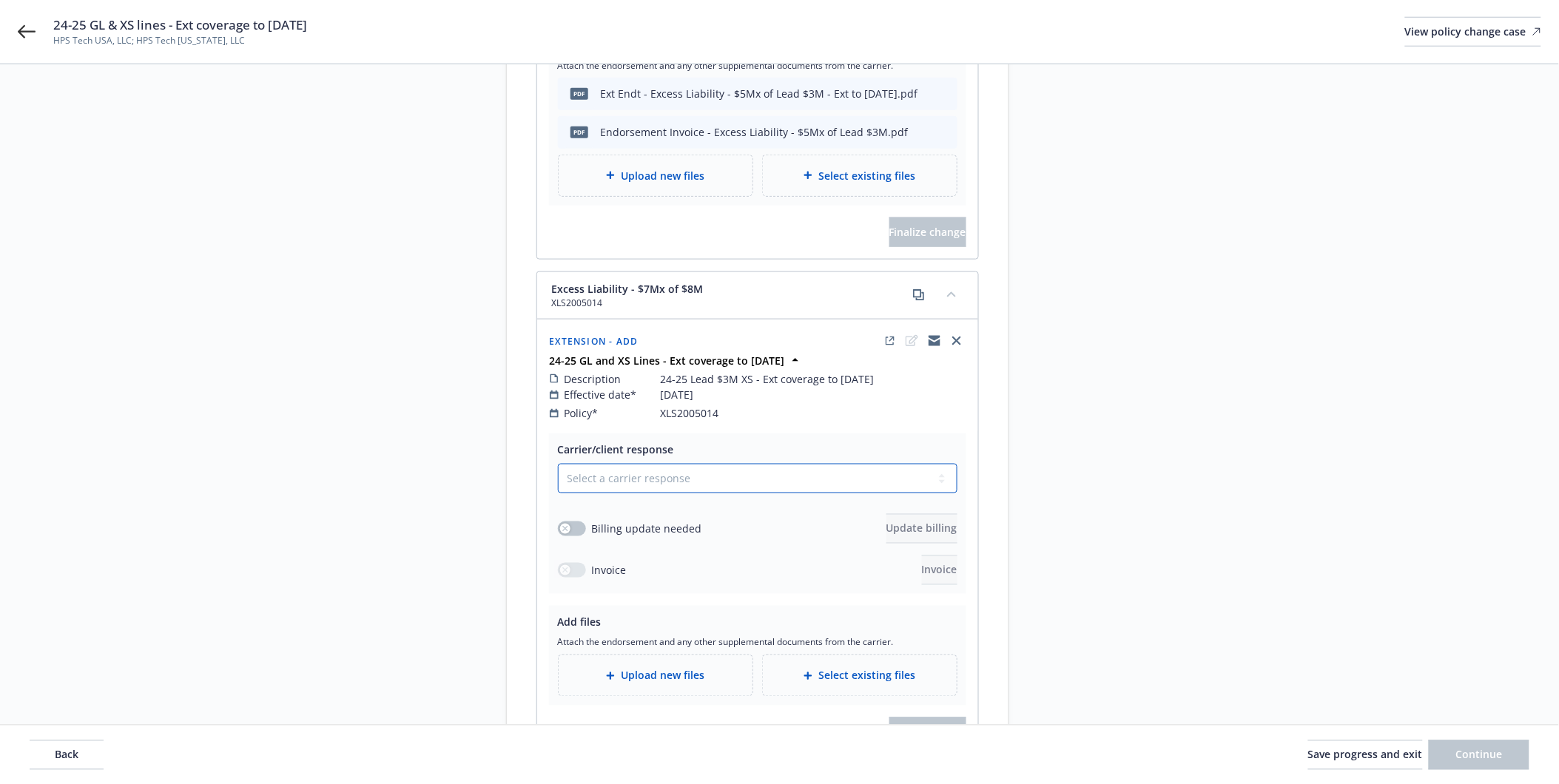
click at [651, 466] on select "Select a carrier response Accepted Accepted with revision No endorsement needed…" at bounding box center [757, 479] width 400 height 30
select select "ACCEPTED"
click at [558, 464] on select "Select a carrier response Accepted Accepted with revision No endorsement needed…" at bounding box center [757, 479] width 400 height 30
click at [582, 523] on button "button" at bounding box center [572, 530] width 28 height 15
click at [886, 523] on span "Update billing" at bounding box center [922, 529] width 71 height 14
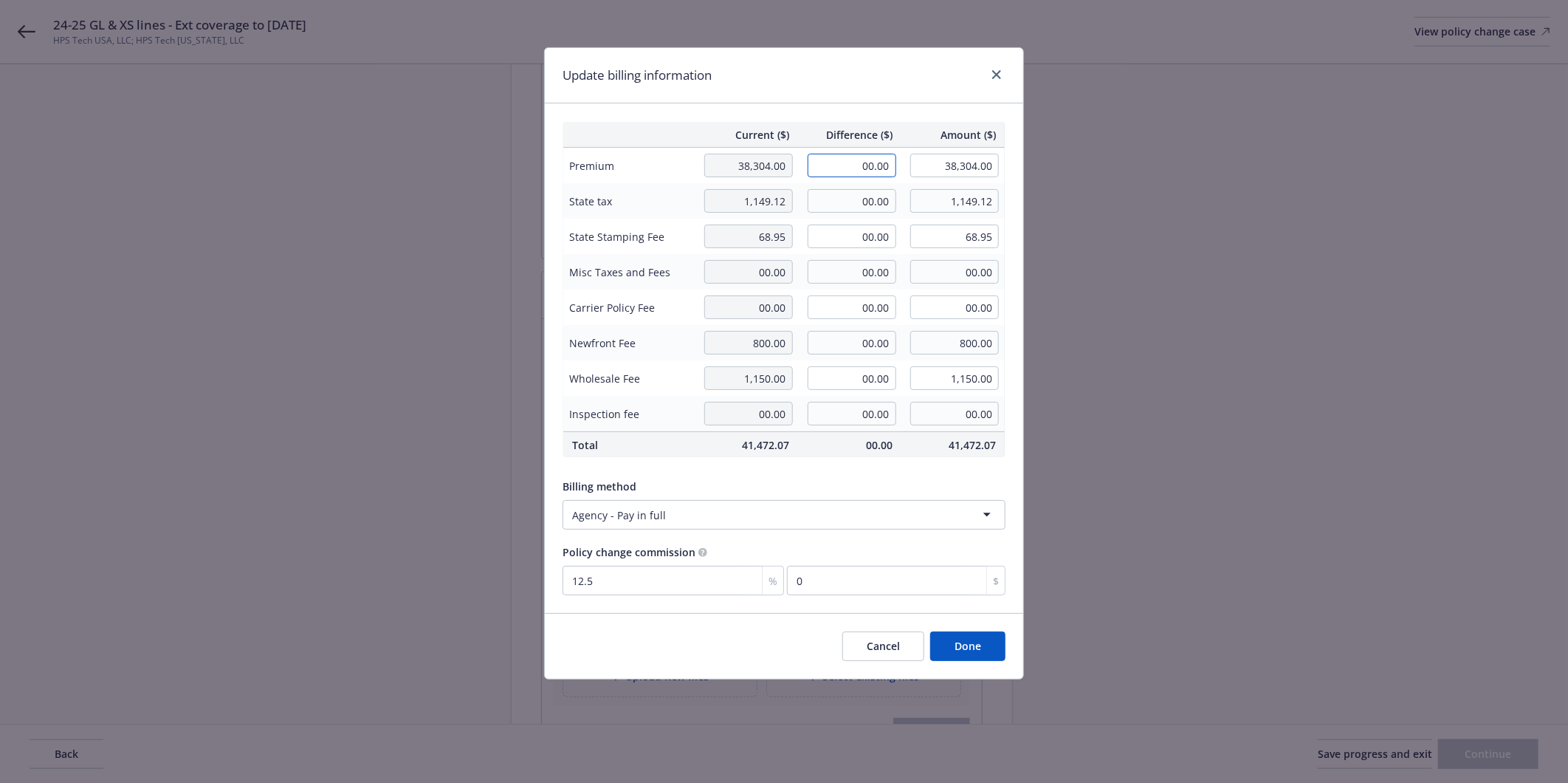
click at [832, 161] on input "00.00" at bounding box center [851, 165] width 88 height 24
type input "6,269.54"
type input "44,573.54"
type input "783.69"
click at [846, 202] on input "00.00" at bounding box center [851, 201] width 88 height 24
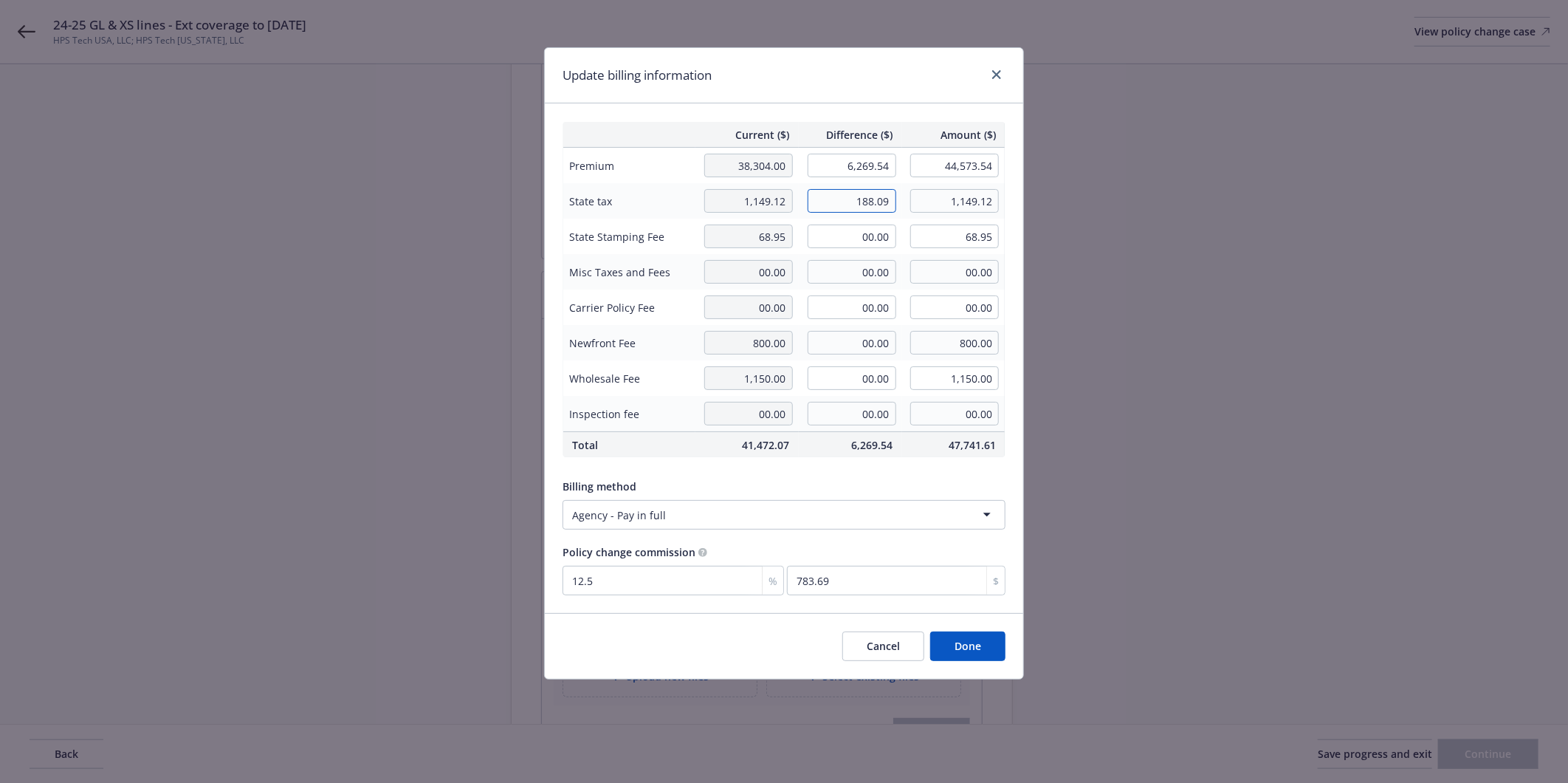
type input "188.09"
type input "1,337.21"
click at [770, 364] on td "1,150.00" at bounding box center [746, 377] width 103 height 36
click at [846, 227] on input "00.00" at bounding box center [851, 236] width 88 height 24
type input "11.29"
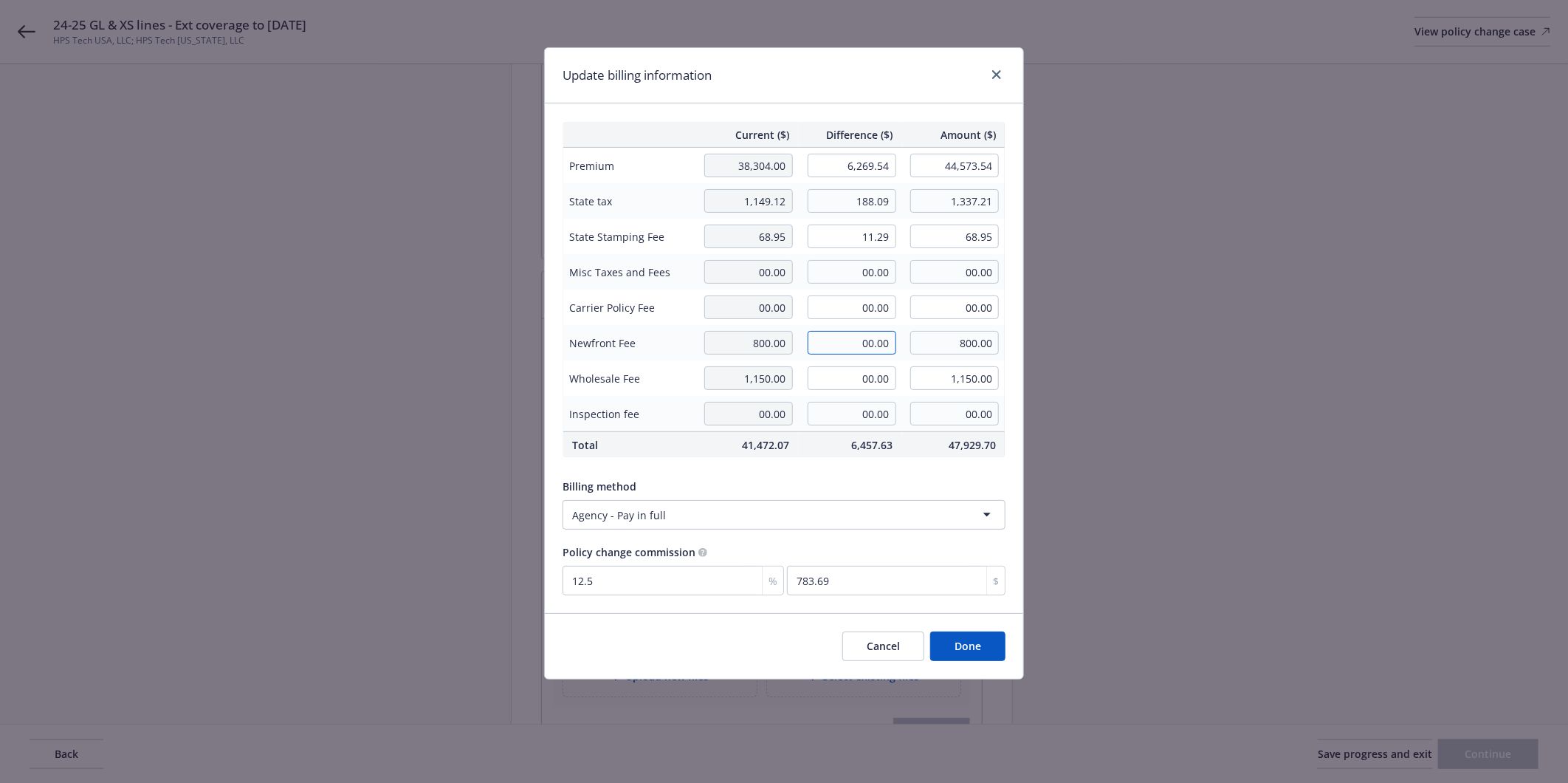
type input "80.24"
click at [824, 349] on input "00.00" at bounding box center [851, 342] width 88 height 24
click at [836, 380] on input "00.00" at bounding box center [851, 377] width 88 height 24
type input "250.00"
type input "1,400.00"
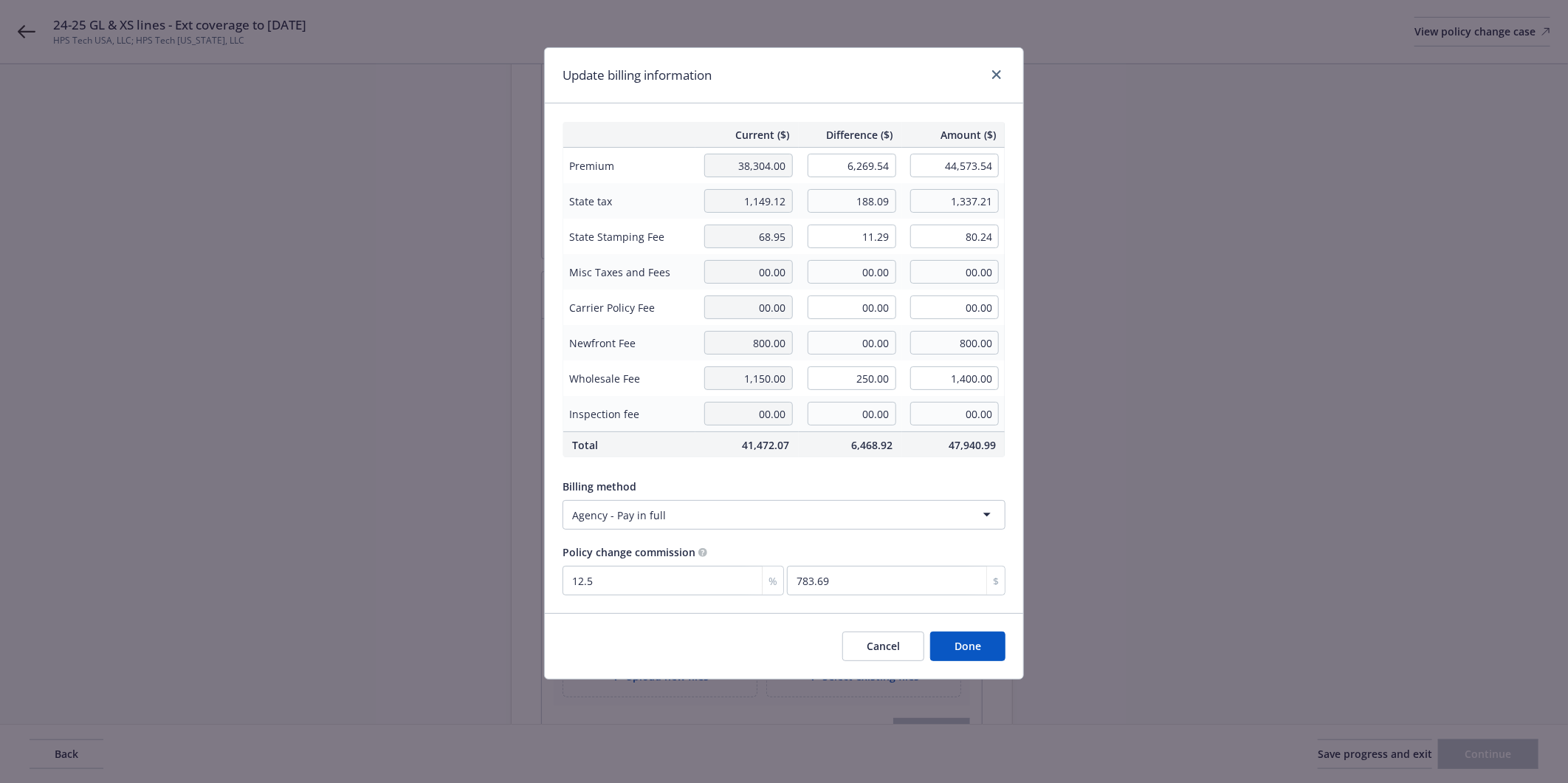
click at [670, 364] on td "Wholesale Fee" at bounding box center [629, 377] width 132 height 36
drag, startPoint x: 843, startPoint y: 168, endPoint x: 969, endPoint y: 173, distance: 126.1
click at [969, 173] on tr "Premium 38,304.00 6,269.54 44,573.54" at bounding box center [784, 166] width 442 height 36
type input "6,296.54"
type input "44,600.54"
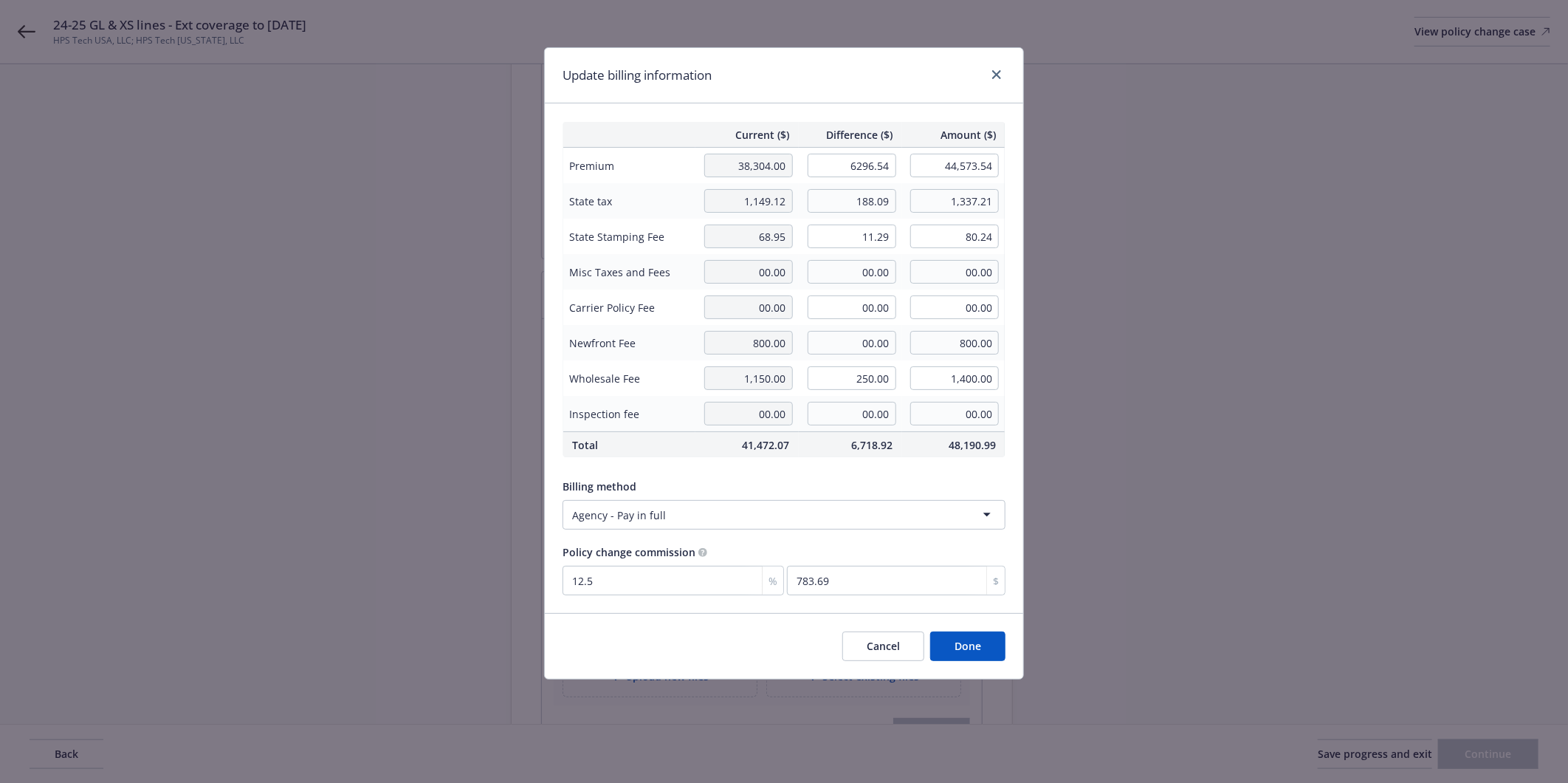
type input "787.07"
click at [803, 349] on td "00.00" at bounding box center [850, 342] width 103 height 36
click at [840, 204] on input "188.09" at bounding box center [851, 201] width 88 height 24
click at [799, 486] on div "Billing method" at bounding box center [784, 486] width 443 height 16
click at [886, 644] on button "Cancel" at bounding box center [883, 646] width 82 height 30
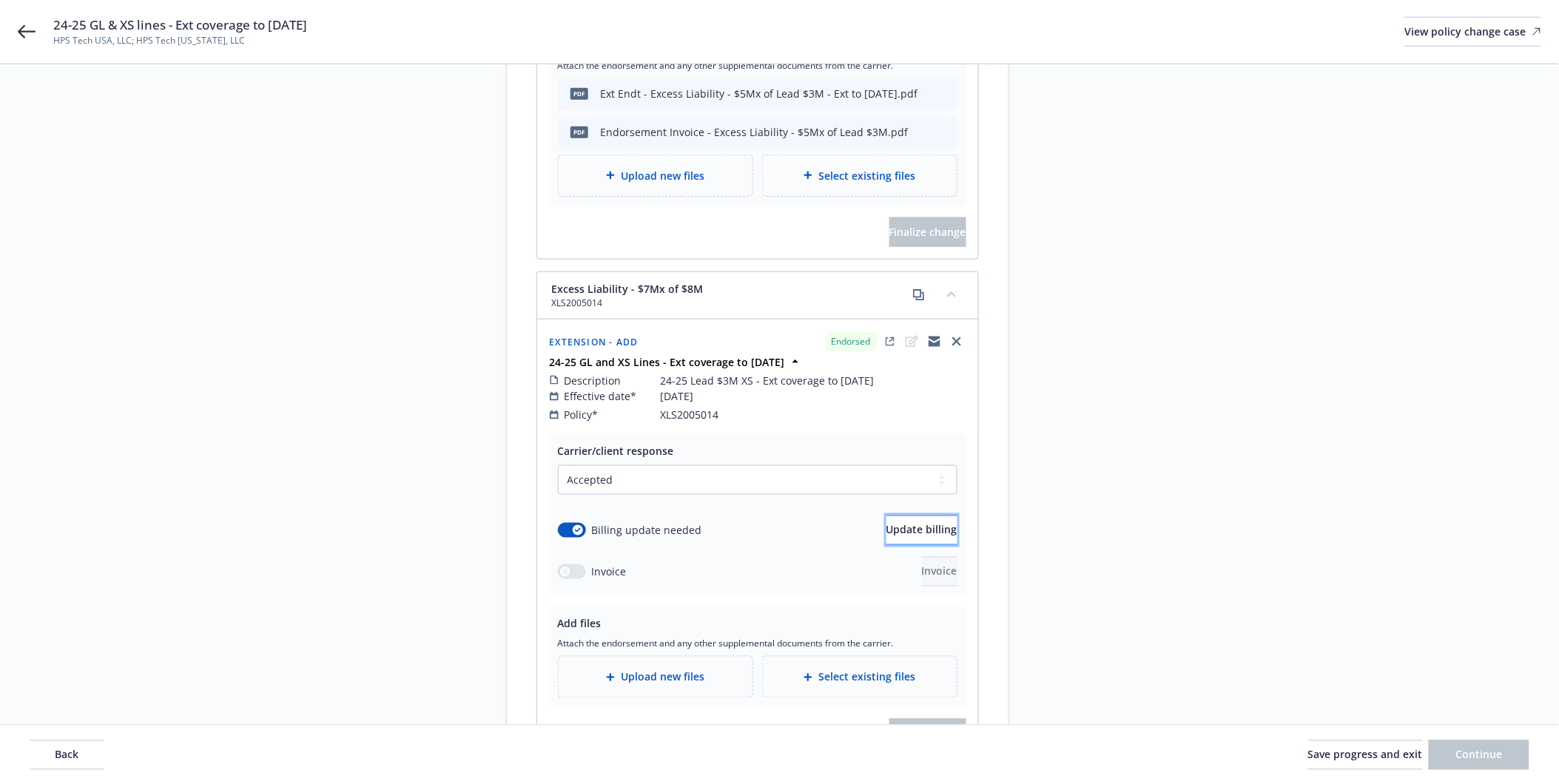
click at [915, 523] on span "Update billing" at bounding box center [922, 529] width 71 height 14
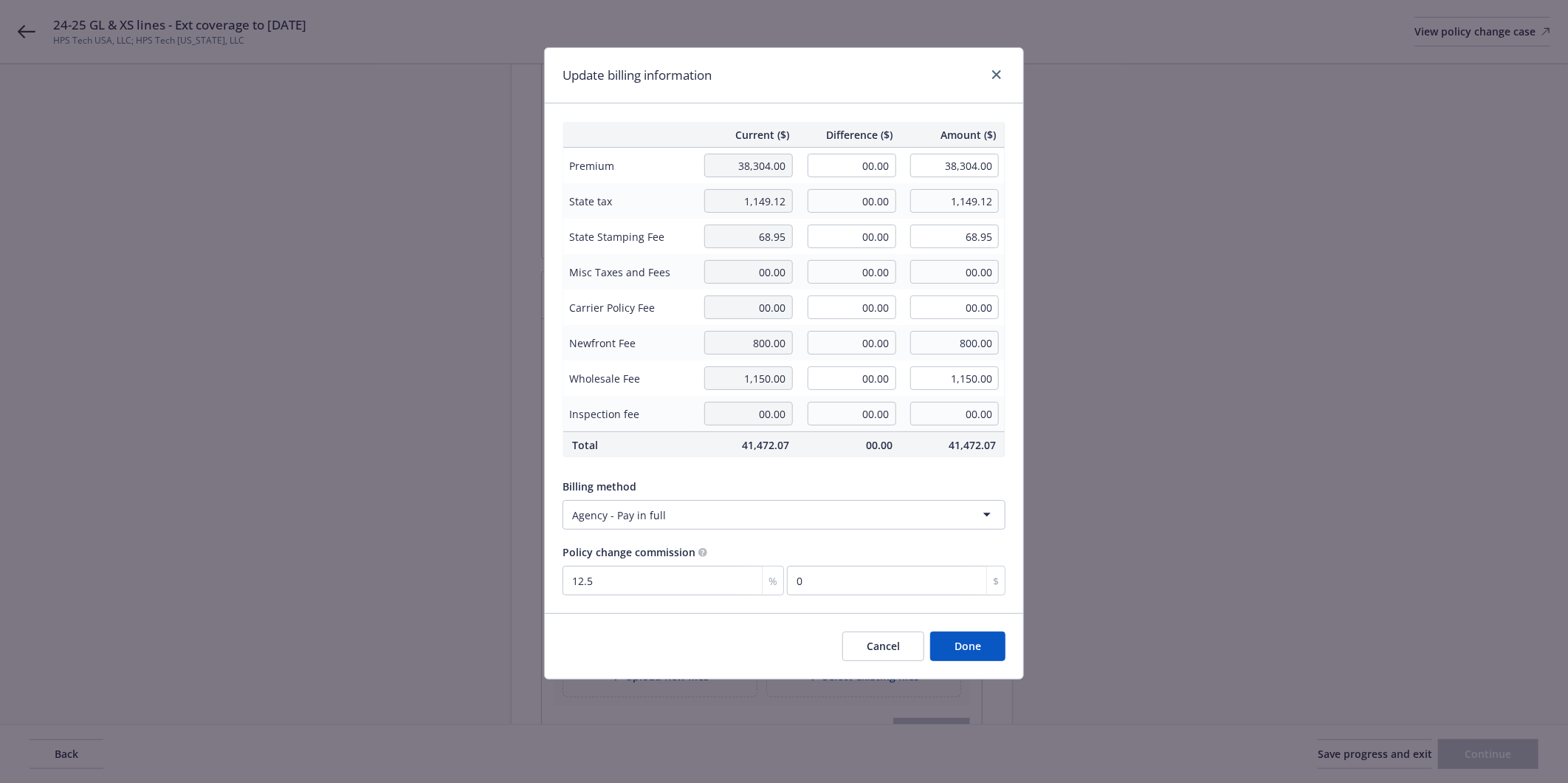
click at [902, 638] on button "Cancel" at bounding box center [883, 646] width 82 height 30
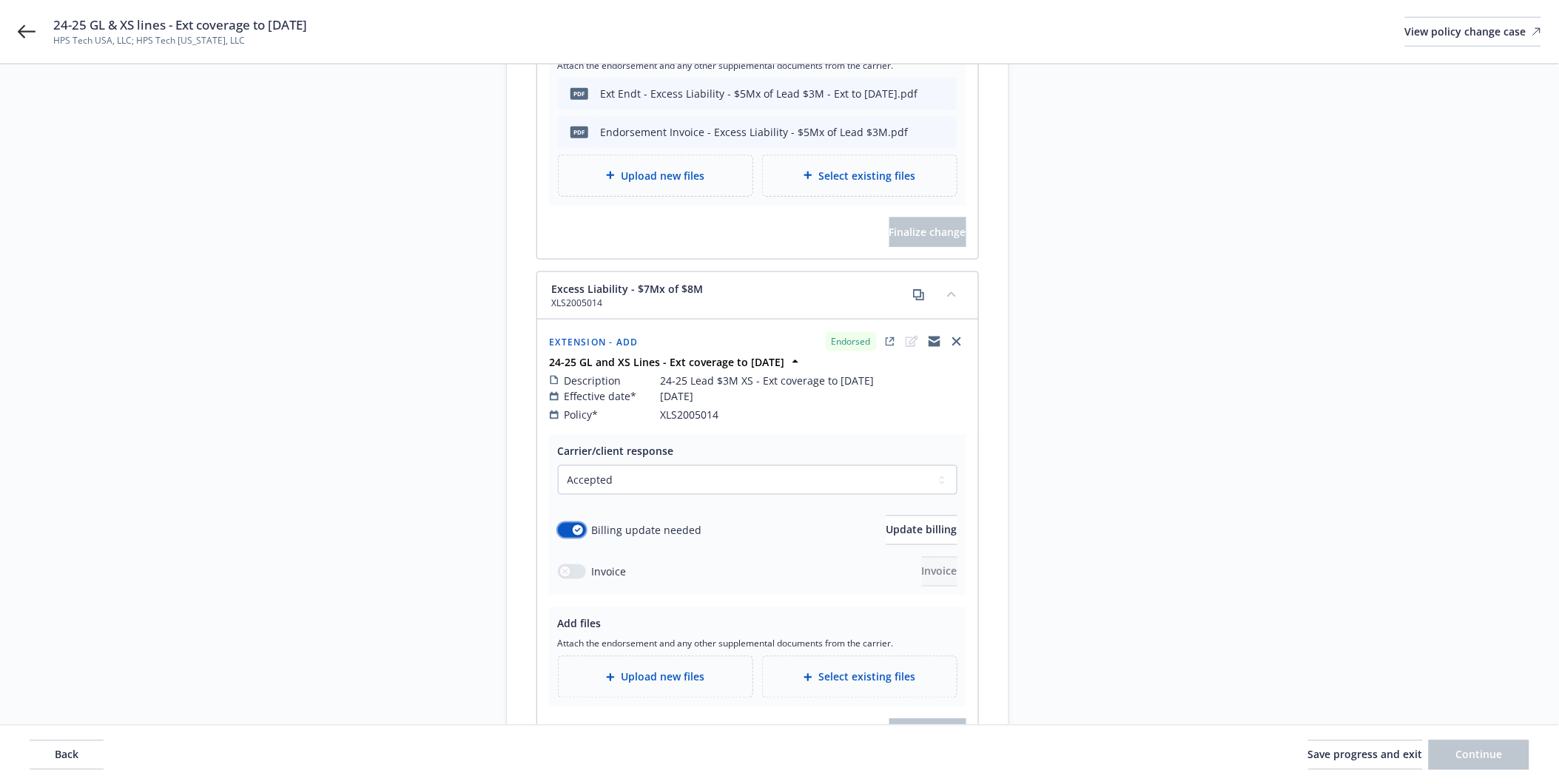
click at [576, 525] on div "button" at bounding box center [578, 530] width 11 height 11
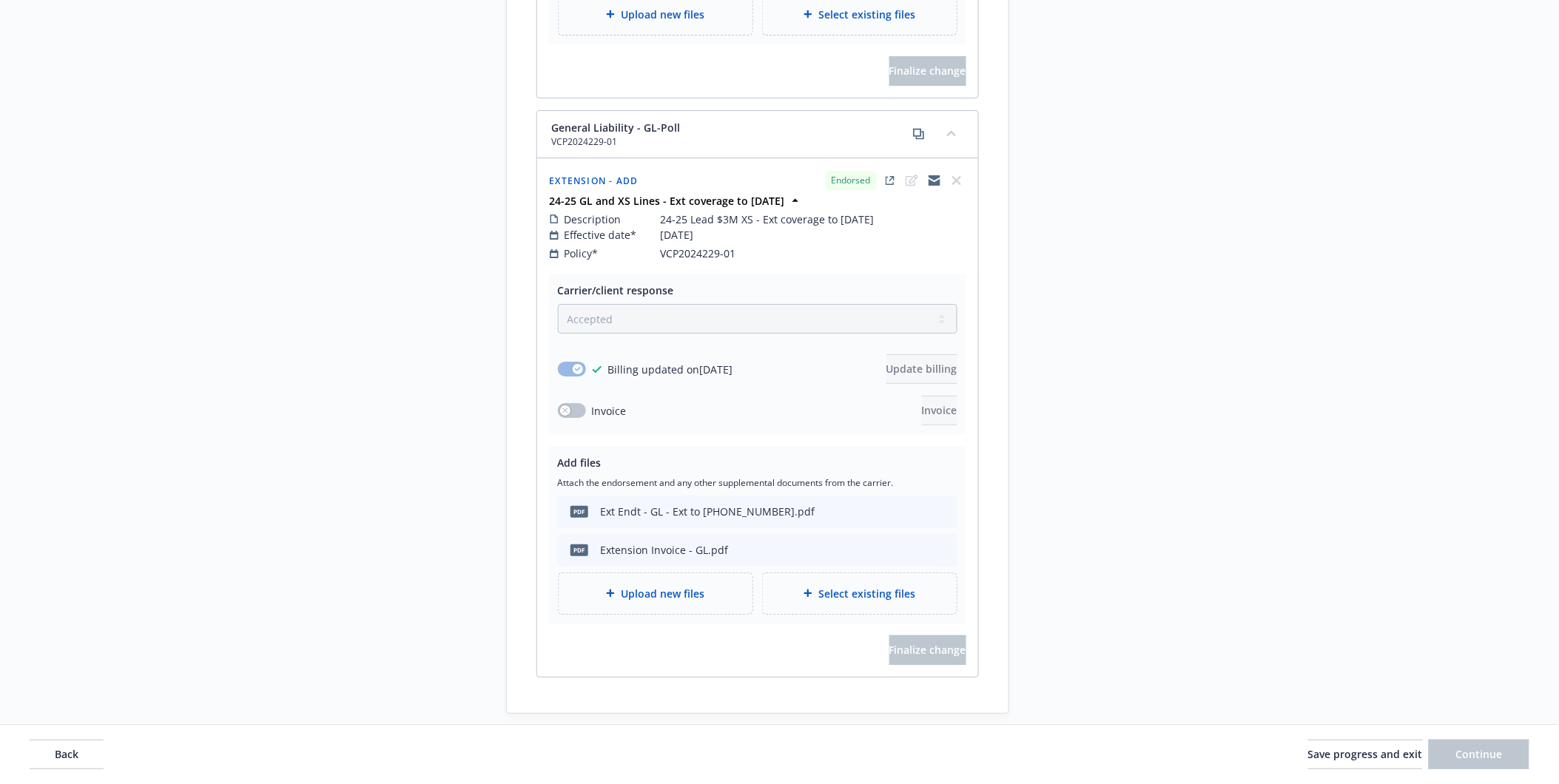
scroll to position [1865, 0]
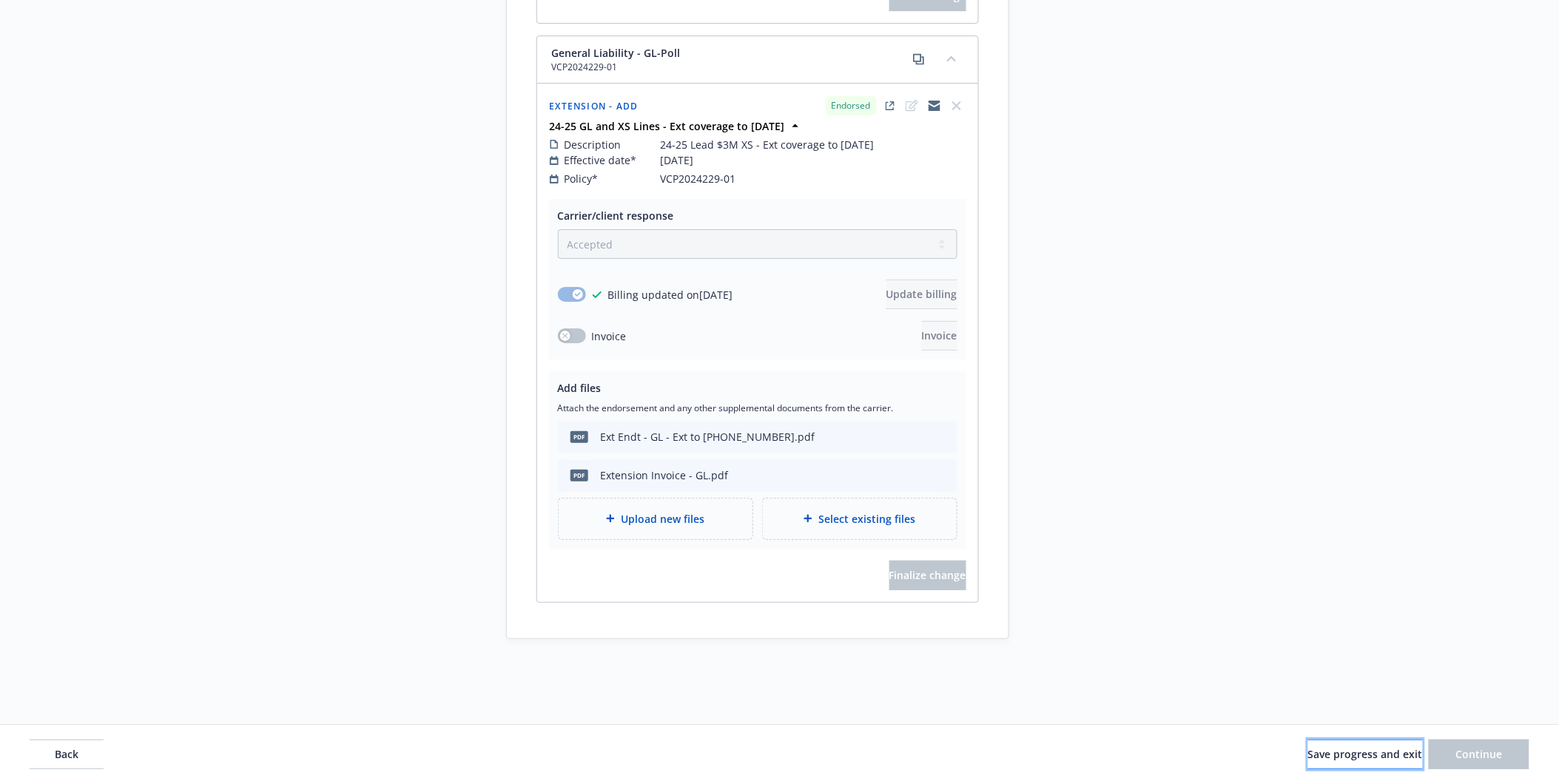
click at [1371, 752] on span "Save progress and exit" at bounding box center [1365, 753] width 115 height 14
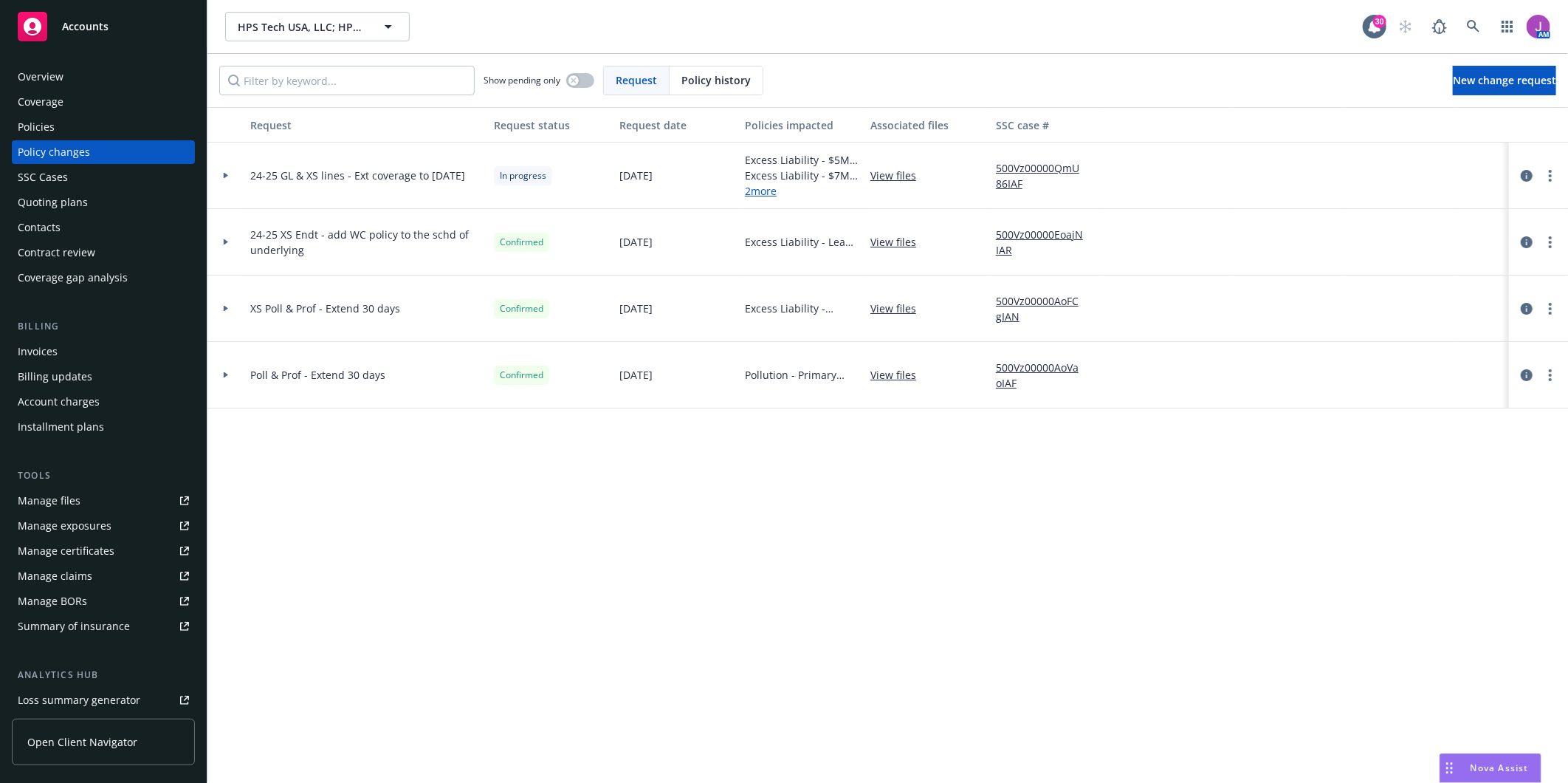
click at [45, 115] on div "Policies" at bounding box center [36, 126] width 37 height 24
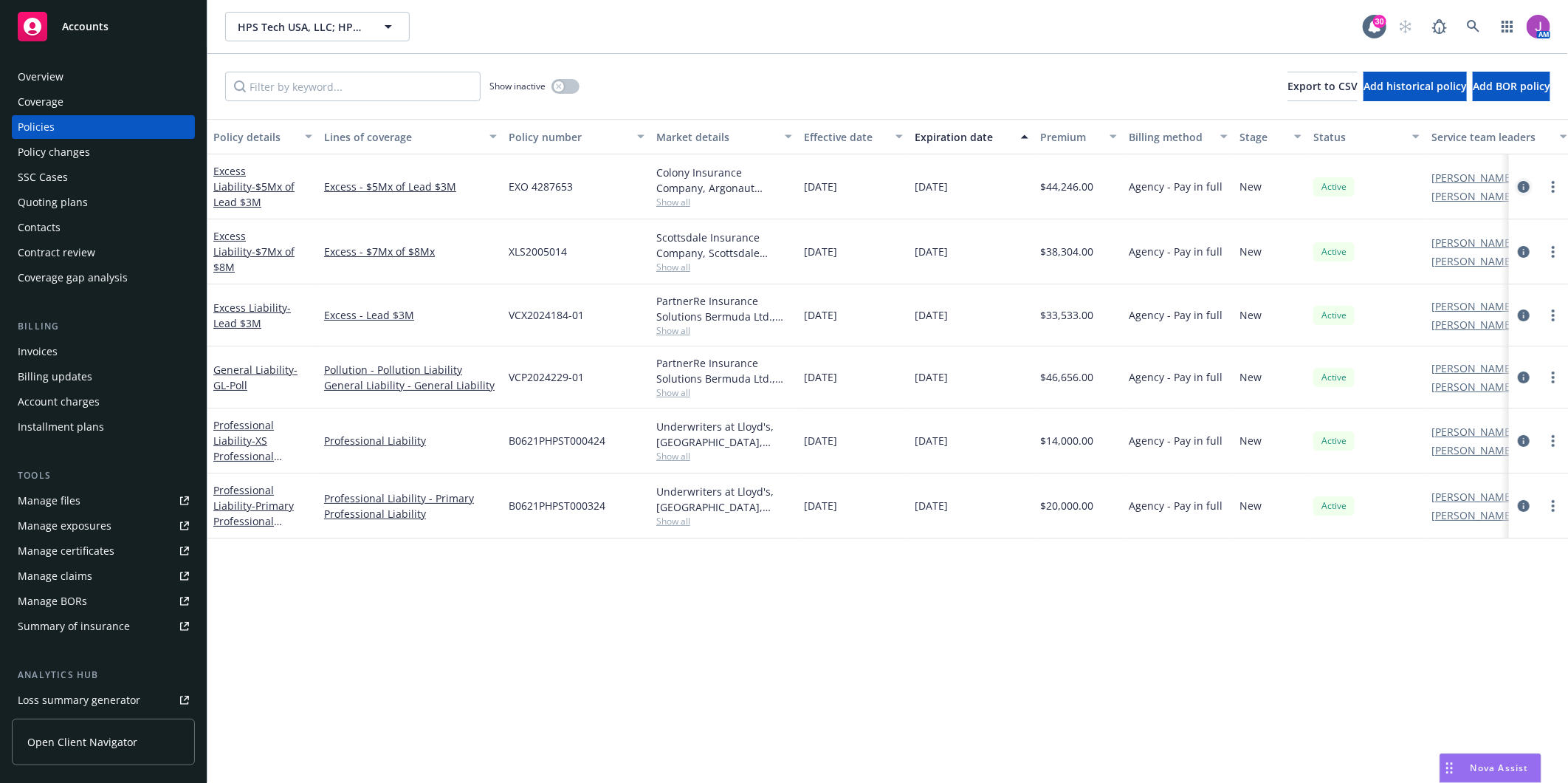
click at [1527, 183] on icon "circleInformation" at bounding box center [1523, 187] width 12 height 12
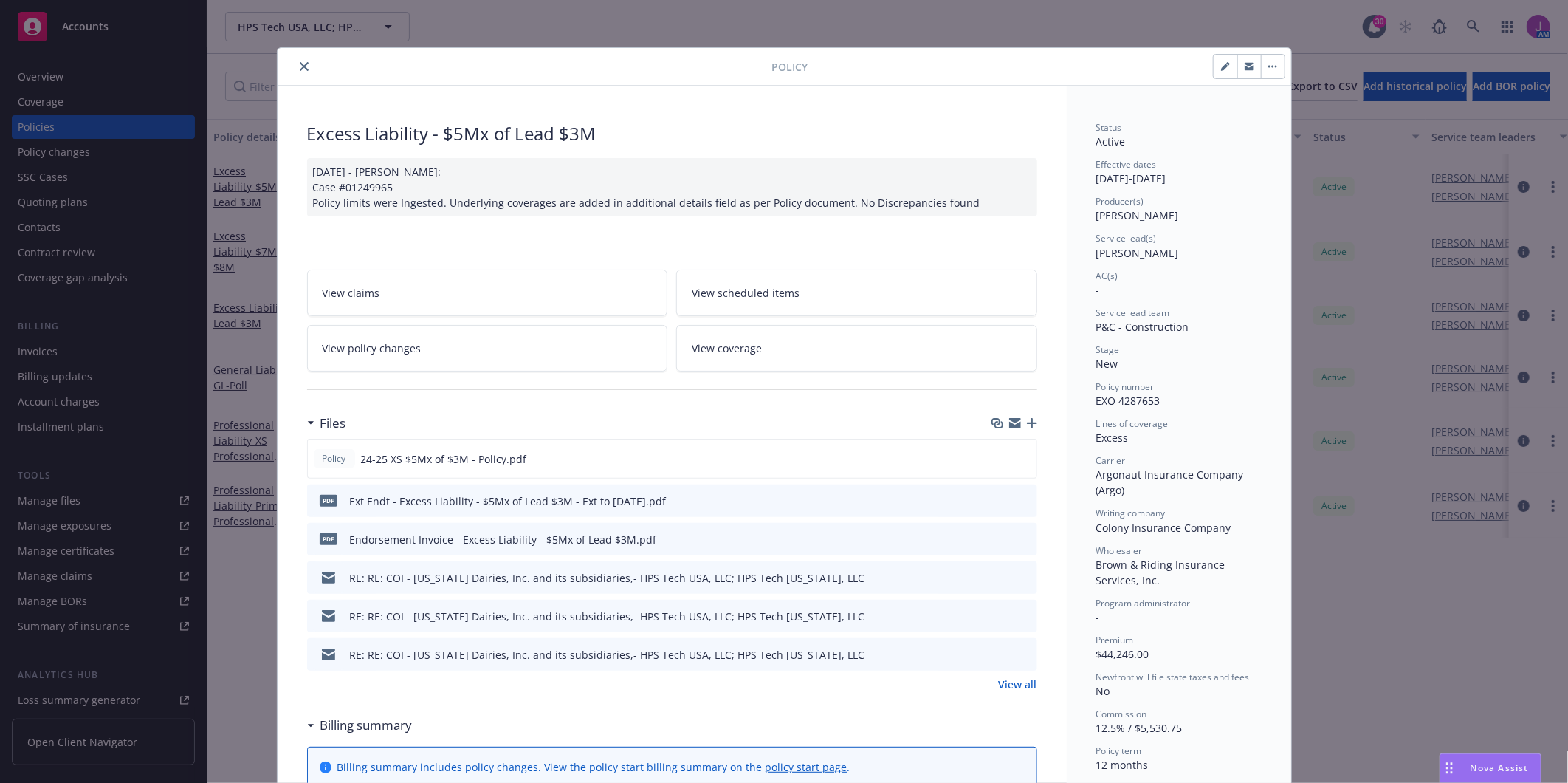
scroll to position [45, 0]
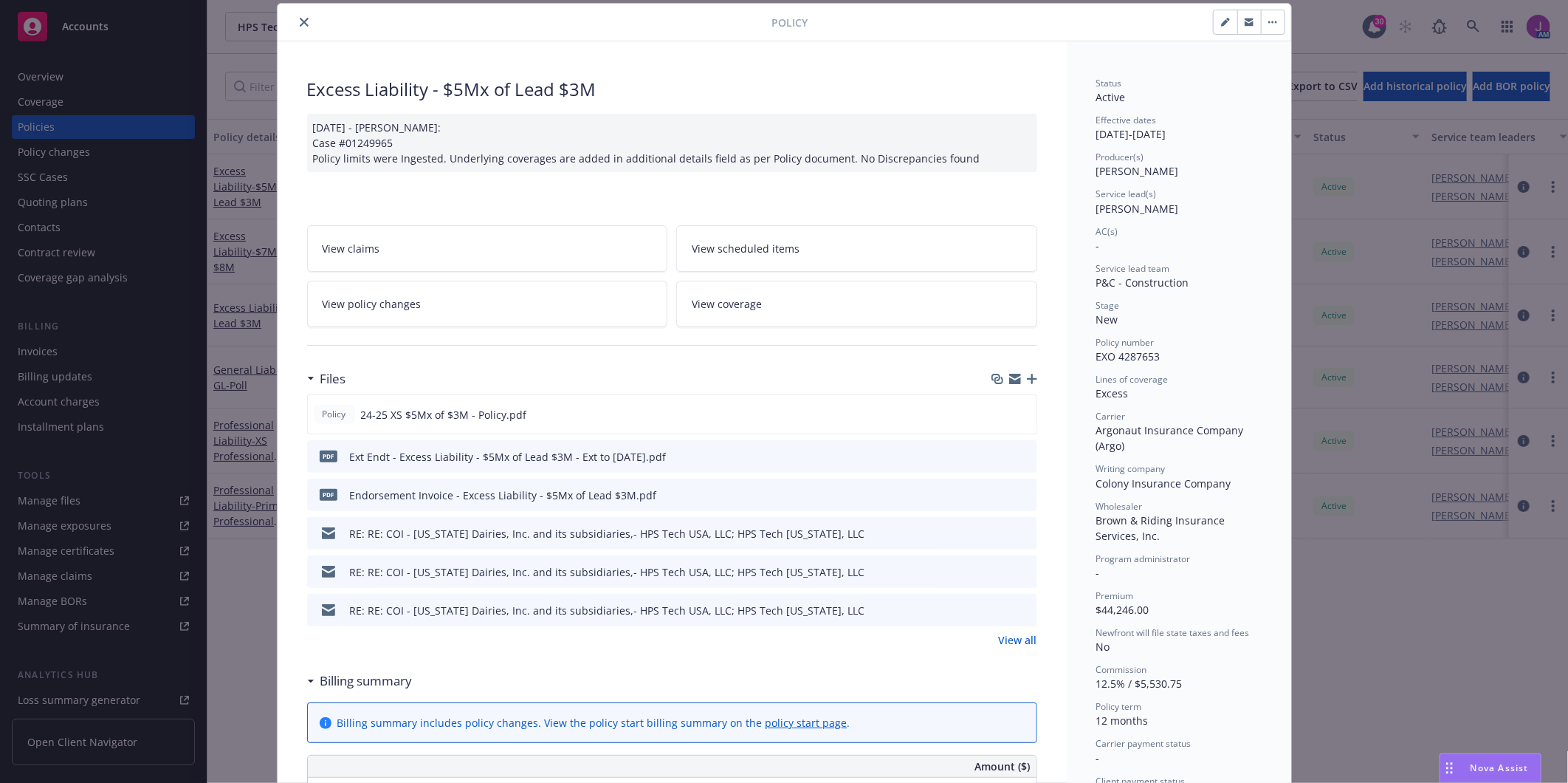
click at [1221, 20] on icon "button" at bounding box center [1225, 21] width 9 height 9
select select "NEW"
select select "12"
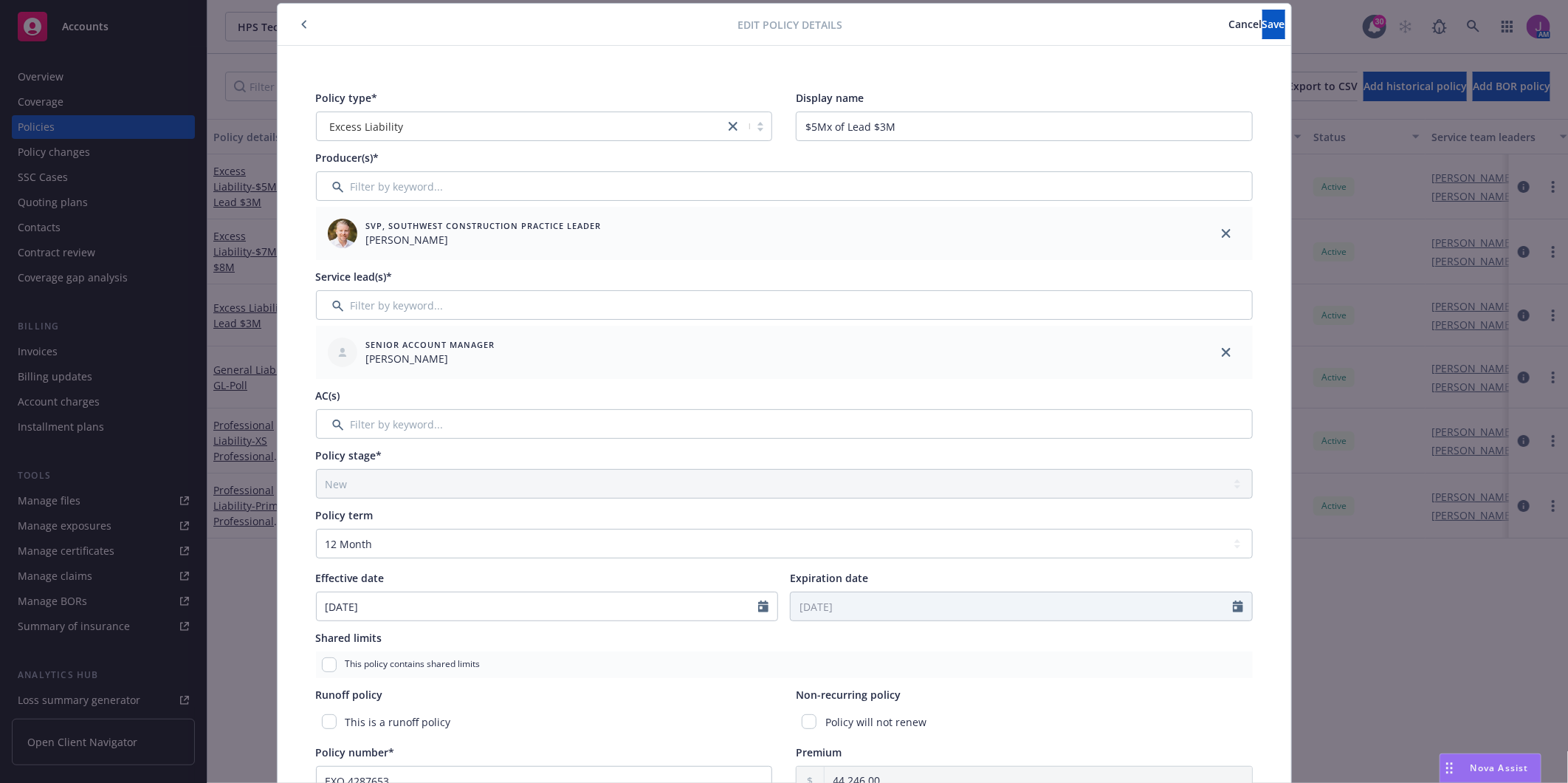
scroll to position [208, 0]
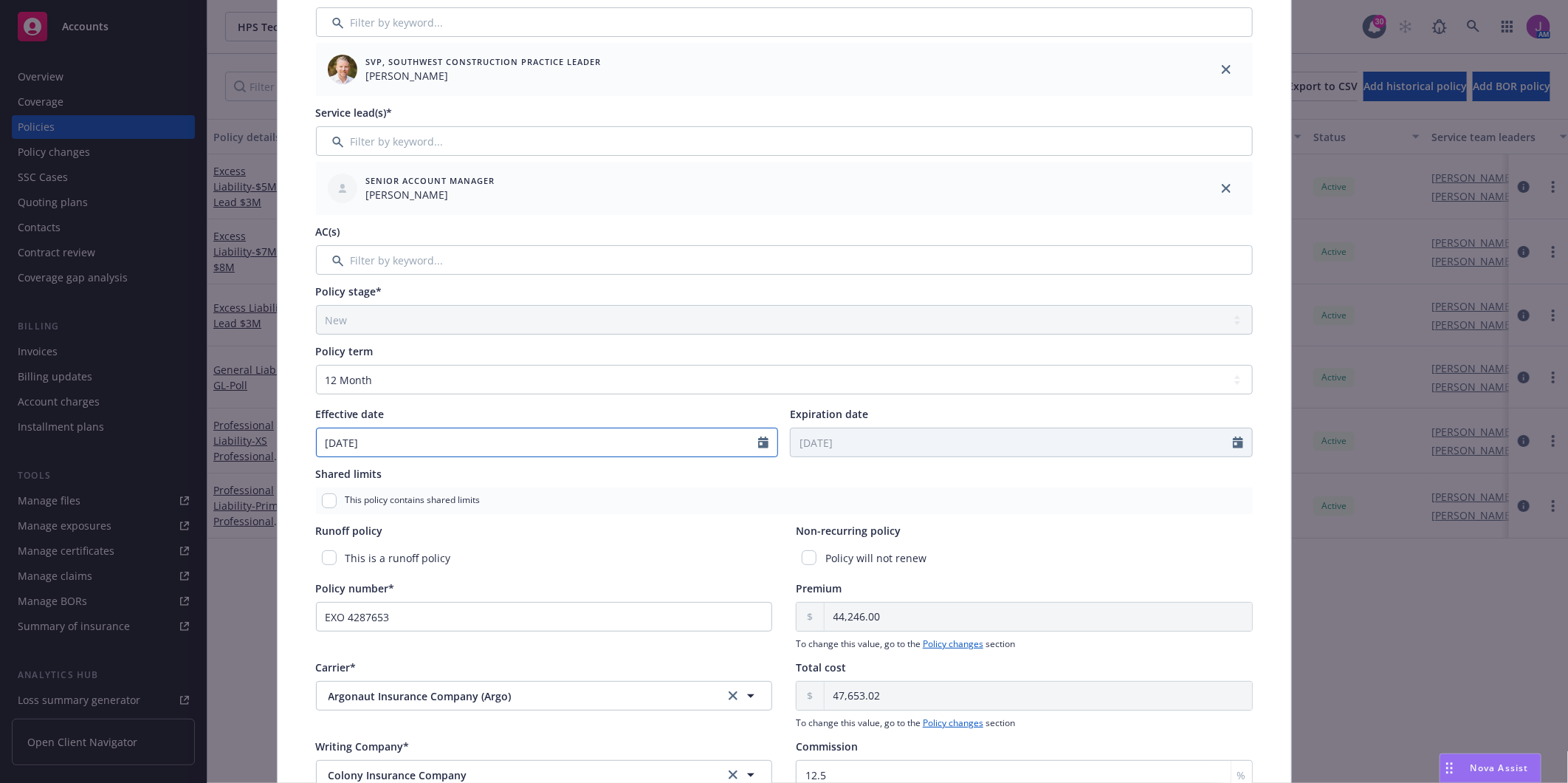
click at [456, 453] on div "[DATE]" at bounding box center [547, 443] width 463 height 30
select select "8"
click at [1111, 542] on div "Non-recurring policy Policy will not renew" at bounding box center [1024, 547] width 457 height 49
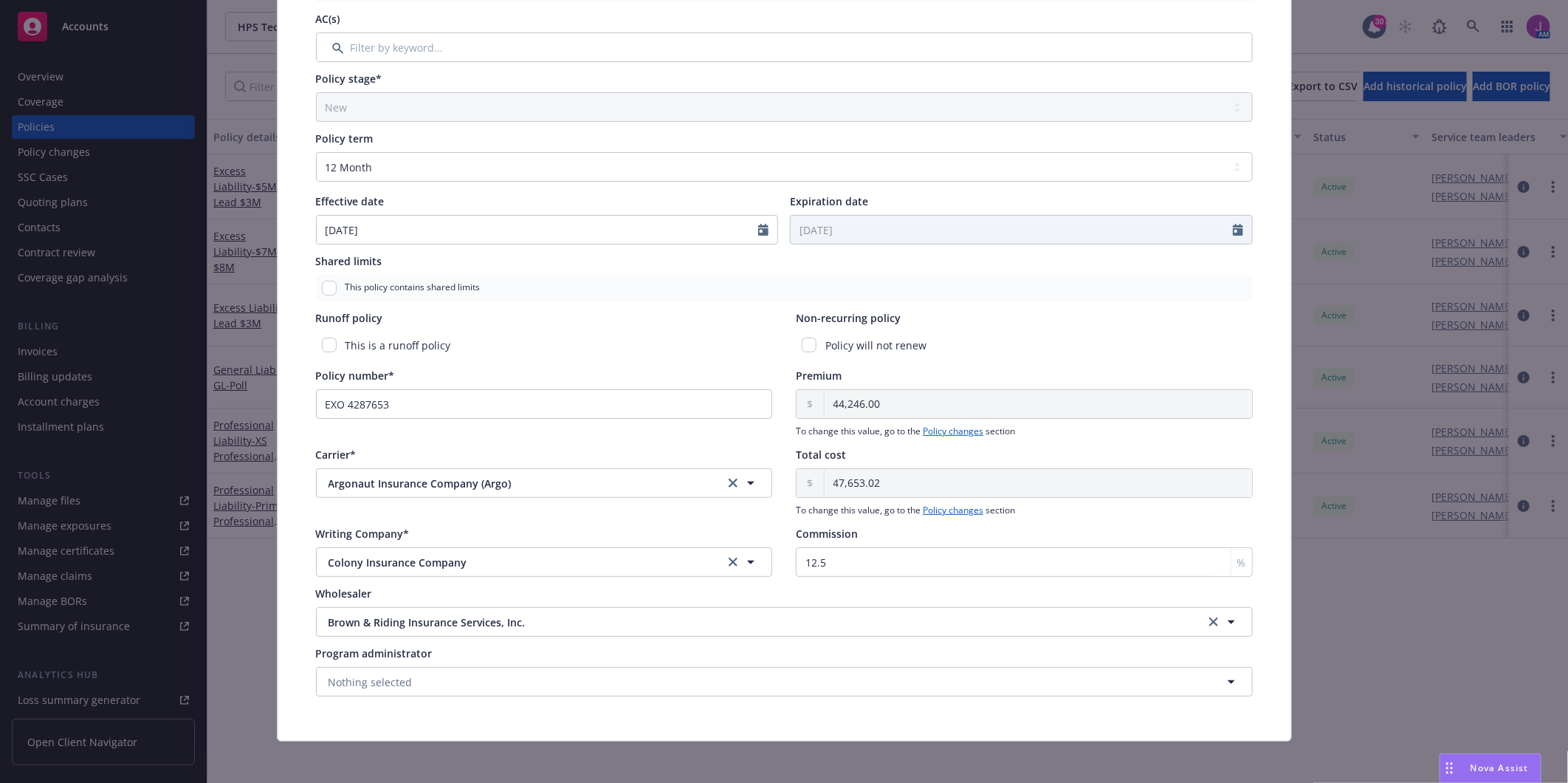
scroll to position [426, 0]
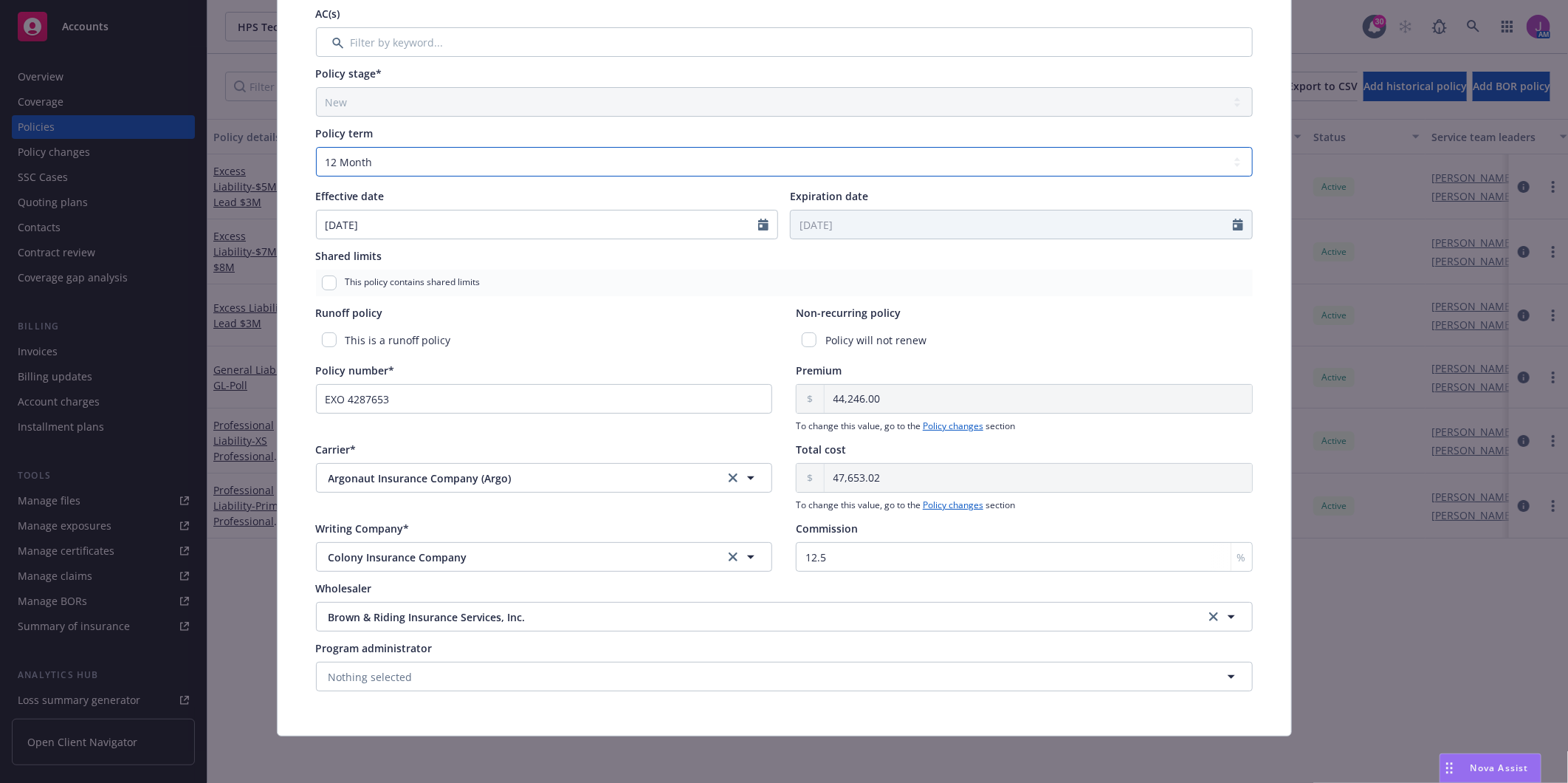
click at [435, 157] on select "Select policy term 12 Month 6 Month 4 Month 3 Month 2 Month 1 Month 36 Month (3…" at bounding box center [784, 162] width 936 height 30
click at [391, 164] on select "Select policy term 12 Month 6 Month 4 Month 3 Month 2 Month 1 Month 36 Month (3…" at bounding box center [784, 162] width 936 height 30
click at [392, 164] on select "Select policy term 12 Month 6 Month 4 Month 3 Month 2 Month 1 Month 36 Month (3…" at bounding box center [784, 162] width 936 height 30
select select "other"
click at [316, 147] on select "Select policy term 12 Month 6 Month 4 Month 3 Month 2 Month 1 Month 36 Month (3…" at bounding box center [784, 162] width 936 height 30
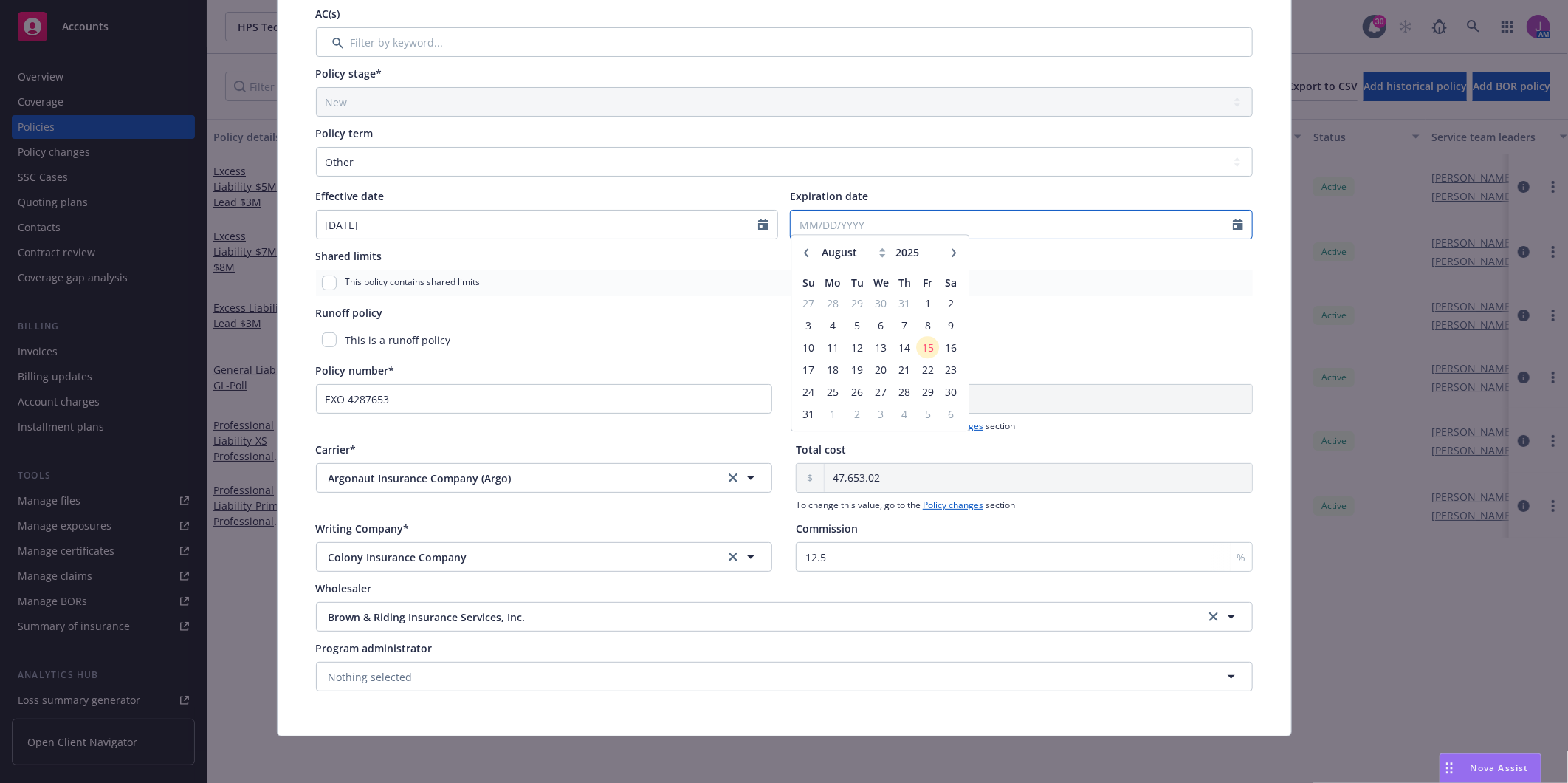
click at [810, 220] on input "Expiration date" at bounding box center [1011, 225] width 442 height 28
click at [950, 260] on icon "button" at bounding box center [954, 259] width 9 height 9
click at [802, 254] on icon "button" at bounding box center [806, 259] width 9 height 9
click at [951, 257] on icon "button" at bounding box center [953, 259] width 4 height 9
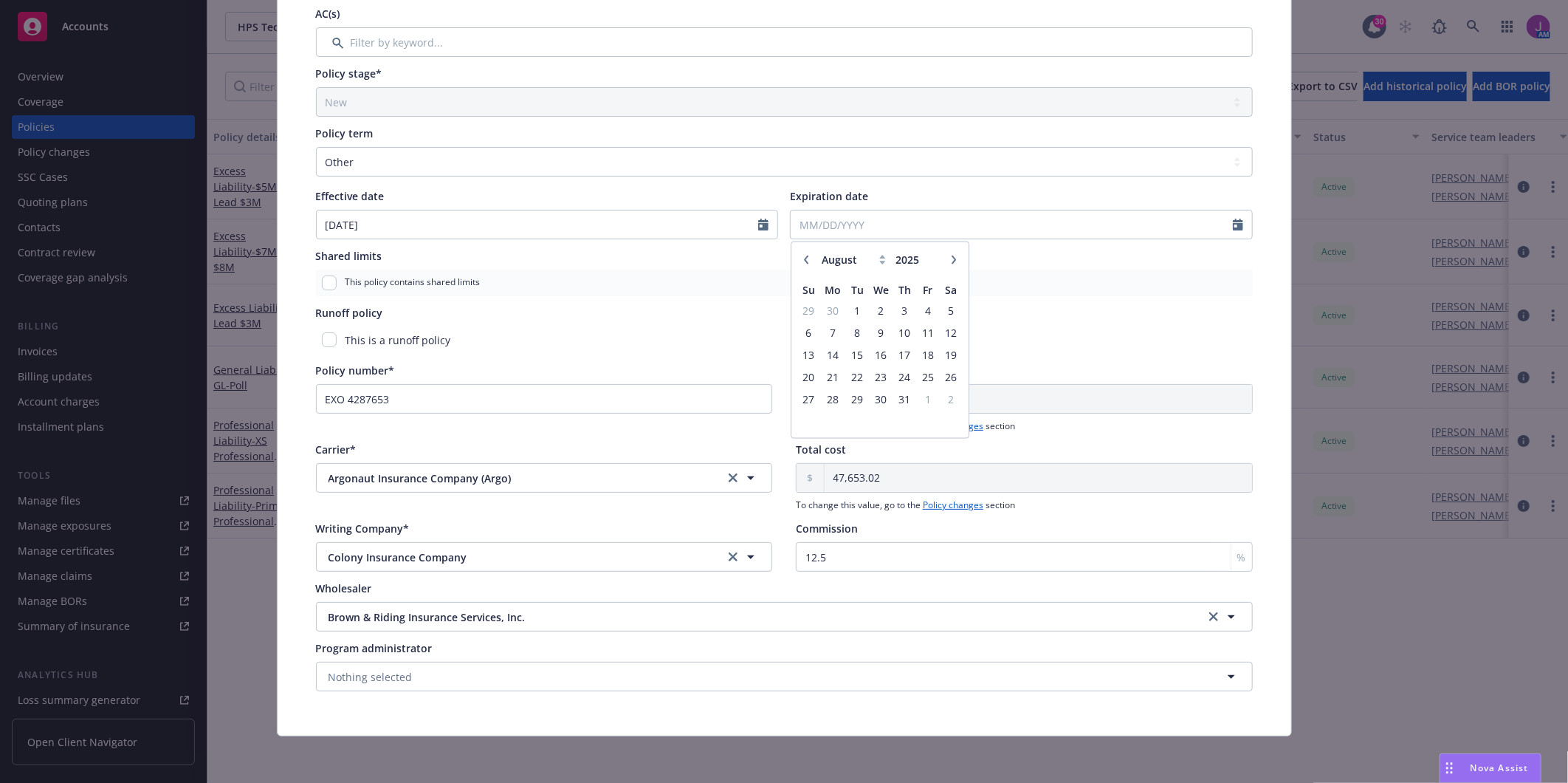
click at [951, 257] on icon "button" at bounding box center [953, 259] width 4 height 9
click at [950, 254] on icon "button" at bounding box center [954, 259] width 9 height 9
select select "10"
click at [875, 350] on span "15" at bounding box center [881, 354] width 21 height 18
type input "[DATE]"
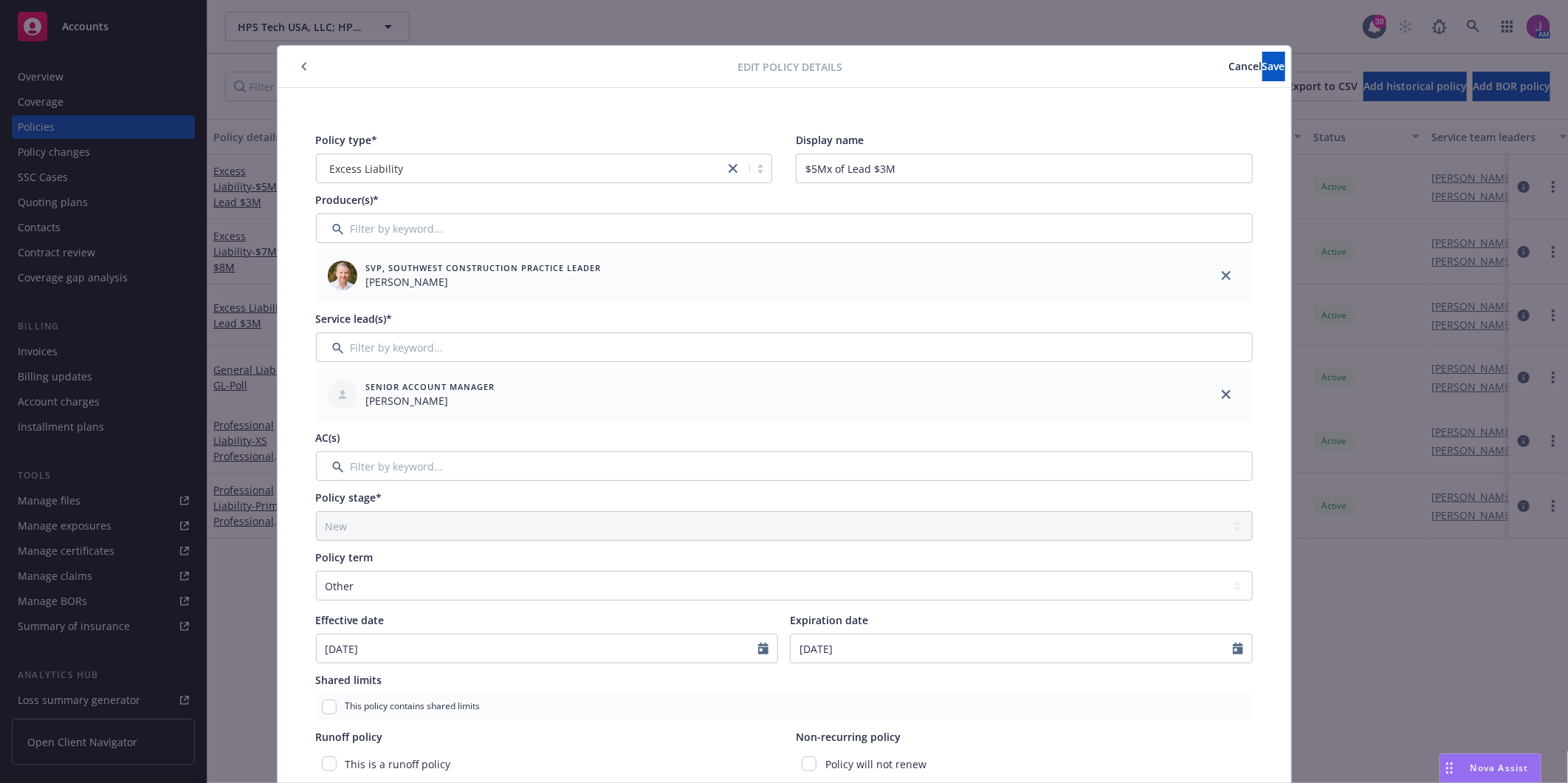
scroll to position [0, 0]
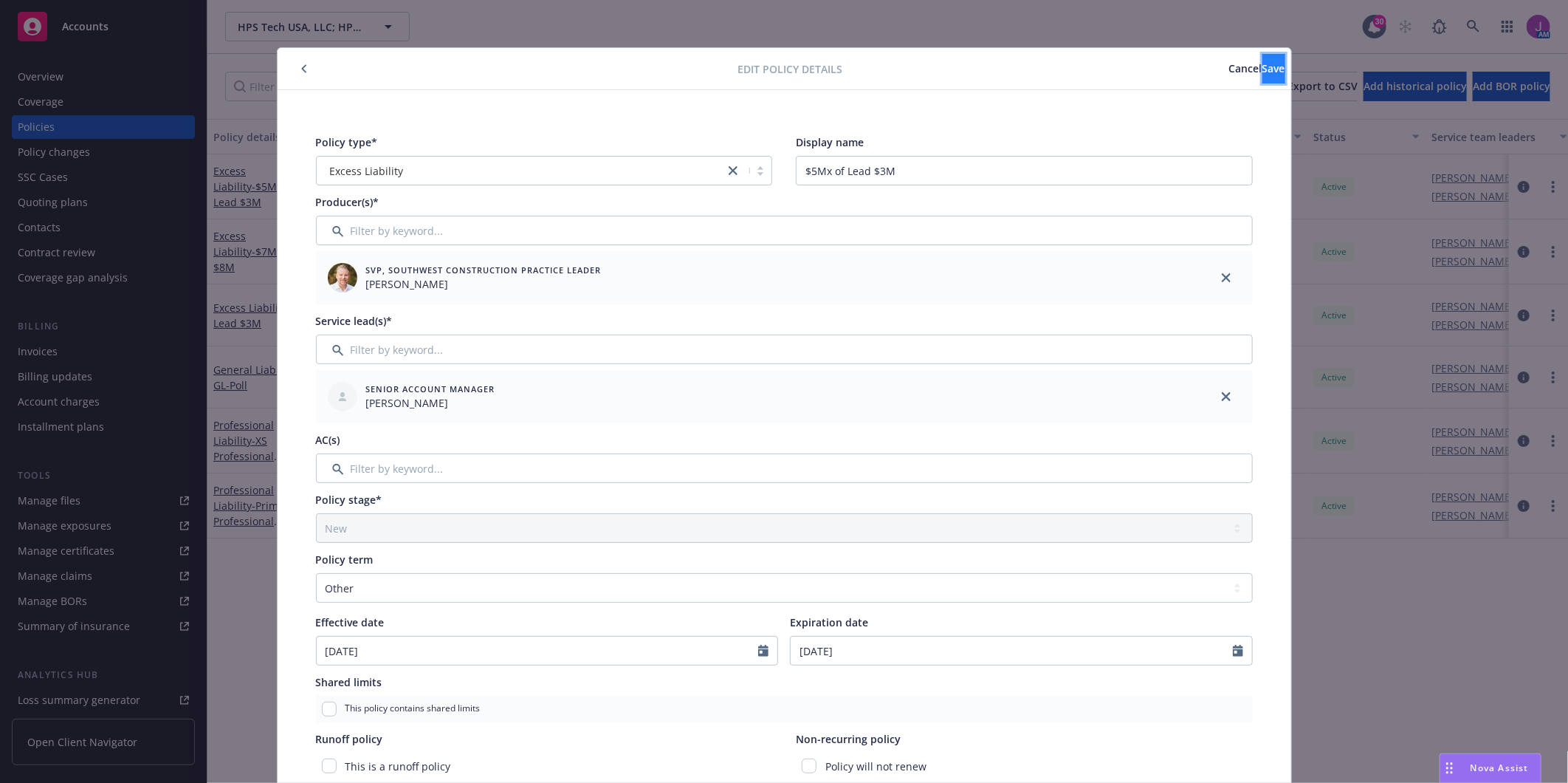
click at [1262, 68] on button "Save" at bounding box center [1274, 69] width 23 height 30
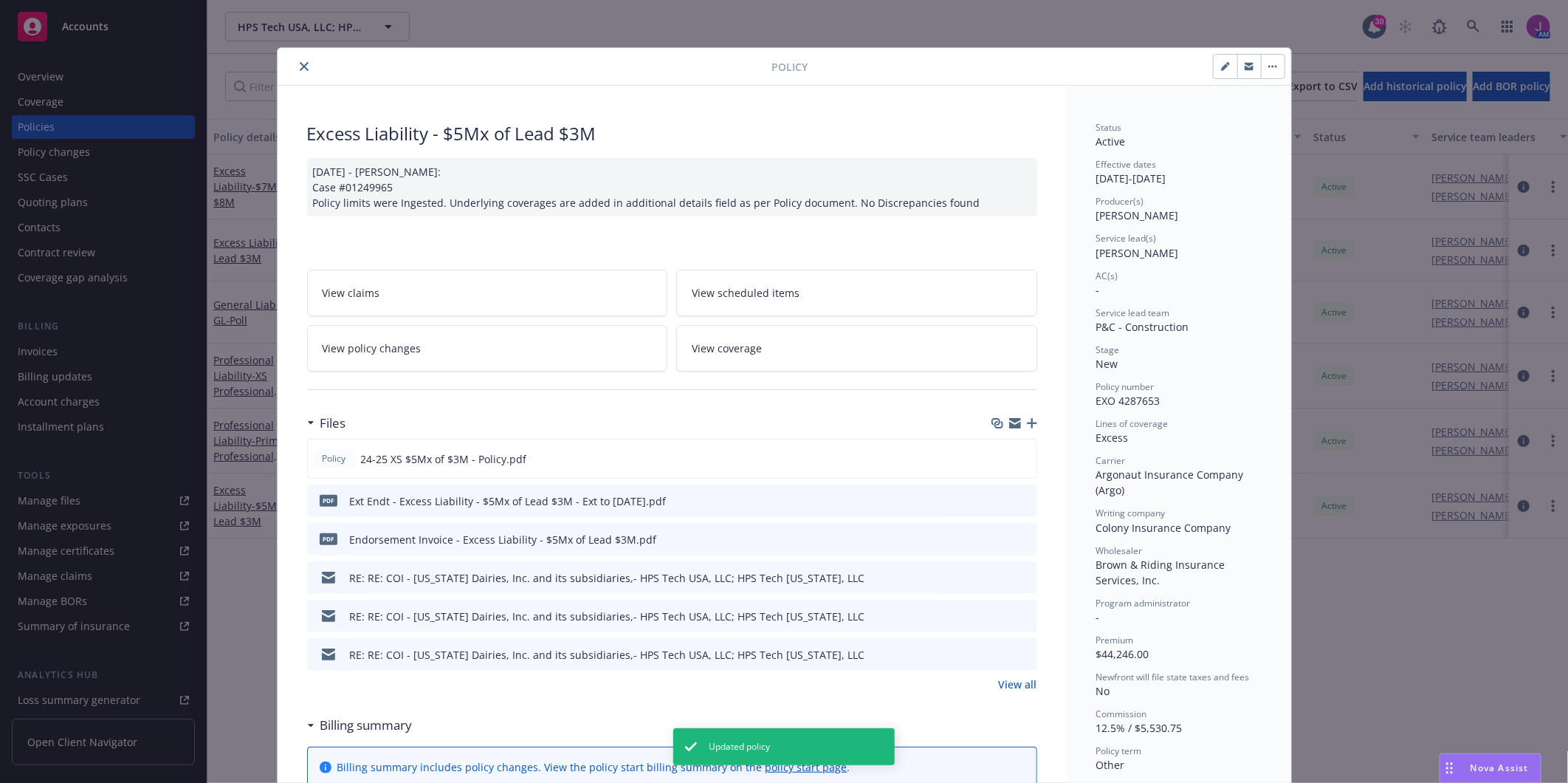
click at [300, 65] on icon "close" at bounding box center [304, 66] width 9 height 9
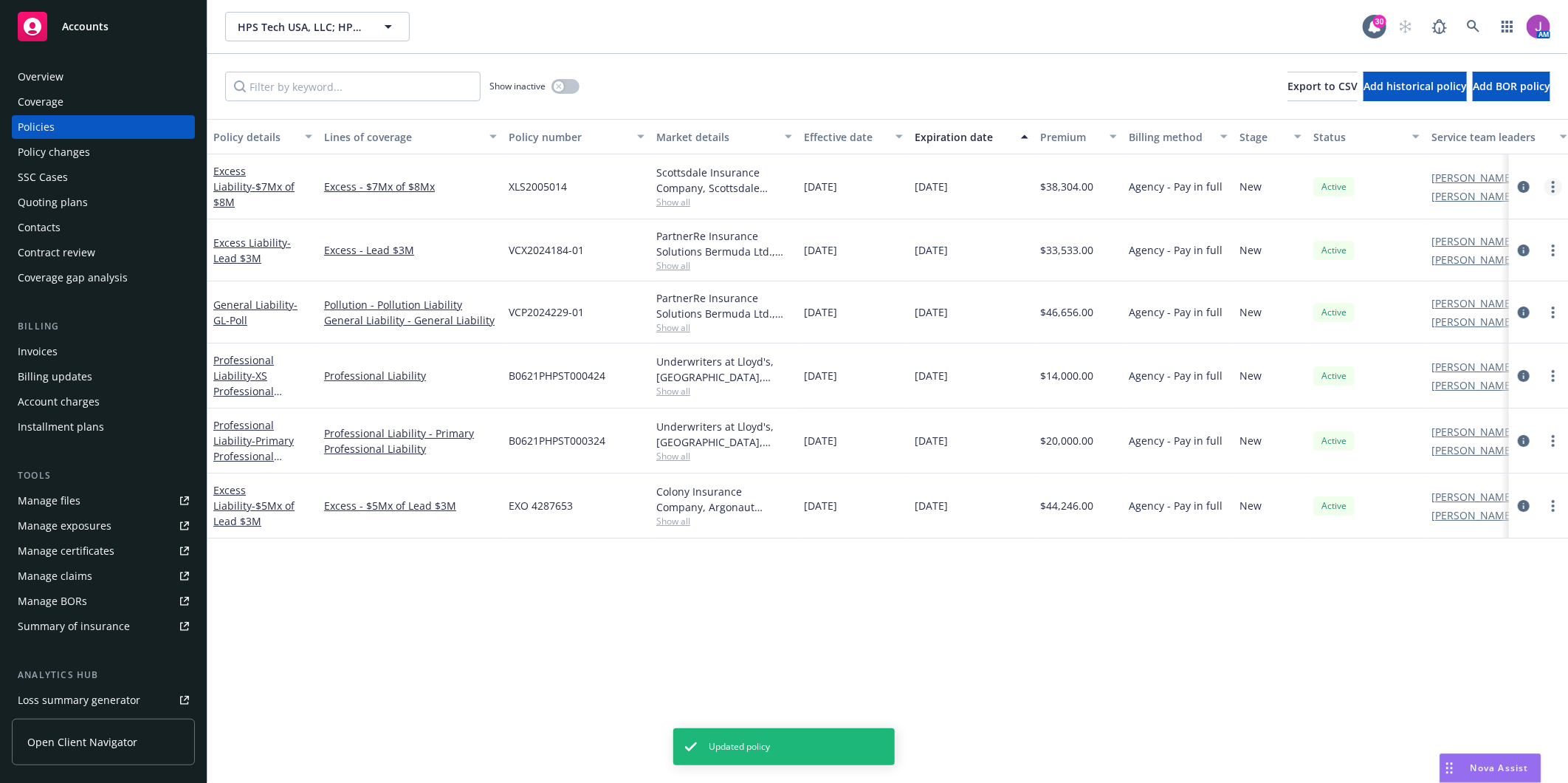
click at [1553, 187] on icon "more" at bounding box center [1553, 187] width 3 height 12
click at [1553, 185] on circle "more" at bounding box center [1553, 187] width 3 height 3
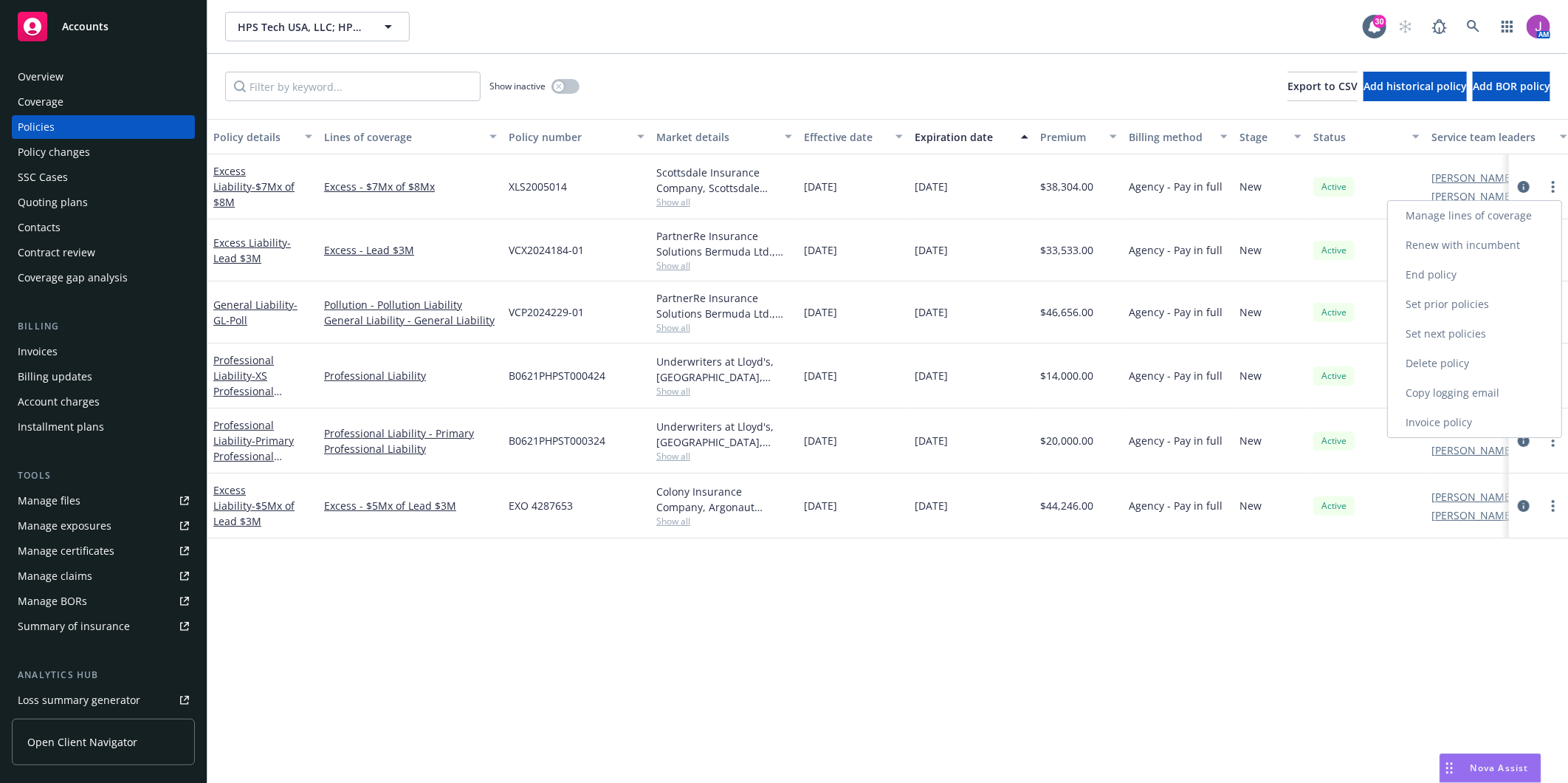
click at [1445, 215] on link "Manage lines of coverage" at bounding box center [1475, 216] width 173 height 30
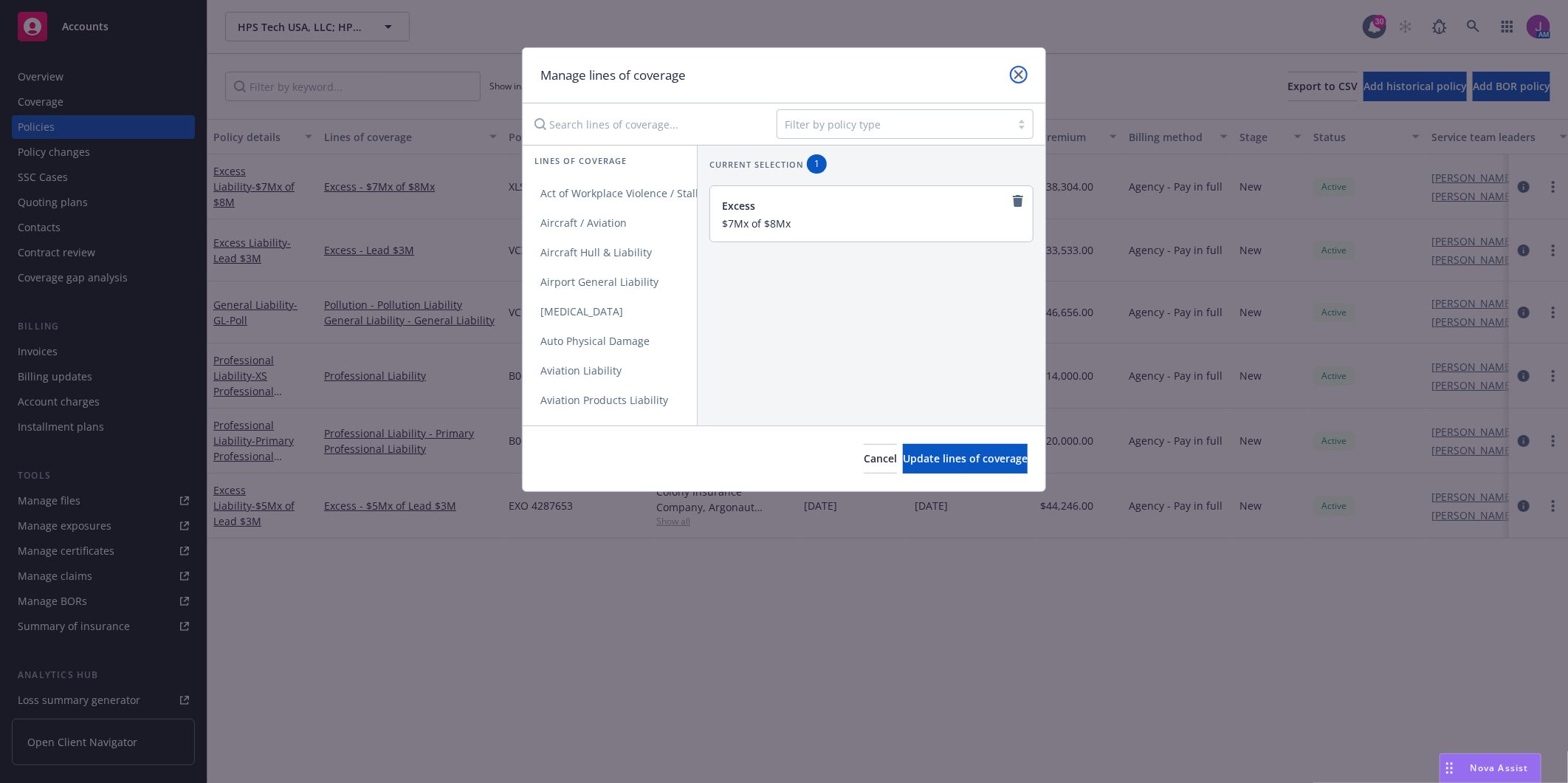
click at [1019, 74] on icon "close" at bounding box center [1018, 74] width 9 height 9
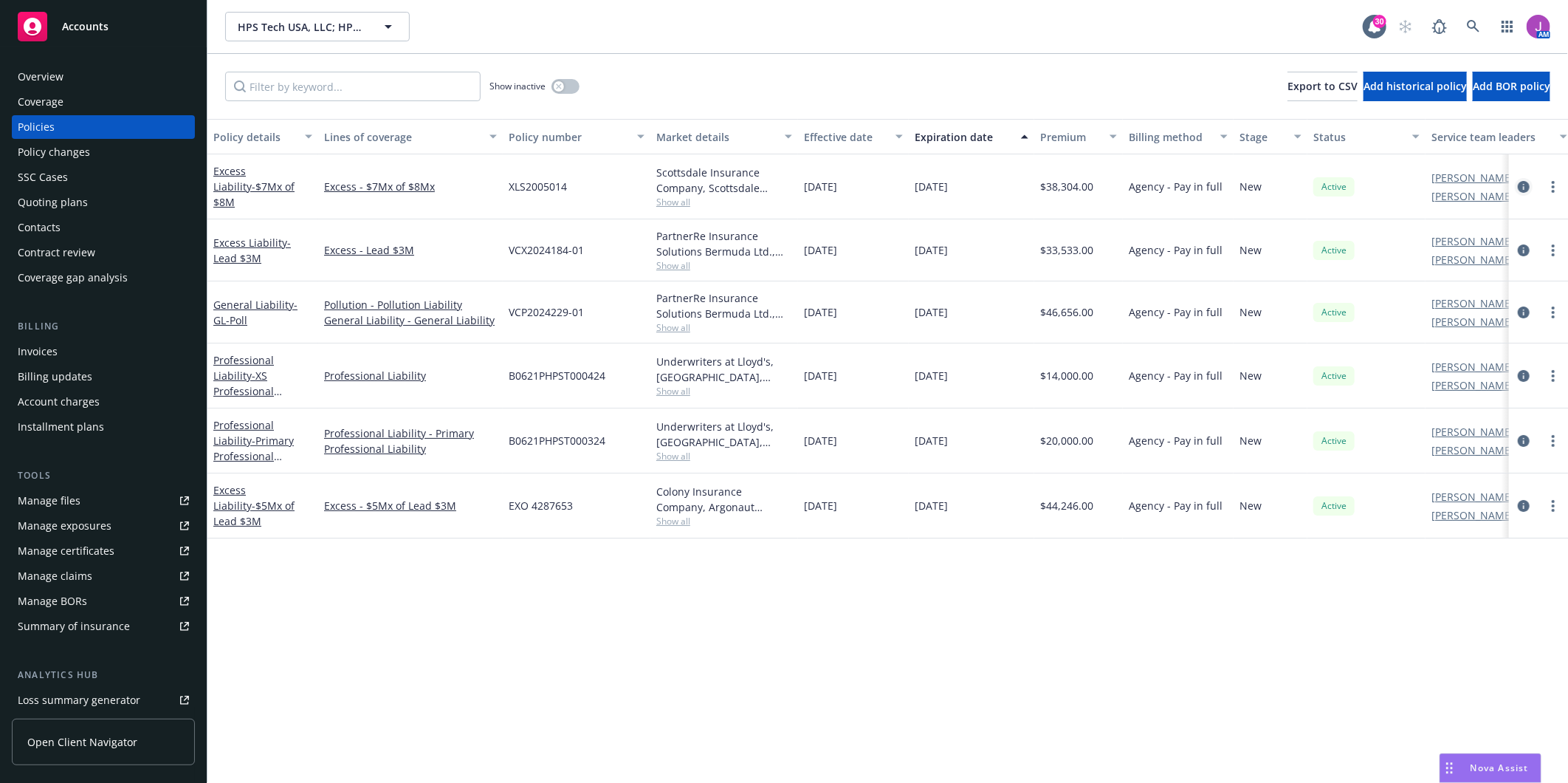
click at [1521, 185] on icon "circleInformation" at bounding box center [1523, 187] width 12 height 12
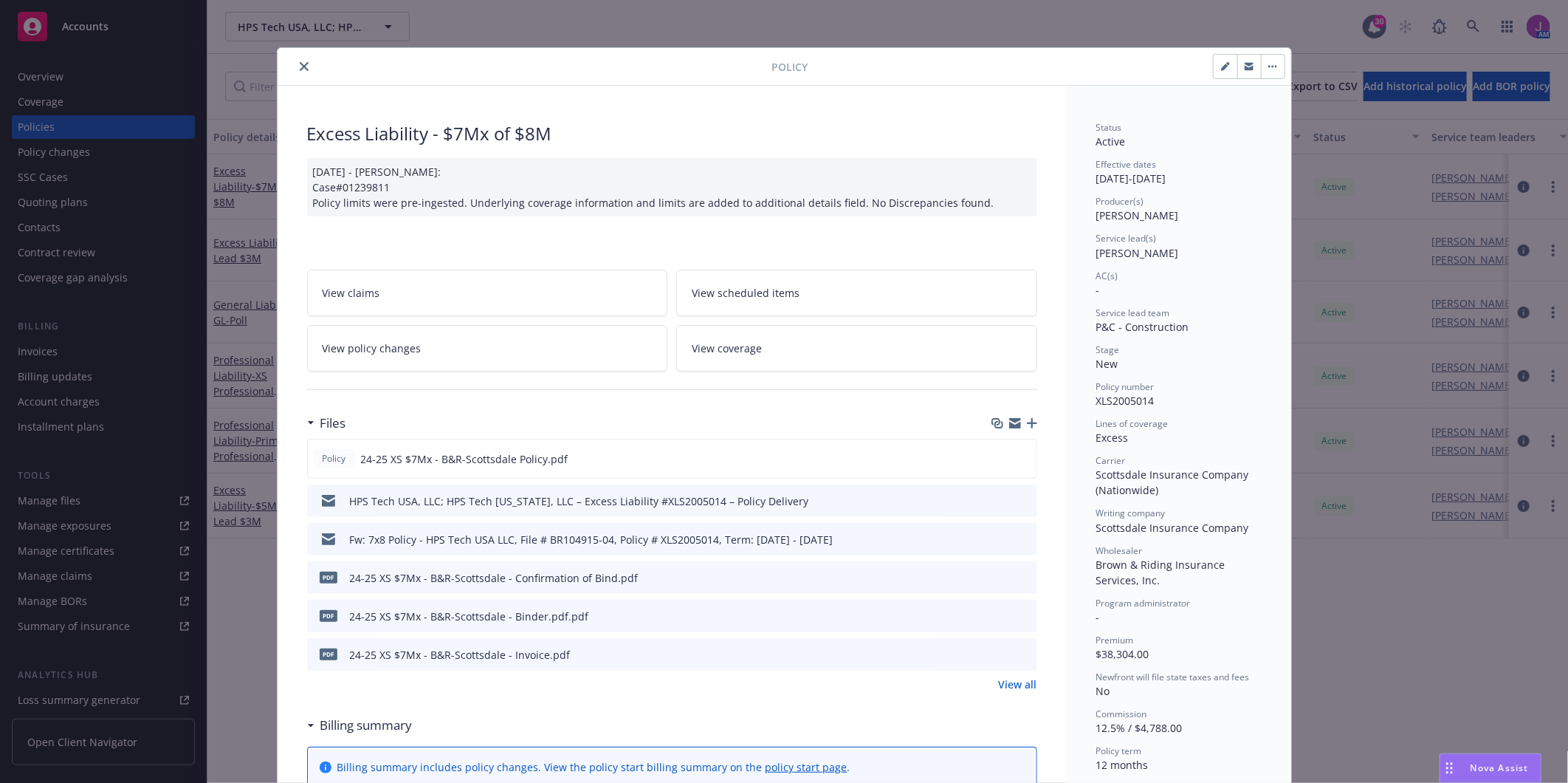
scroll to position [45, 0]
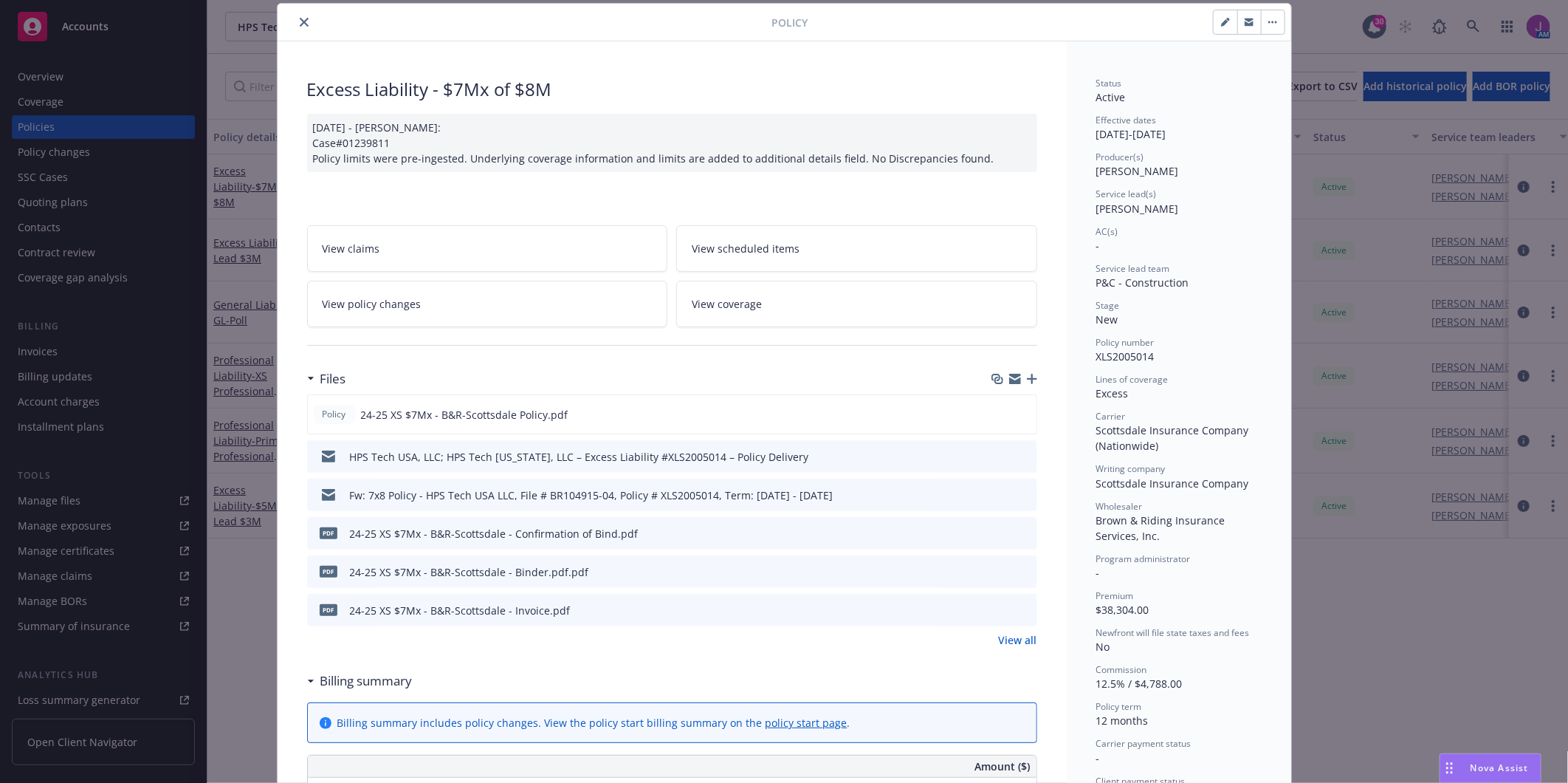
click at [1221, 17] on icon "button" at bounding box center [1225, 21] width 9 height 9
select select "NEW"
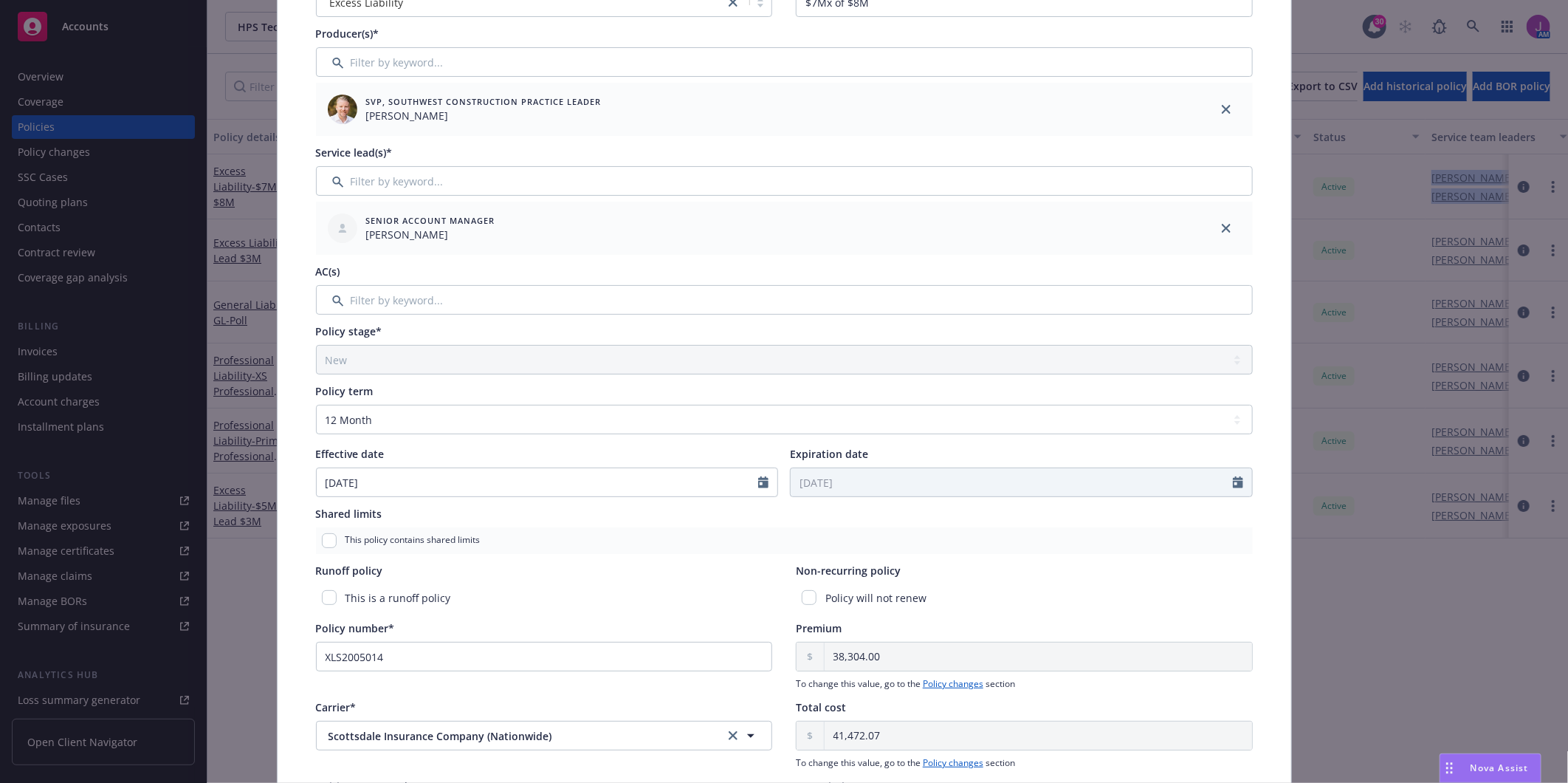
scroll to position [290, 0]
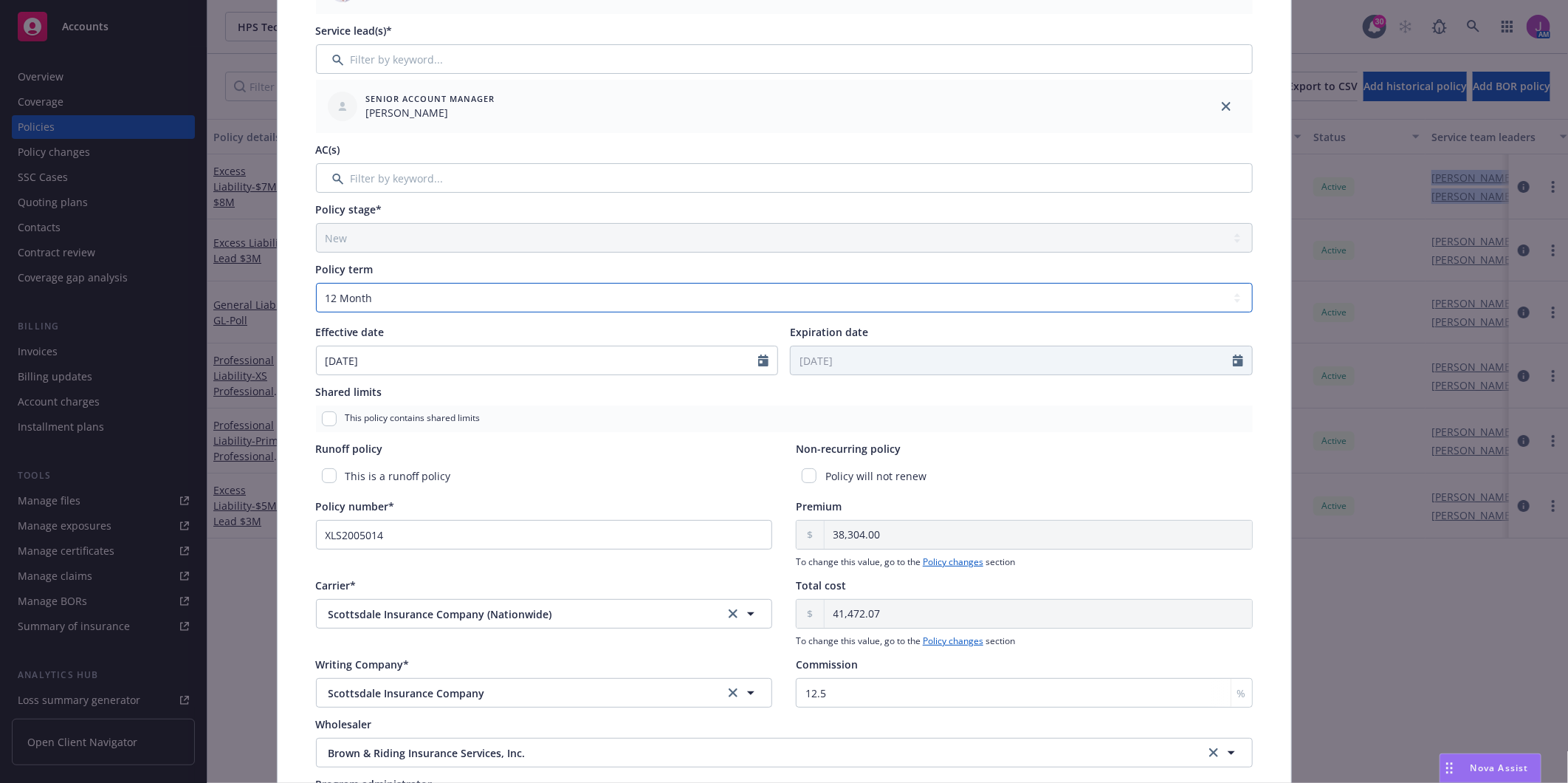
drag, startPoint x: 423, startPoint y: 292, endPoint x: 419, endPoint y: 312, distance: 20.4
click at [422, 292] on select "Select policy term 12 Month 6 Month 4 Month 3 Month 2 Month 1 Month 36 Month (3…" at bounding box center [784, 297] width 936 height 30
select select "other"
click at [316, 282] on select "Select policy term 12 Month 6 Month 4 Month 3 Month 2 Month 1 Month 36 Month (3…" at bounding box center [784, 297] width 936 height 30
click at [830, 362] on input "Expiration date" at bounding box center [1011, 360] width 442 height 28
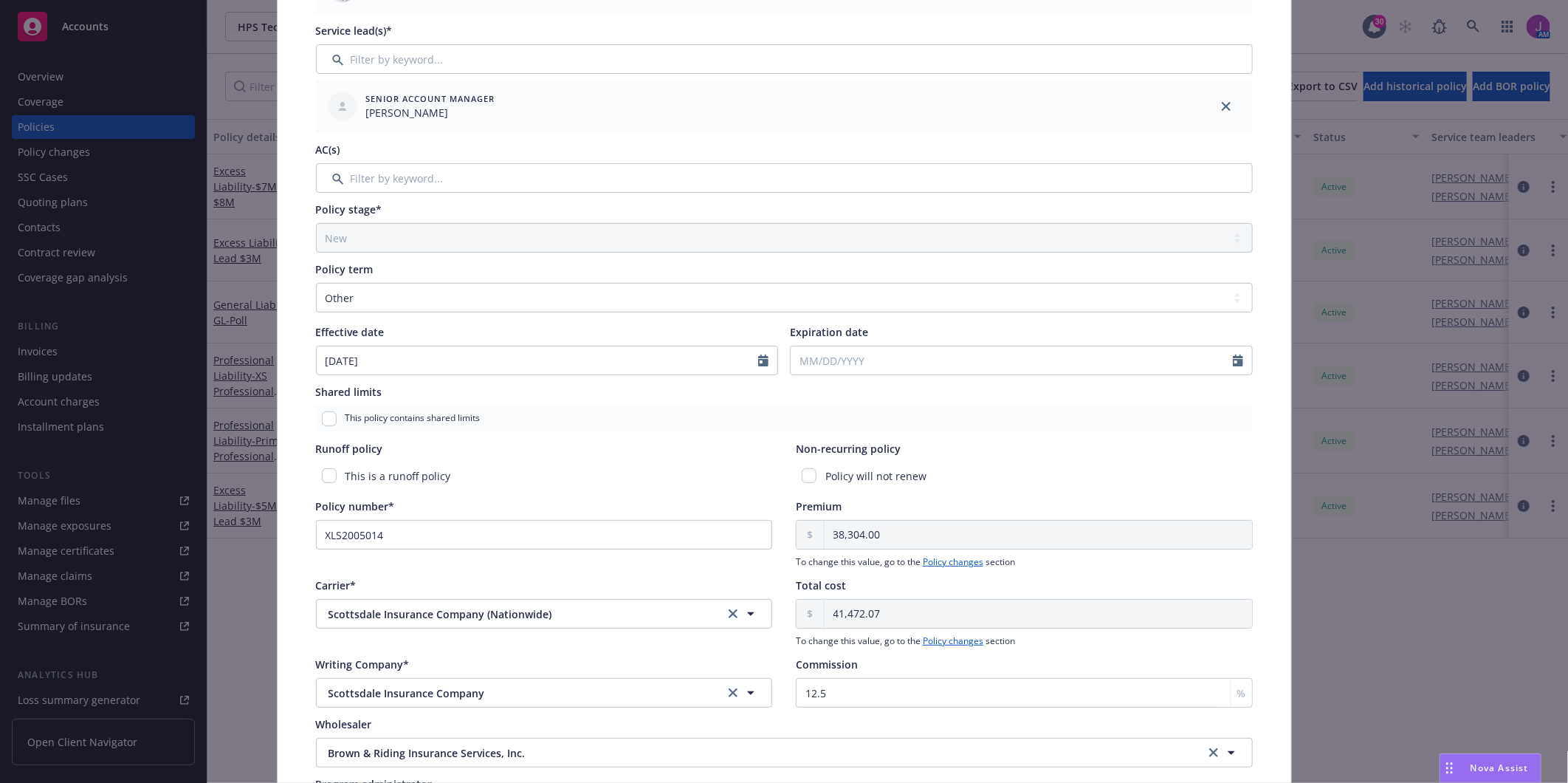
click at [945, 395] on button "button" at bounding box center [953, 395] width 17 height 17
select select "10"
click at [871, 489] on span "15" at bounding box center [881, 490] width 21 height 18
type input "[DATE]"
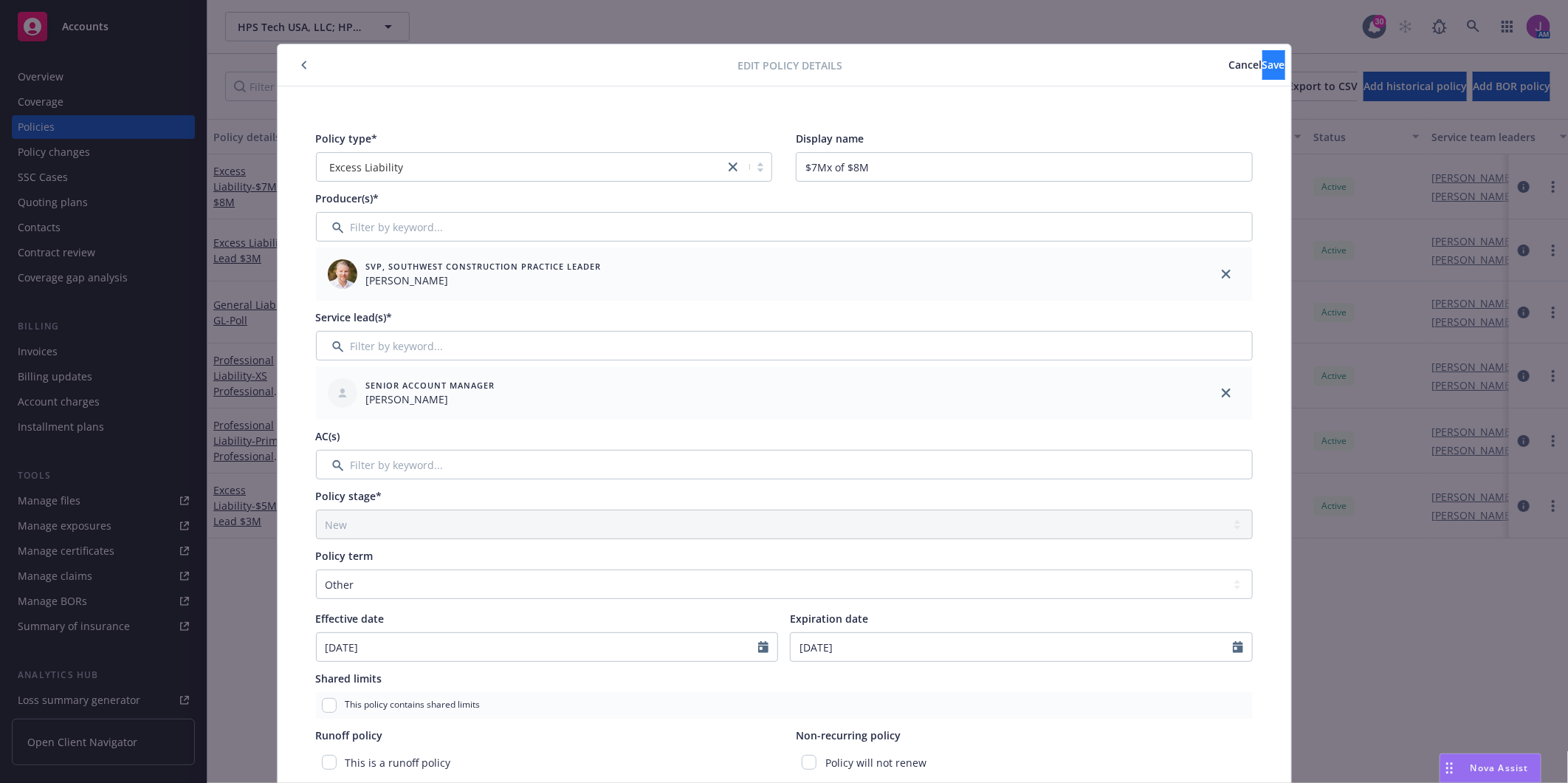
scroll to position [0, 0]
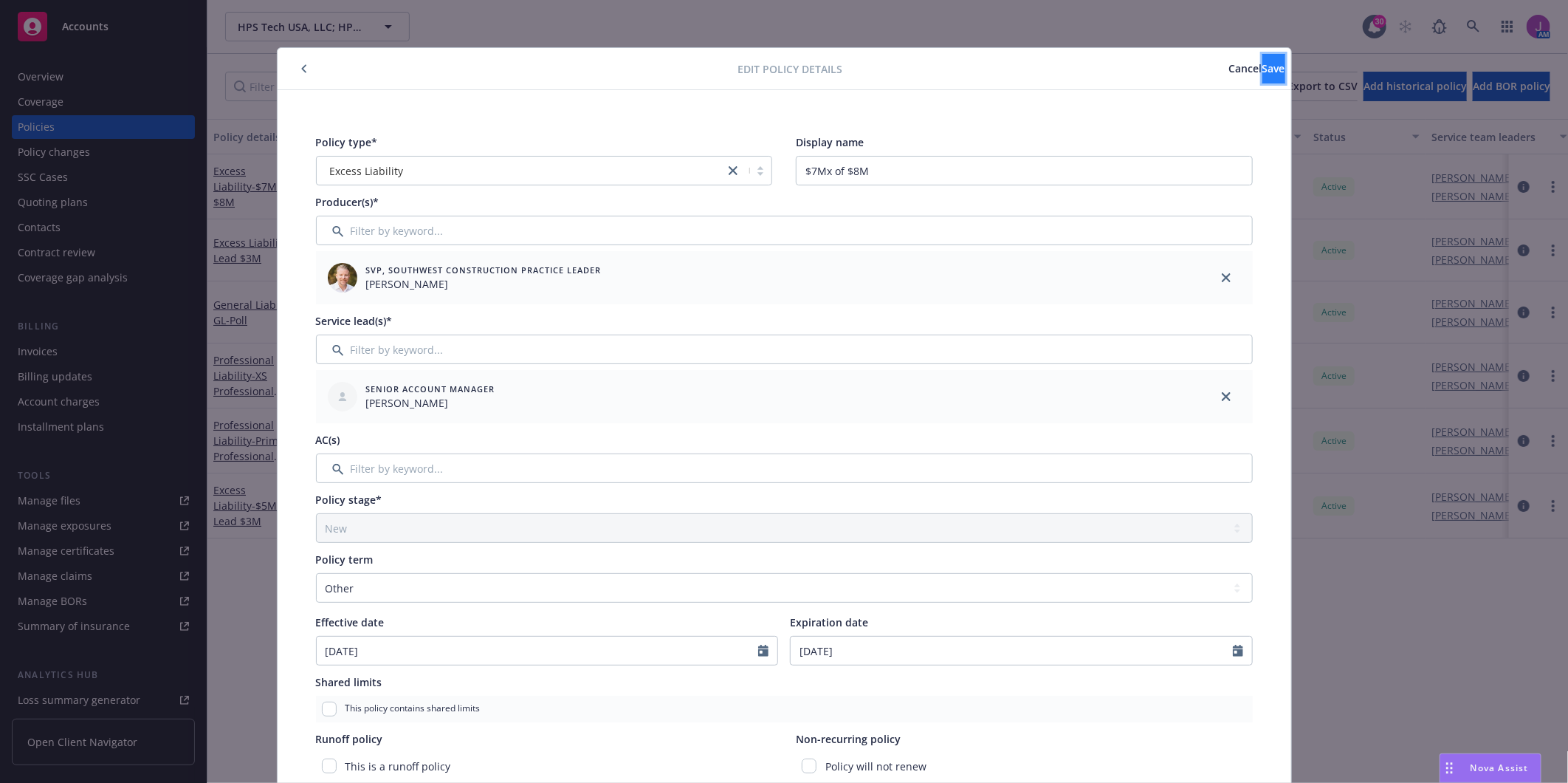
click at [1262, 59] on button "Save" at bounding box center [1274, 69] width 23 height 30
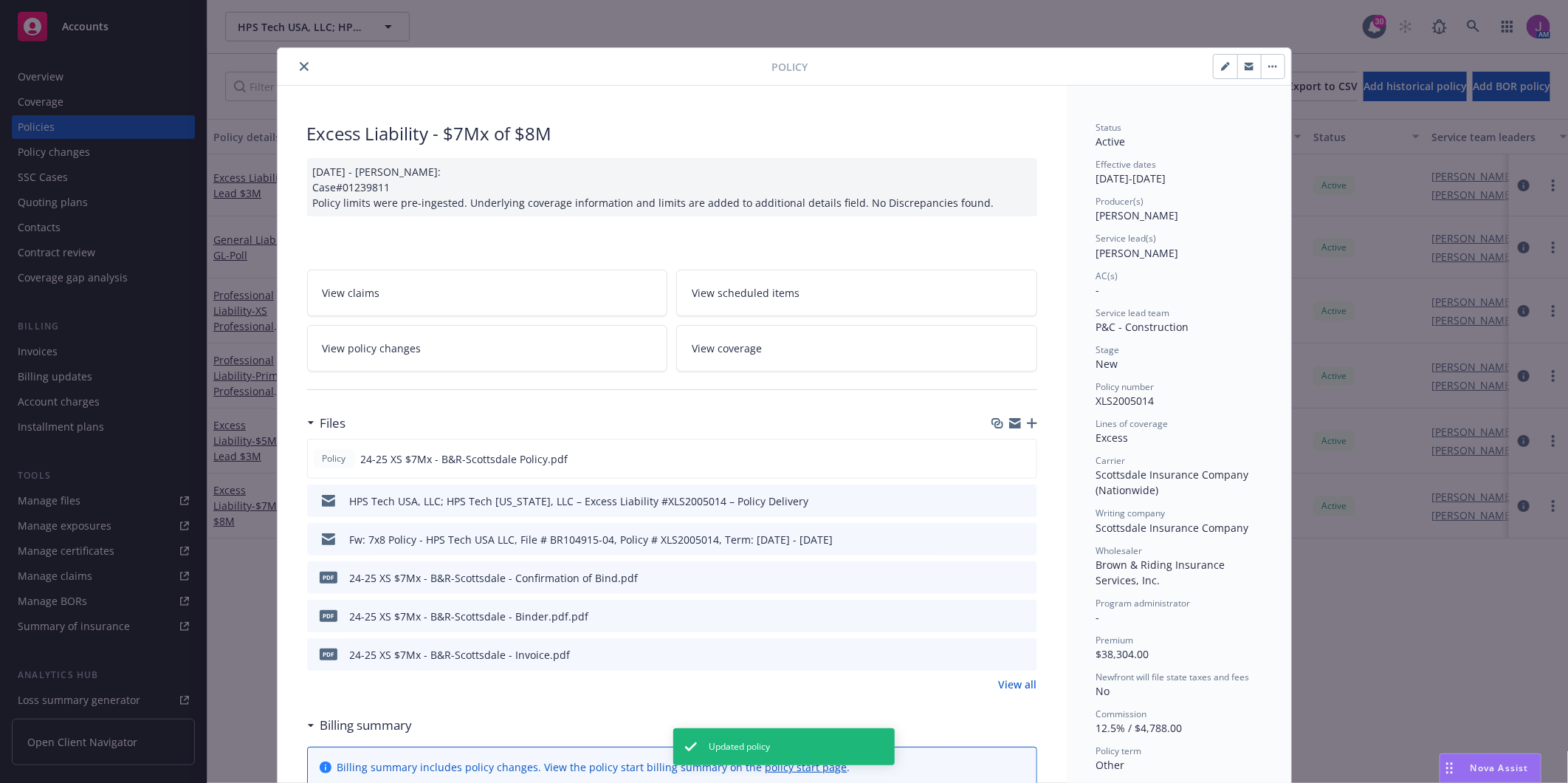
click at [296, 59] on button "close" at bounding box center [304, 66] width 17 height 17
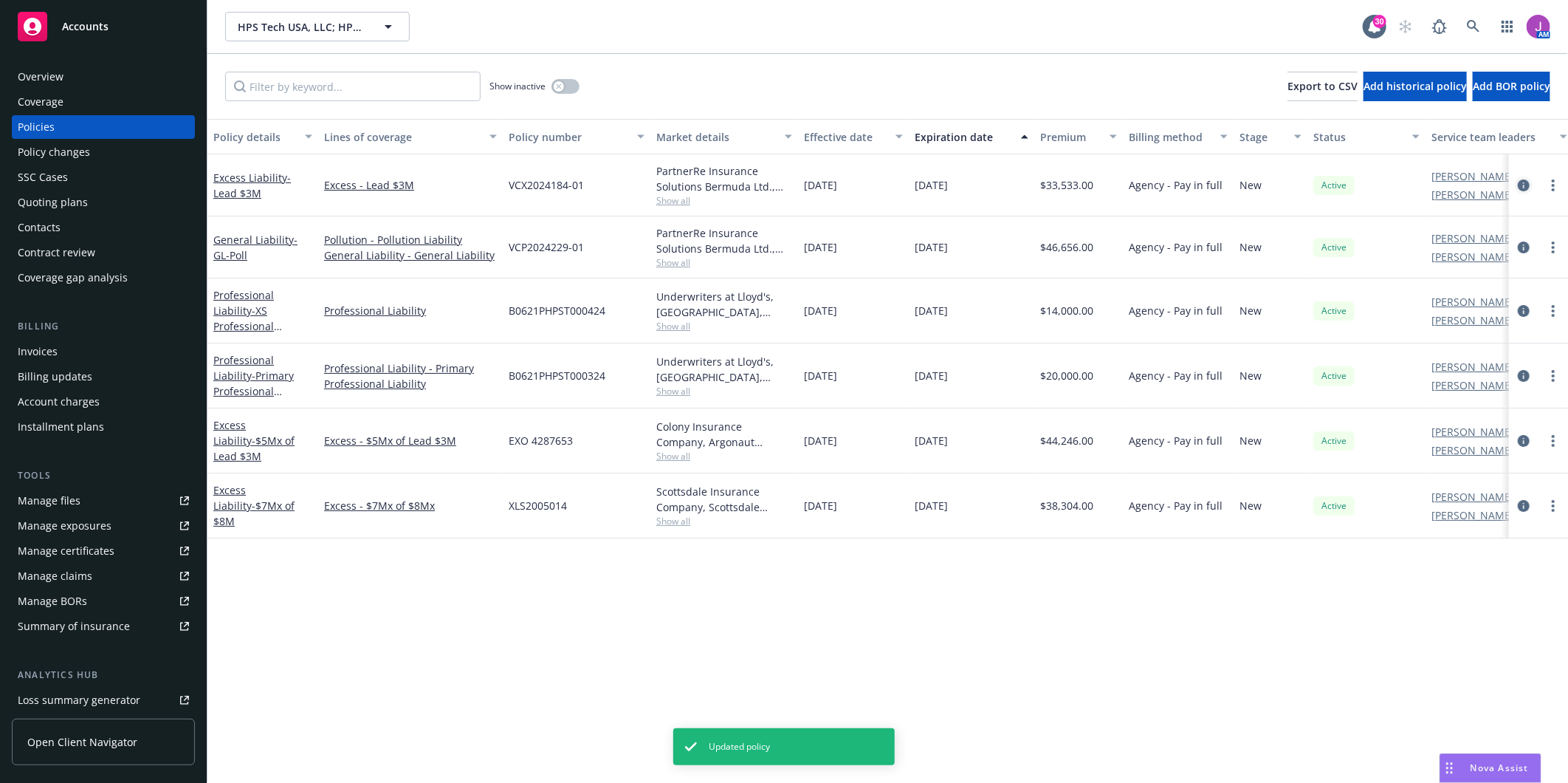
click at [1524, 183] on icon "circleInformation" at bounding box center [1523, 185] width 12 height 12
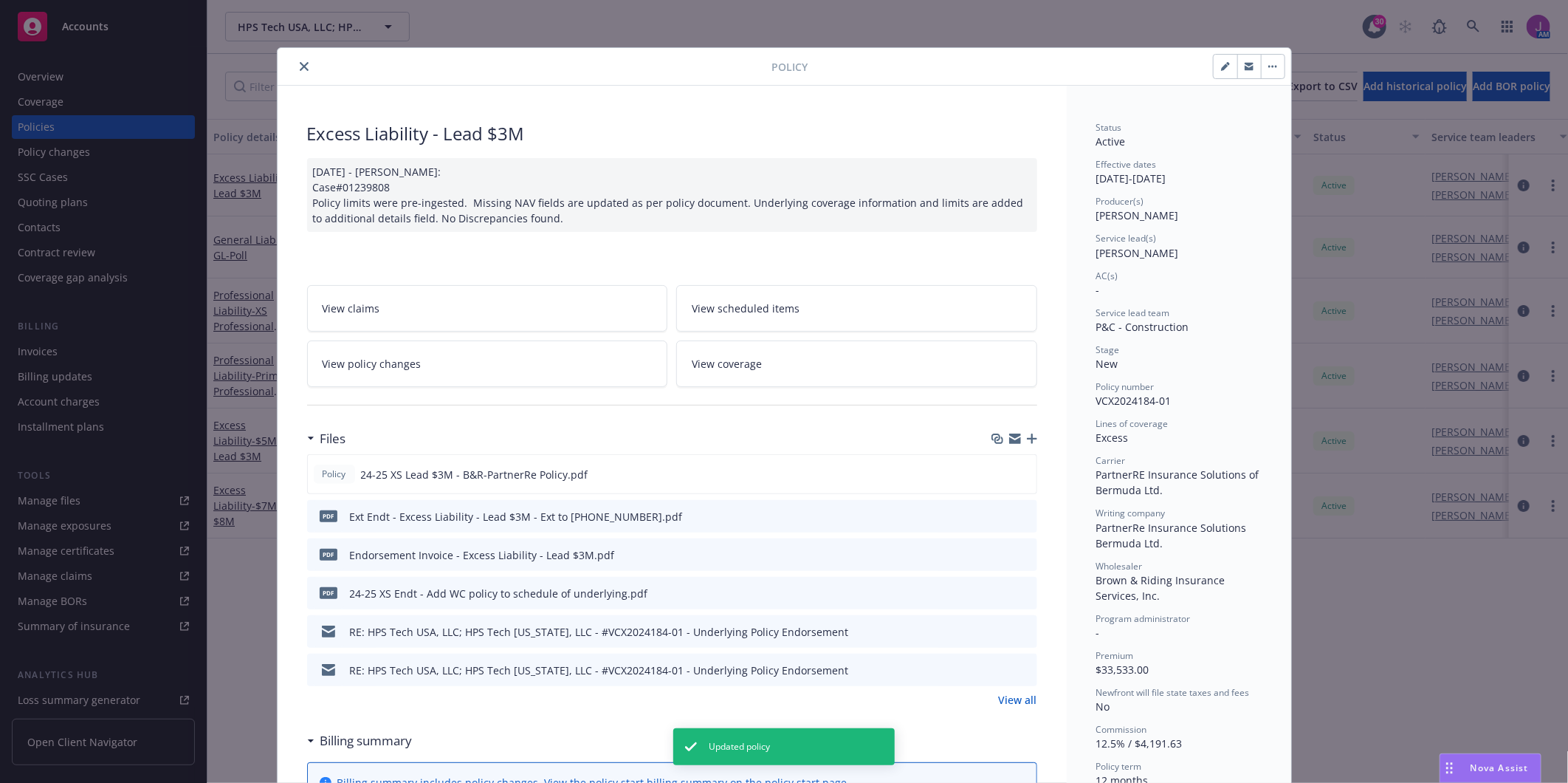
scroll to position [45, 0]
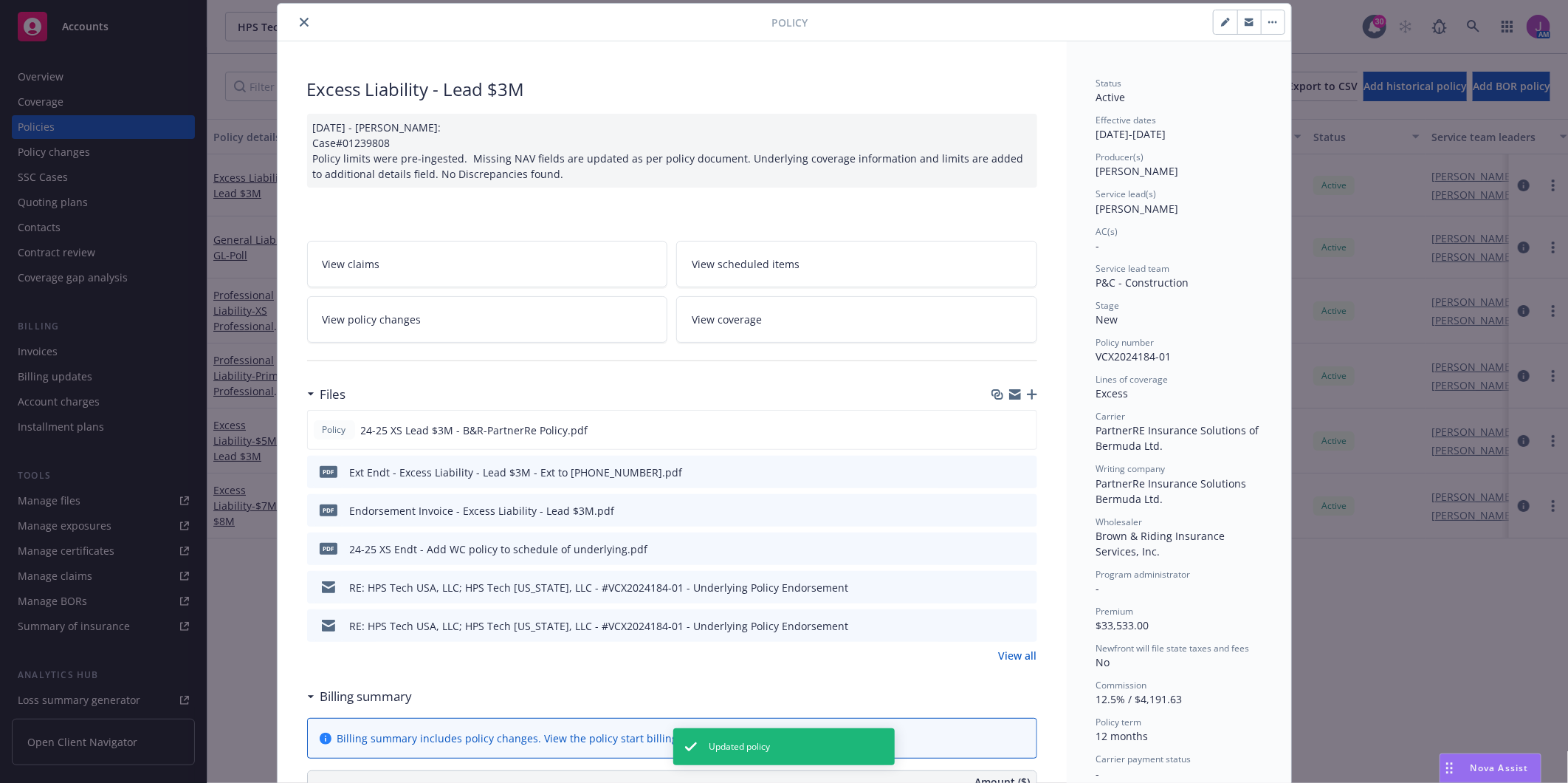
click at [1221, 23] on icon "button" at bounding box center [1225, 22] width 7 height 7
select select "NEW"
select select "12"
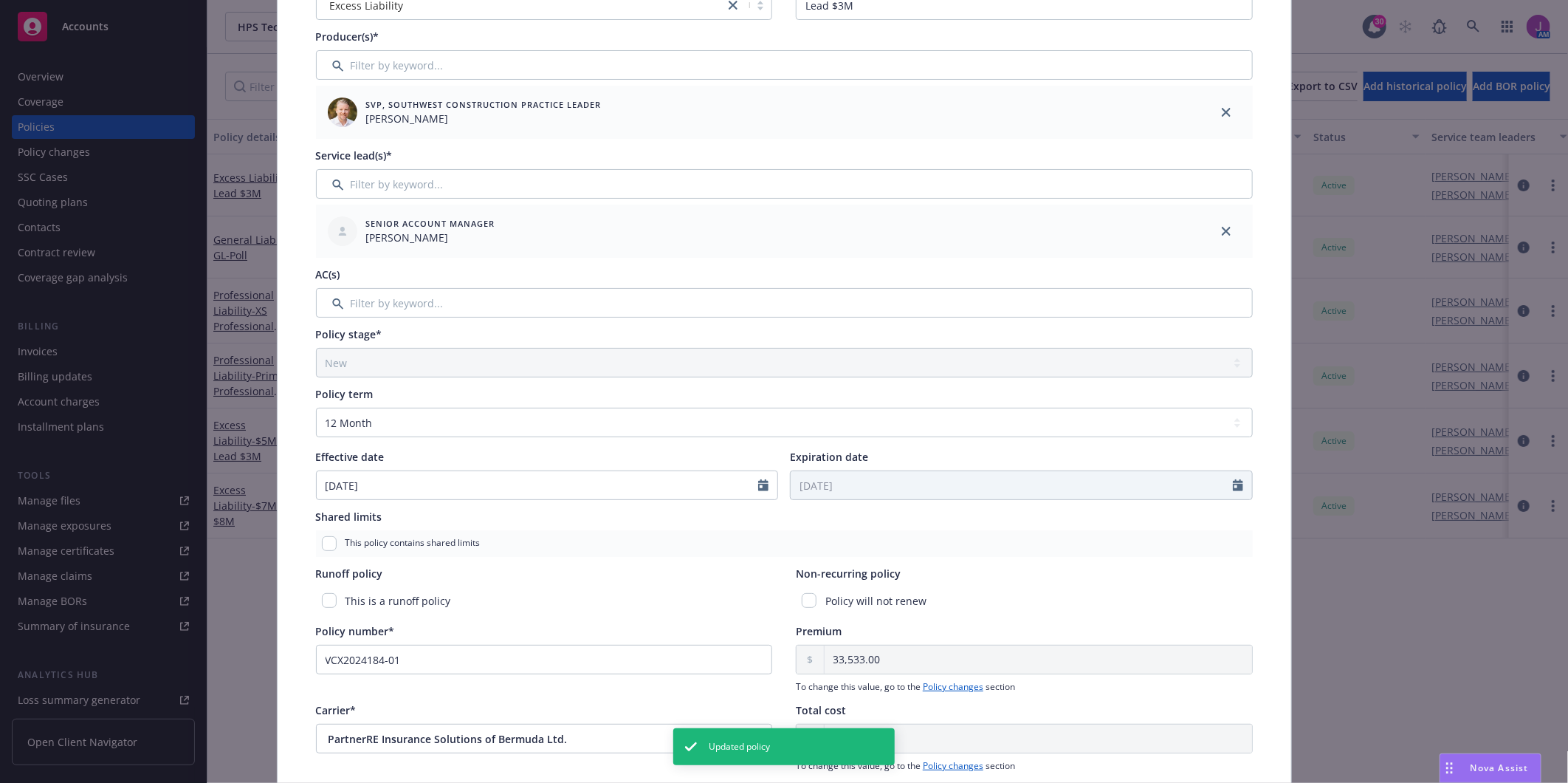
scroll to position [373, 0]
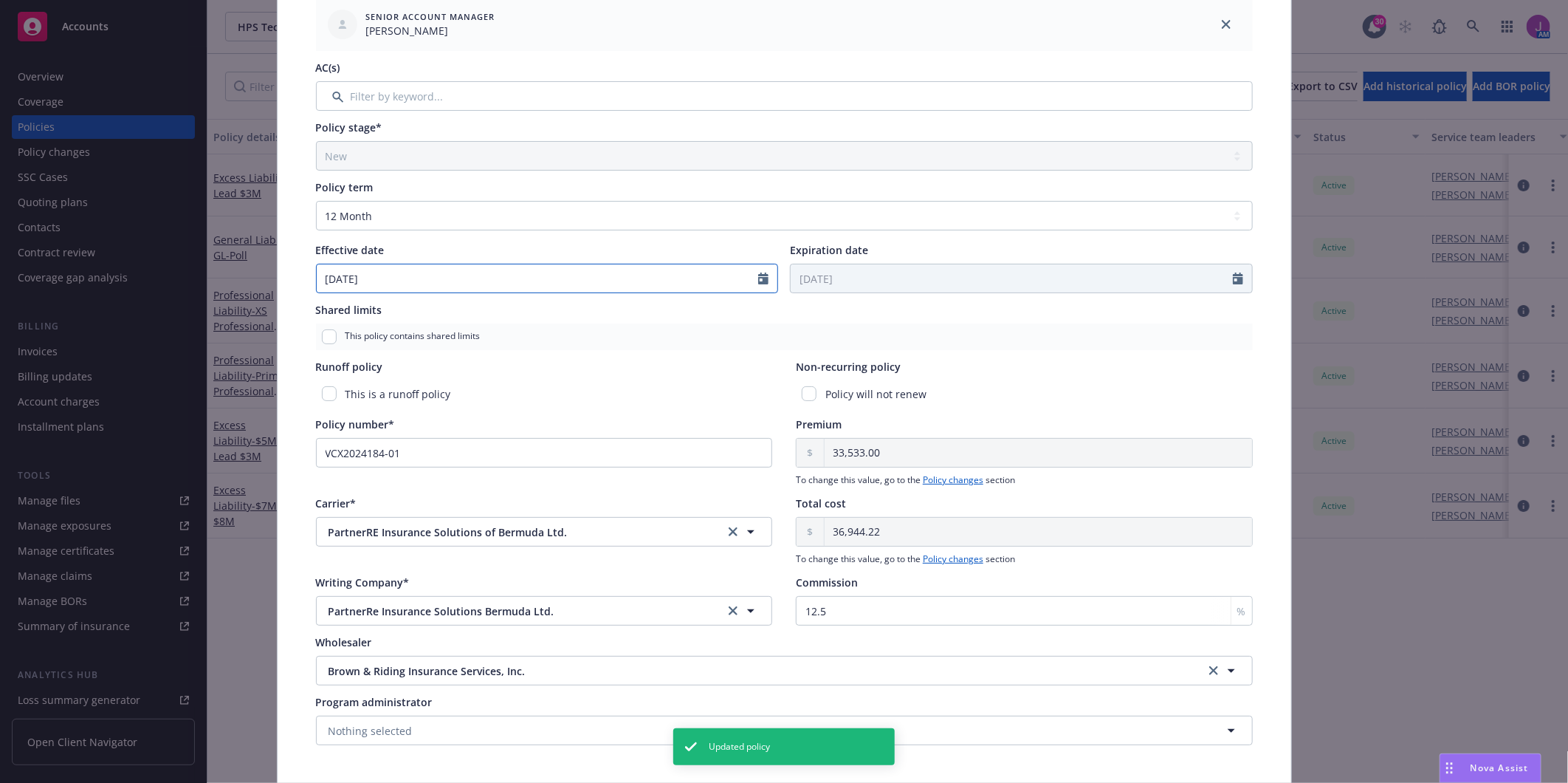
click at [758, 276] on icon "Calendar" at bounding box center [763, 278] width 11 height 12
select select "8"
click at [610, 218] on select "Select policy term 12 Month 6 Month 4 Month 3 Month 2 Month 1 Month 36 Month (3…" at bounding box center [784, 216] width 936 height 30
select select "other"
click at [316, 201] on select "Select policy term 12 Month 6 Month 4 Month 3 Month 2 Month 1 Month 36 Month (3…" at bounding box center [784, 216] width 936 height 30
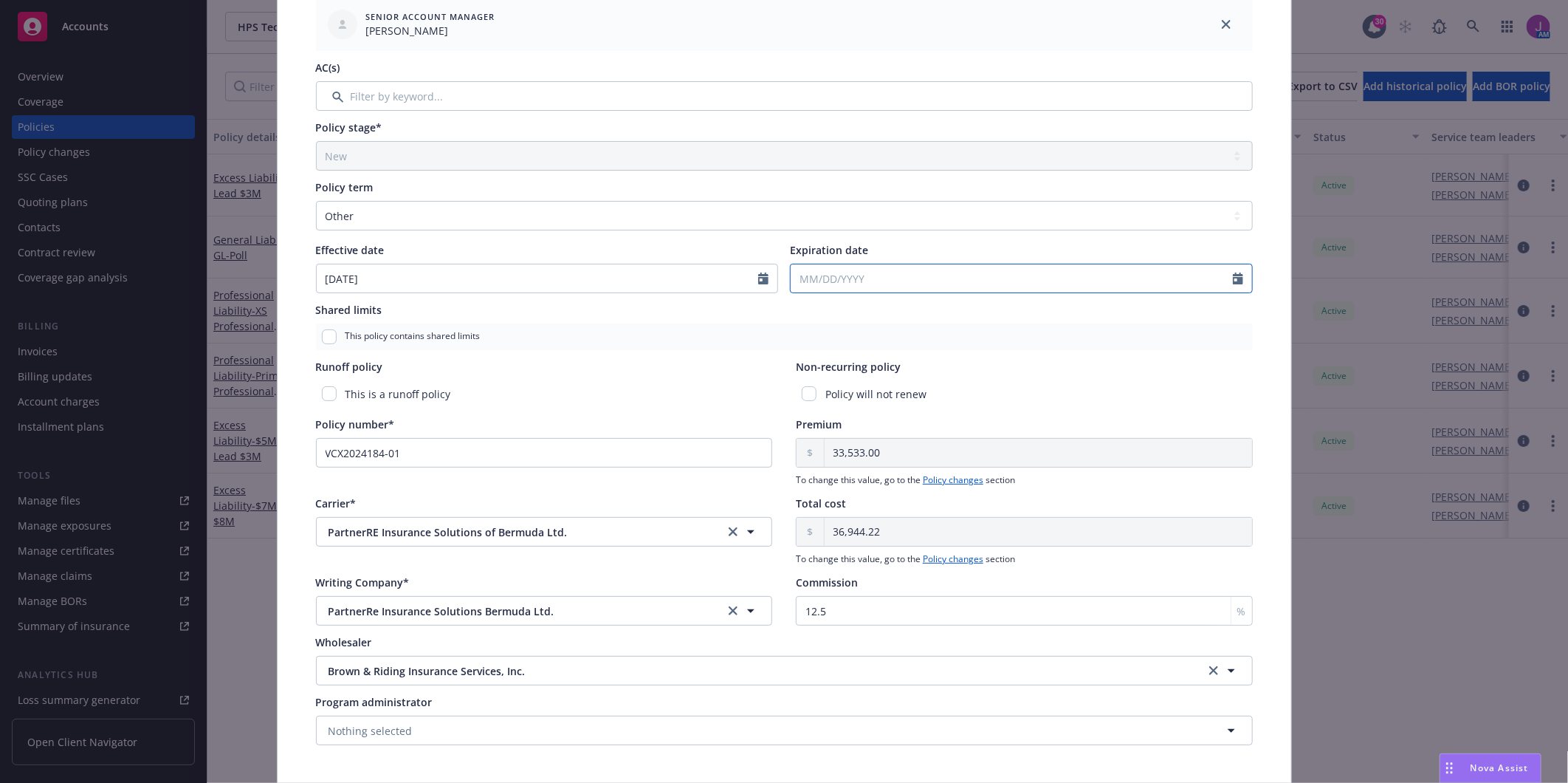
click at [1236, 277] on icon "Calendar" at bounding box center [1238, 278] width 11 height 12
click at [951, 313] on icon "button" at bounding box center [953, 313] width 4 height 9
select select "10"
click at [874, 406] on span "15" at bounding box center [881, 408] width 21 height 18
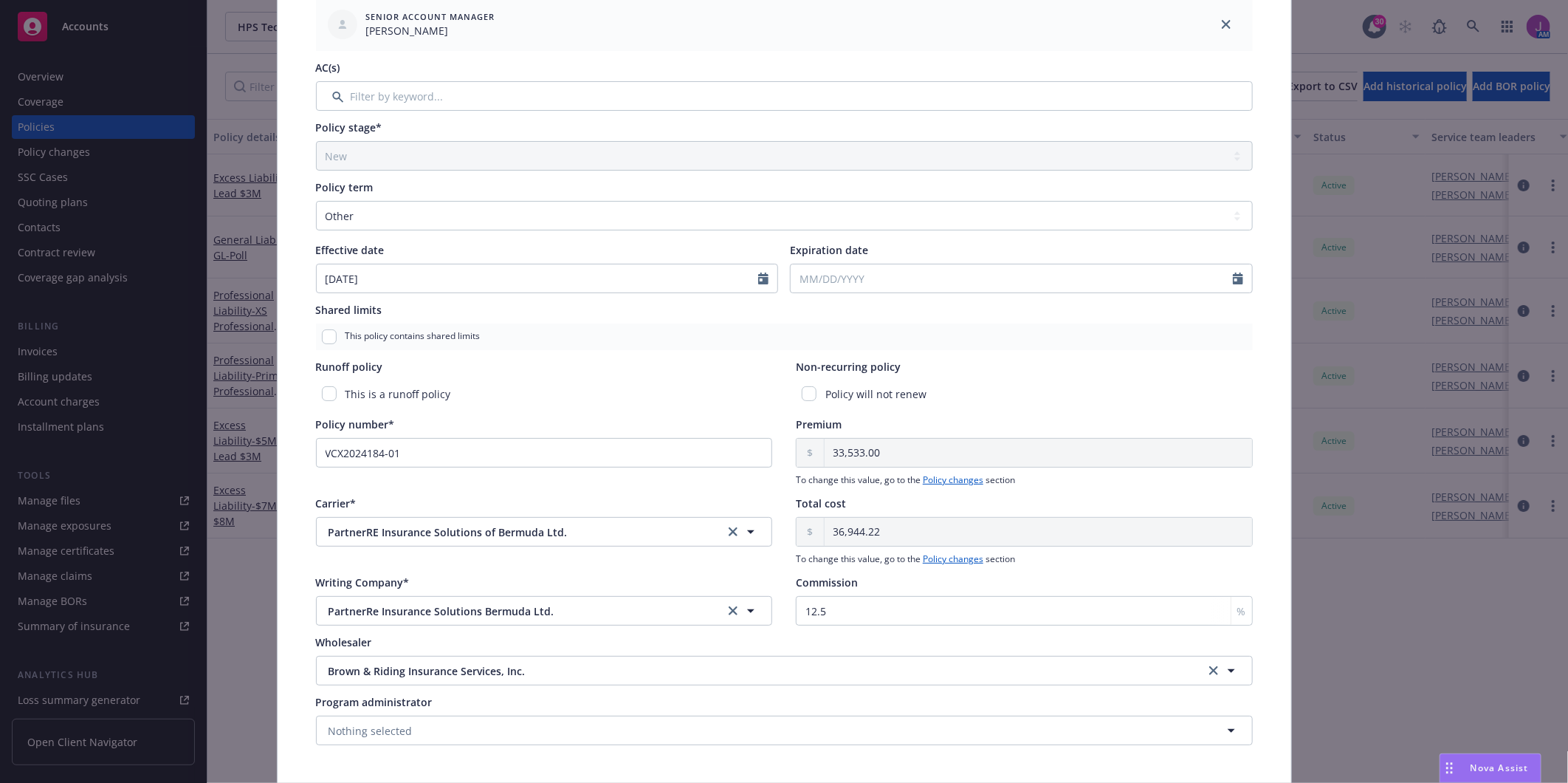
type input "[DATE]"
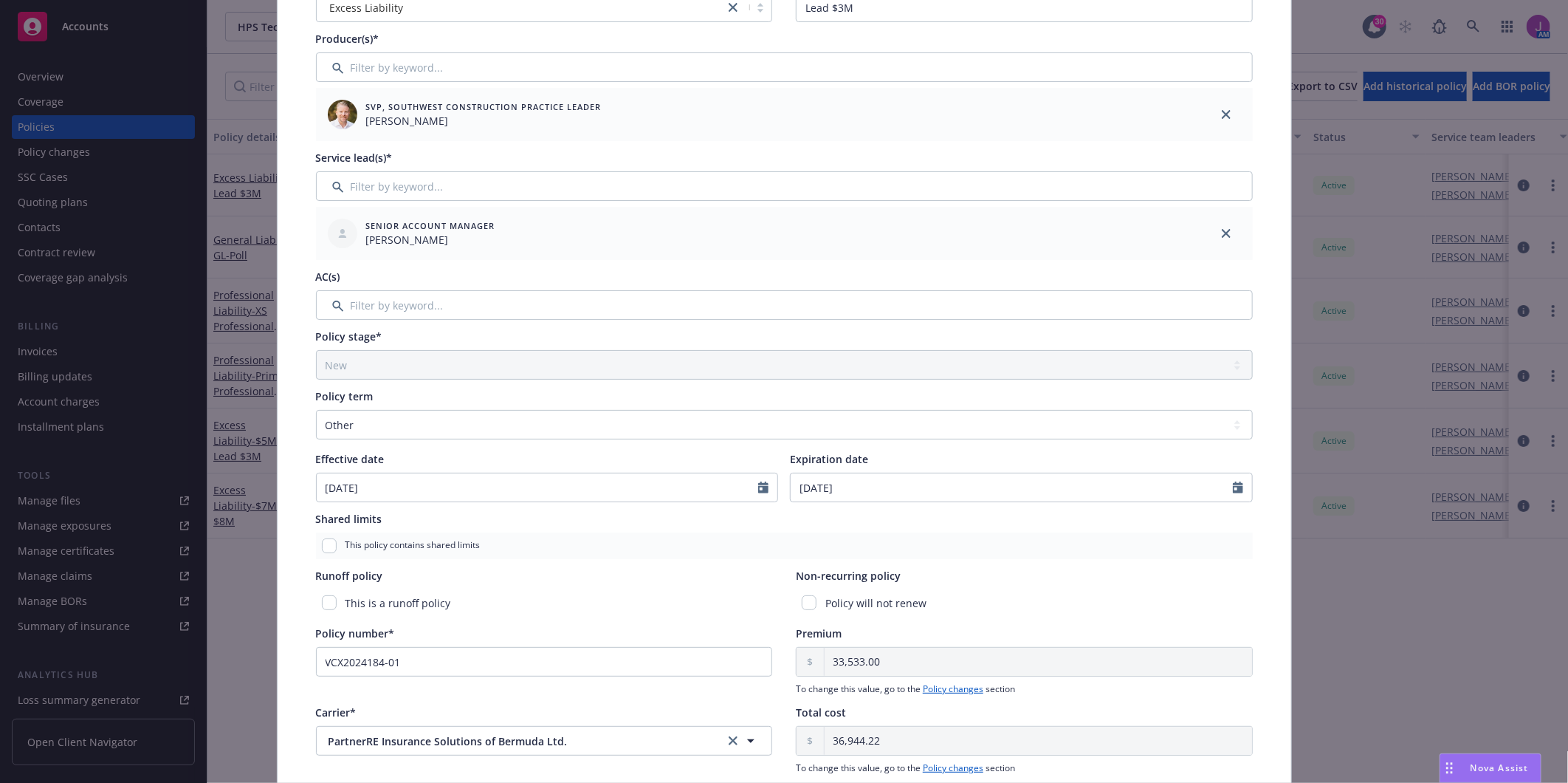
scroll to position [17, 0]
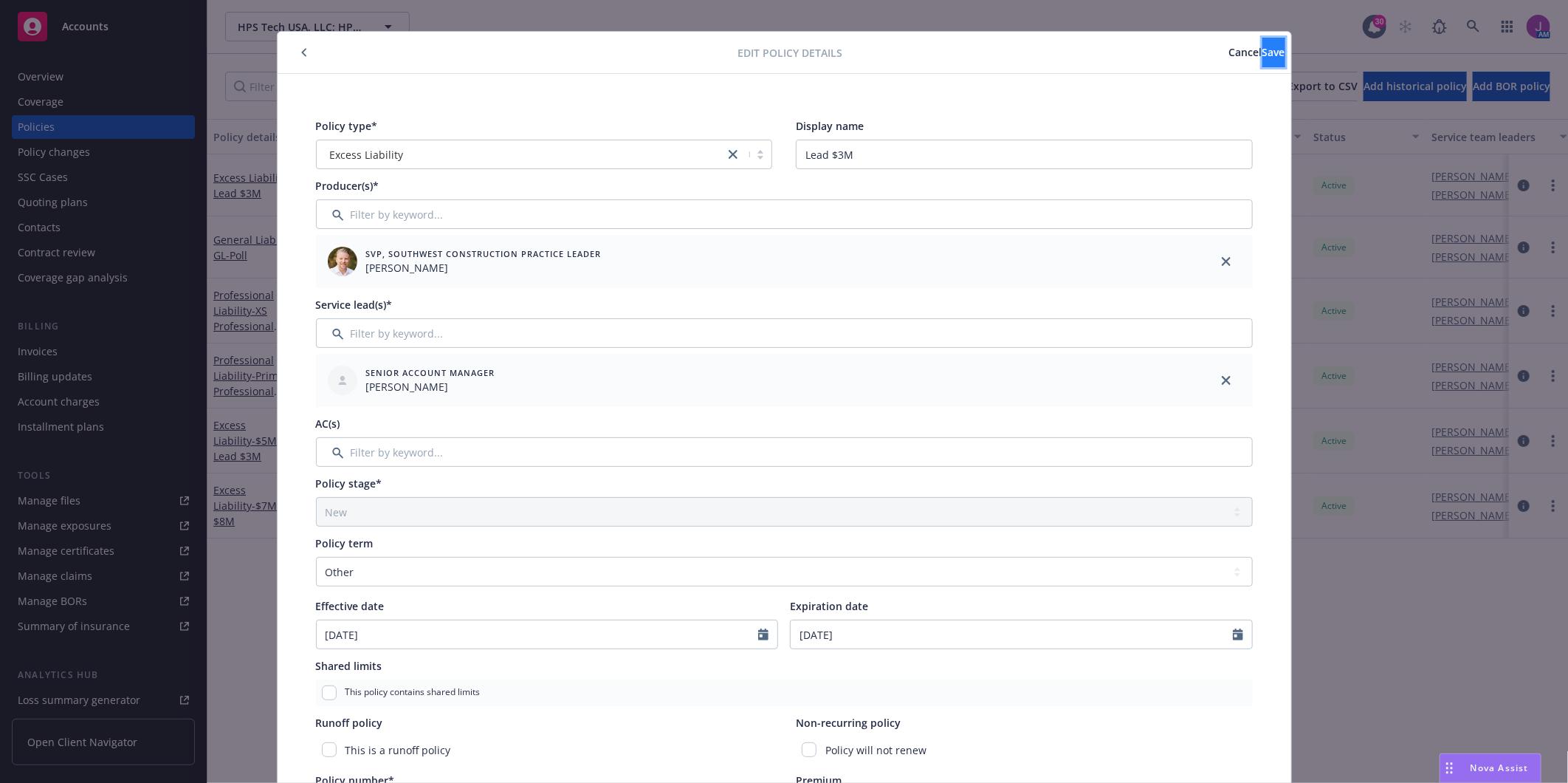
click at [1262, 54] on span "Save" at bounding box center [1274, 52] width 23 height 14
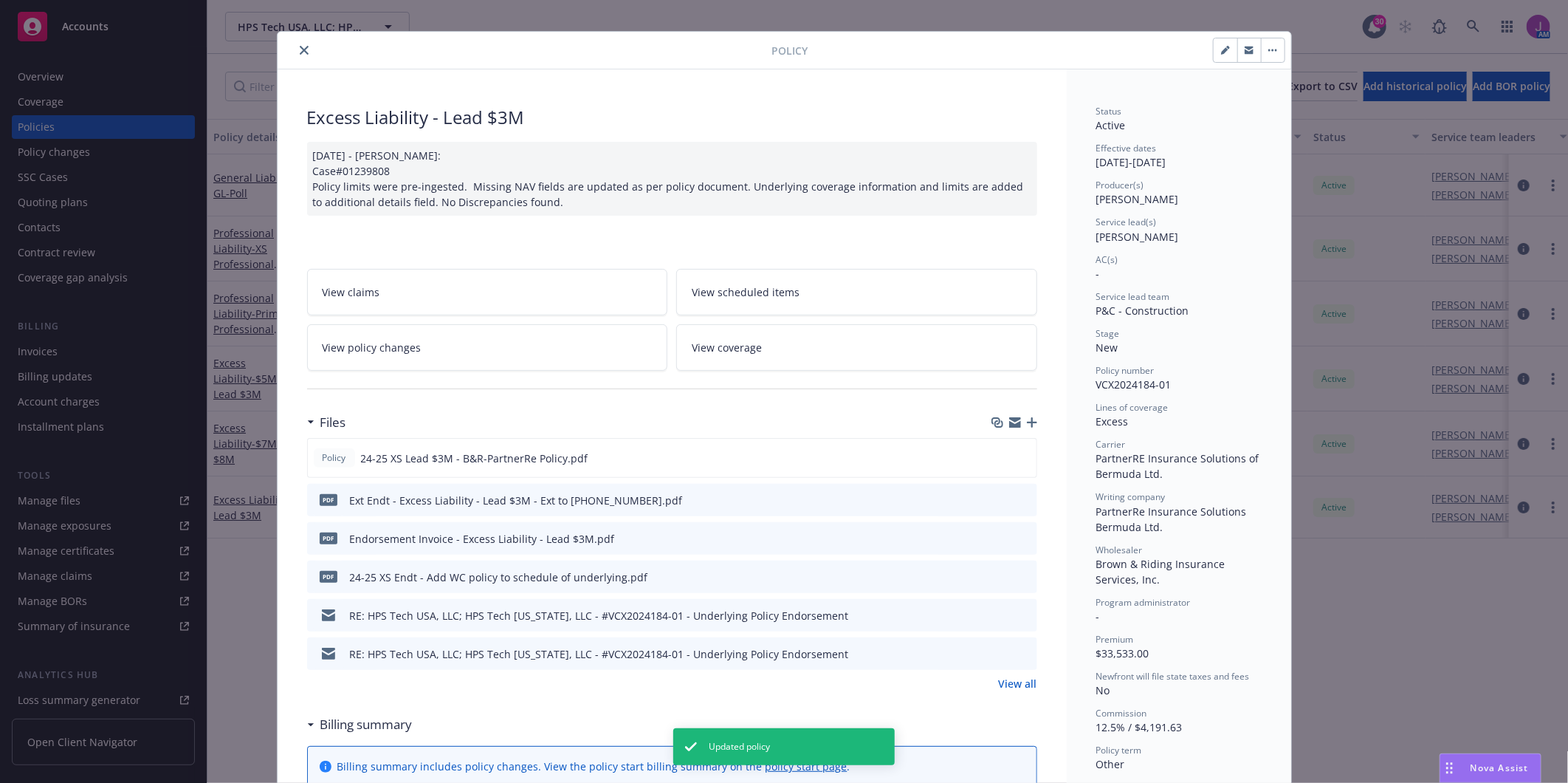
click at [300, 45] on icon "close" at bounding box center [304, 50] width 9 height 9
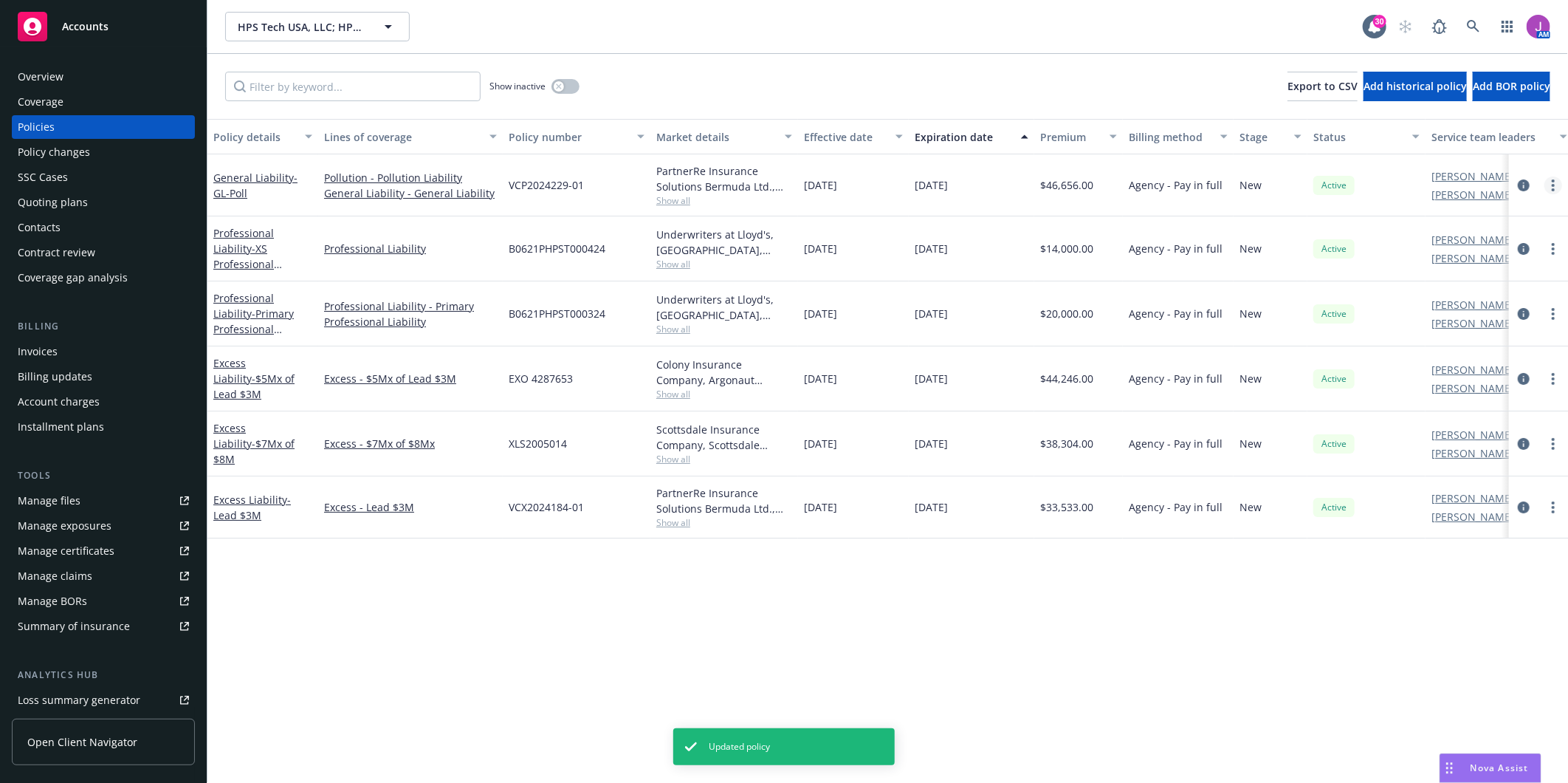
click at [1552, 182] on icon "more" at bounding box center [1553, 185] width 3 height 12
click at [1523, 185] on icon "circleInformation" at bounding box center [1523, 185] width 12 height 12
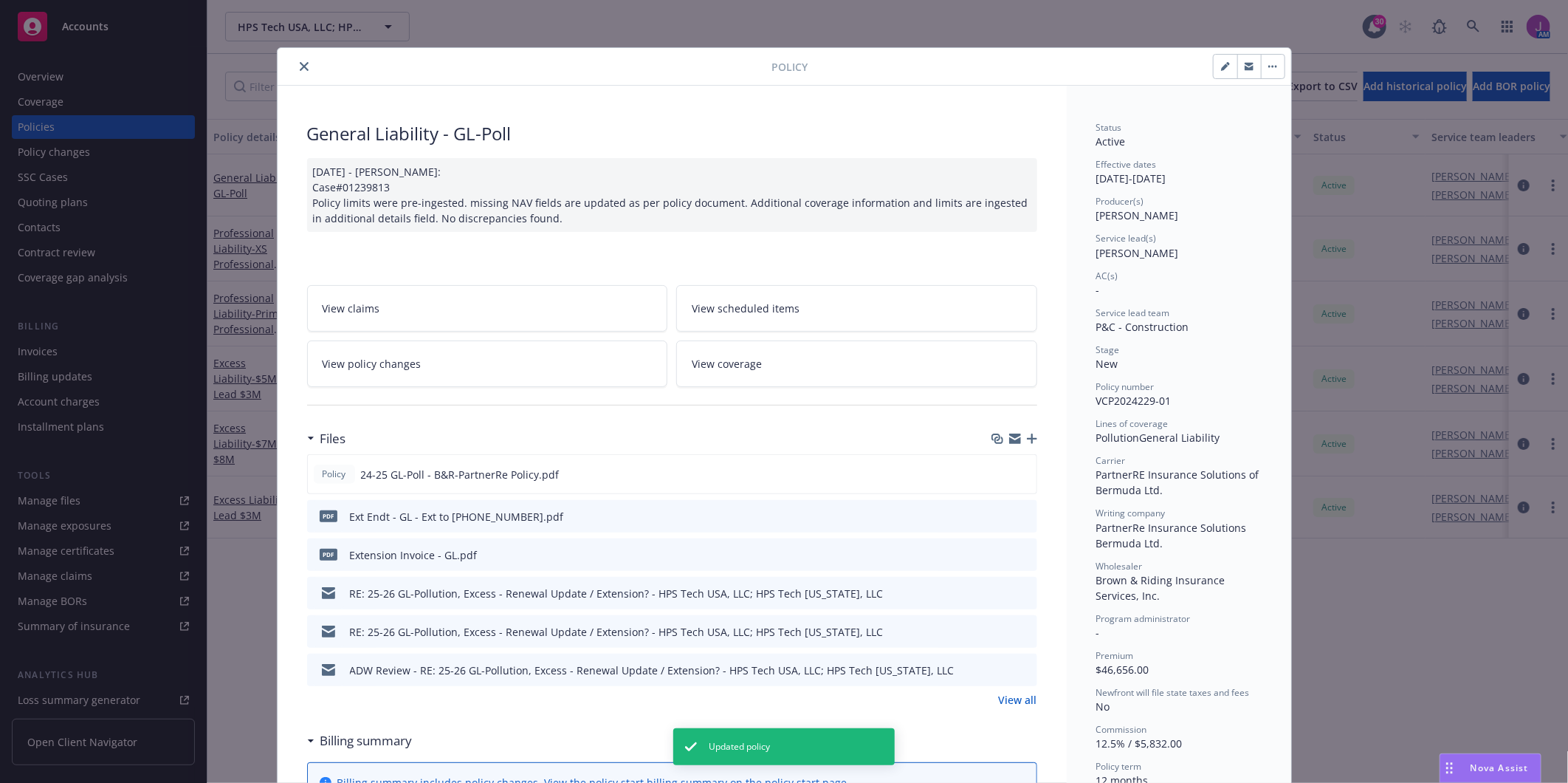
scroll to position [45, 0]
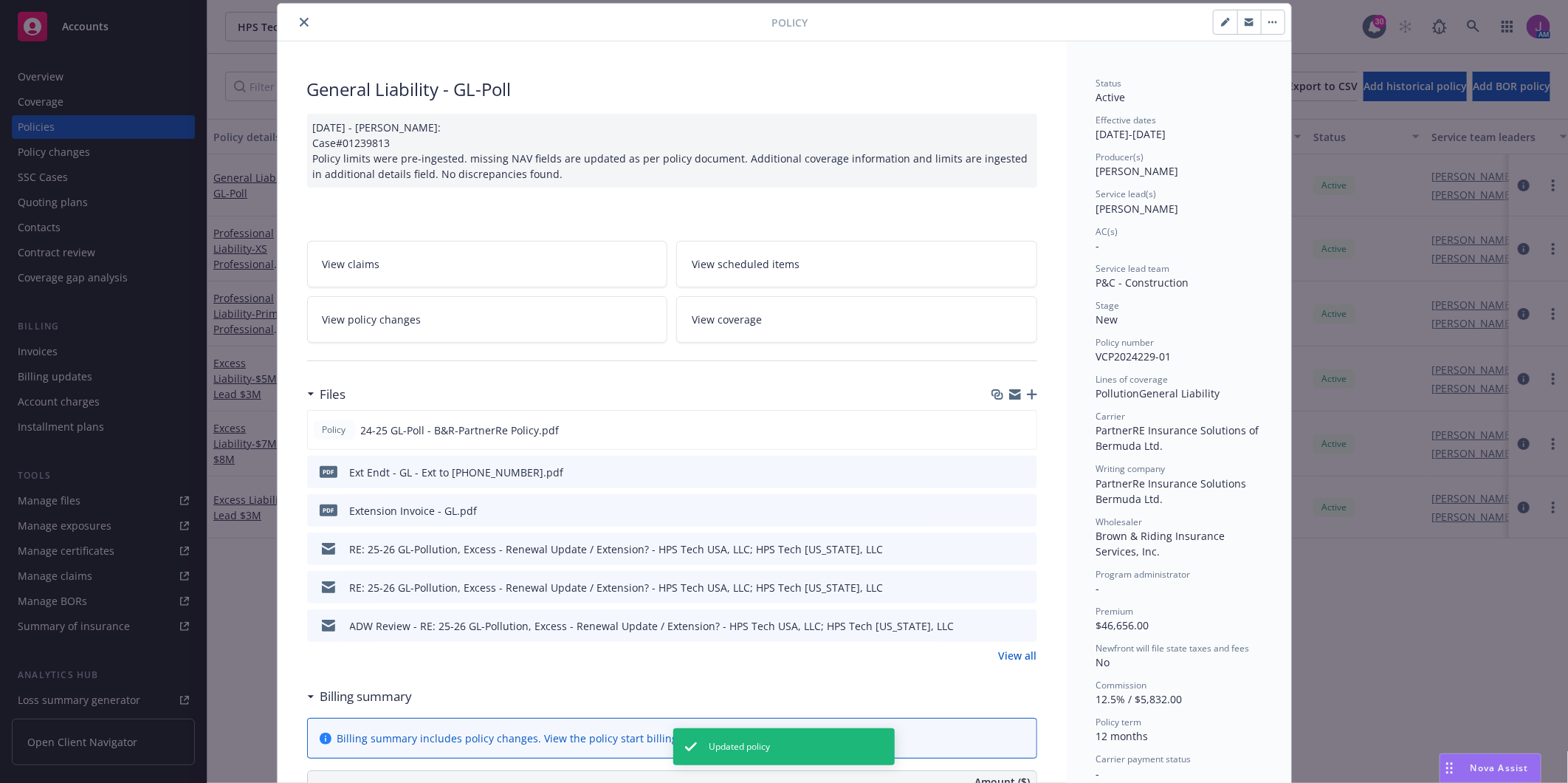
click at [1272, 23] on button "button" at bounding box center [1272, 22] width 24 height 24
click at [1221, 21] on icon "button" at bounding box center [1225, 21] width 9 height 9
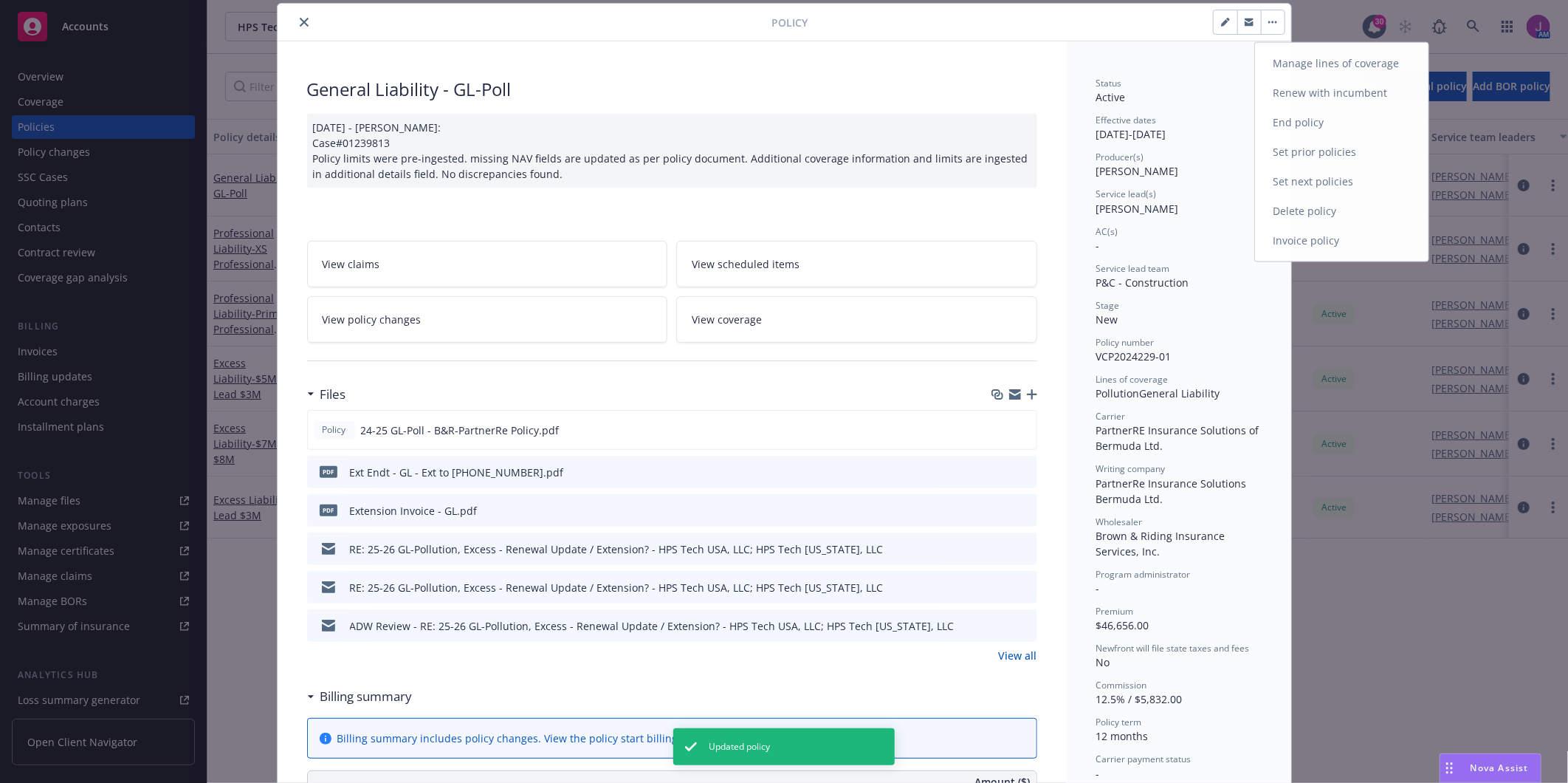
select select "NEW"
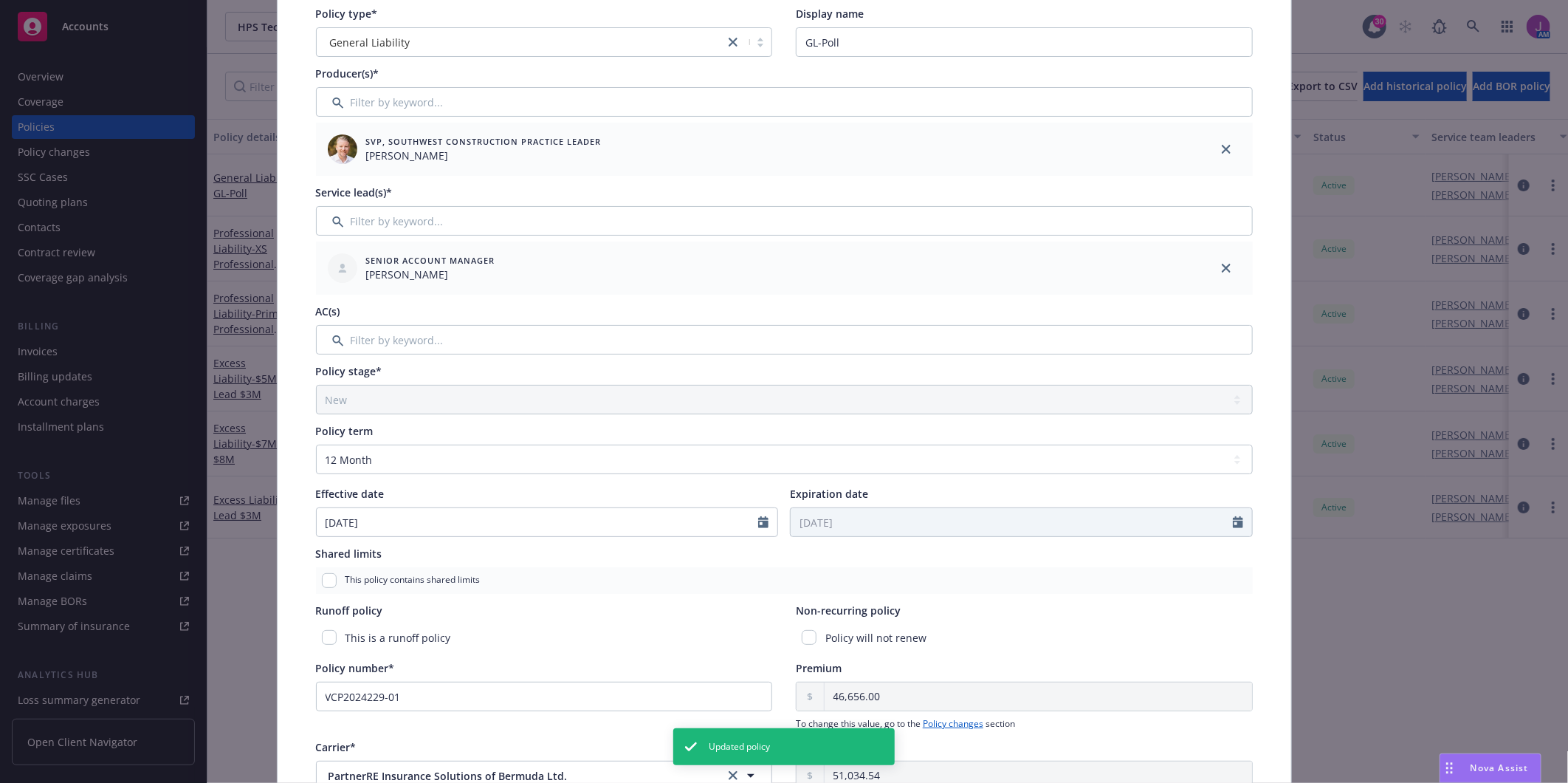
scroll to position [290, 0]
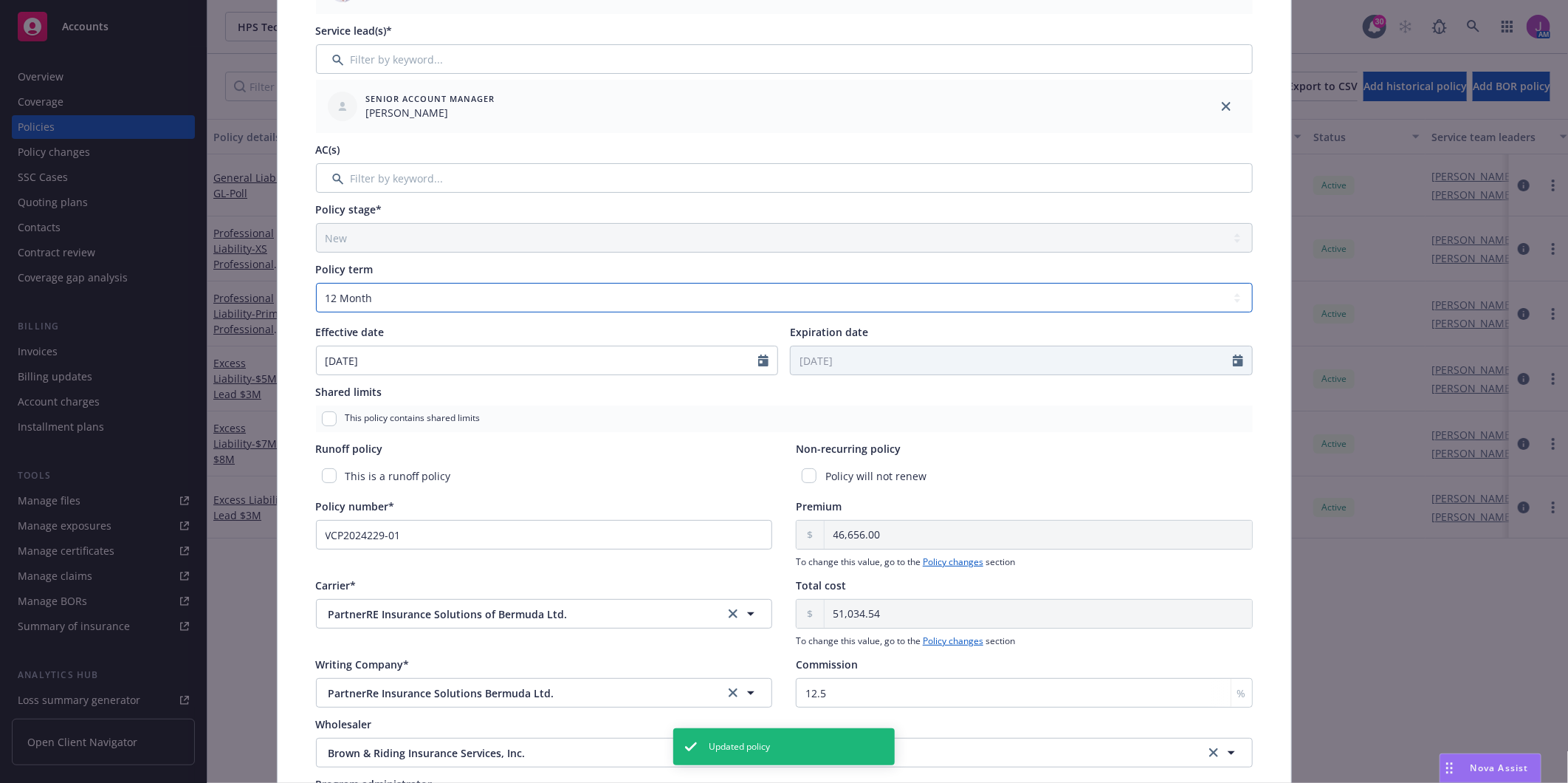
click at [419, 289] on select "Select policy term 12 Month 6 Month 4 Month 3 Month 2 Month 1 Month 36 Month (3…" at bounding box center [784, 297] width 936 height 30
select select "other"
click at [316, 282] on select "Select policy term 12 Month 6 Month 4 Month 3 Month 2 Month 1 Month 36 Month (3…" at bounding box center [784, 297] width 936 height 30
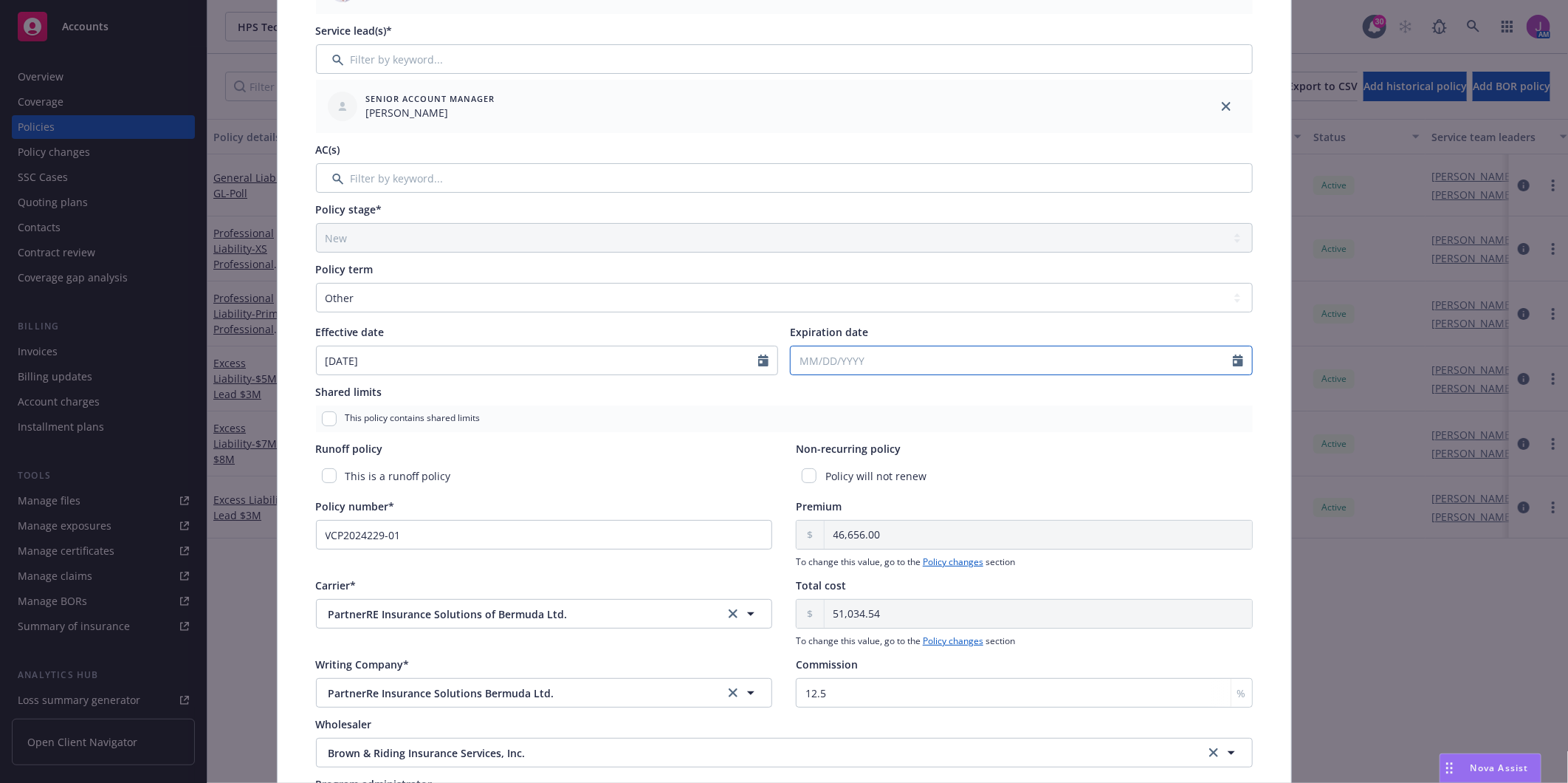
click at [821, 363] on input "Expiration date" at bounding box center [1011, 360] width 442 height 28
click at [950, 394] on icon "button" at bounding box center [954, 395] width 9 height 9
select select "10"
click at [877, 485] on span "15" at bounding box center [881, 490] width 21 height 18
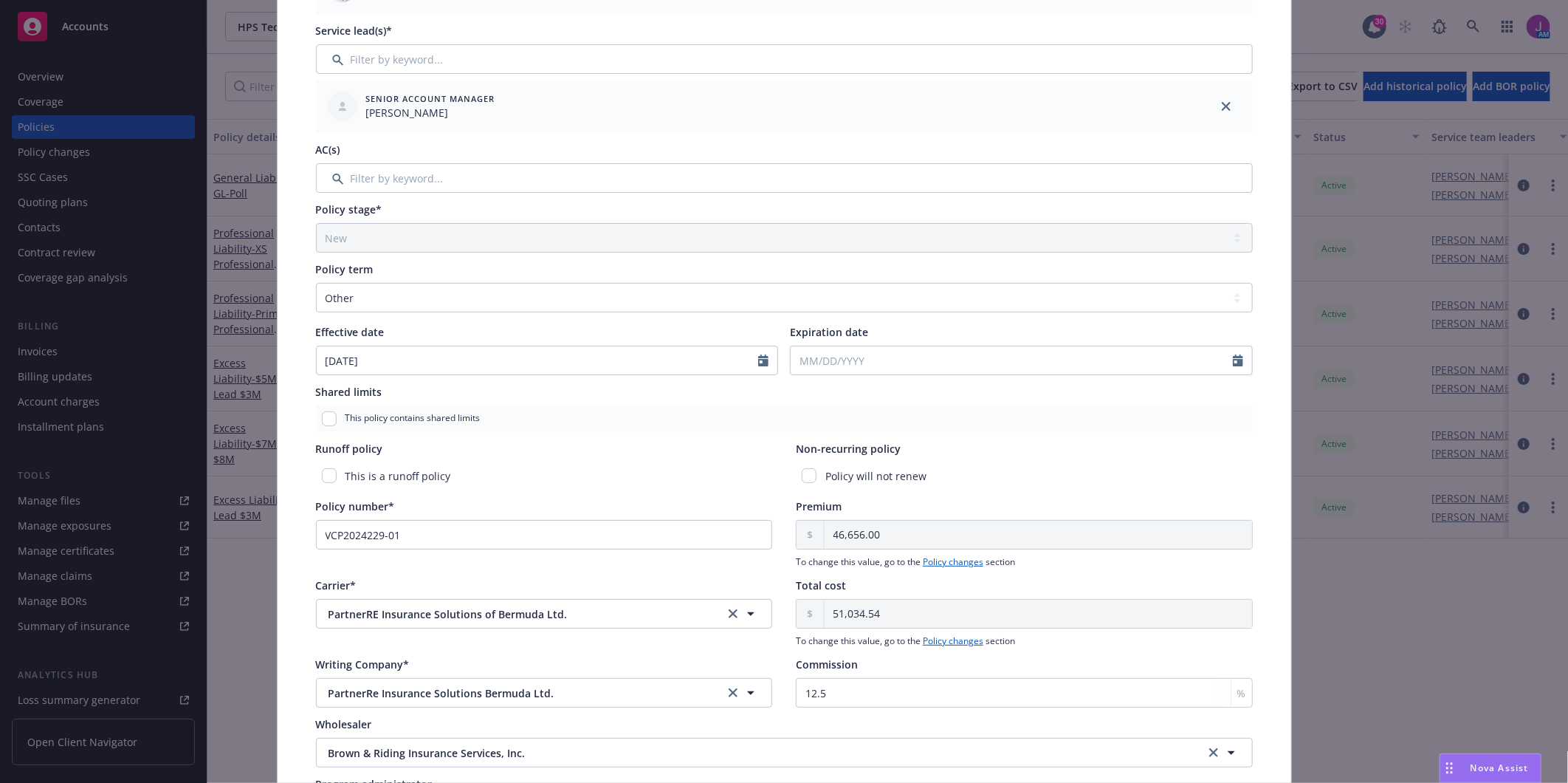
type input "[DATE]"
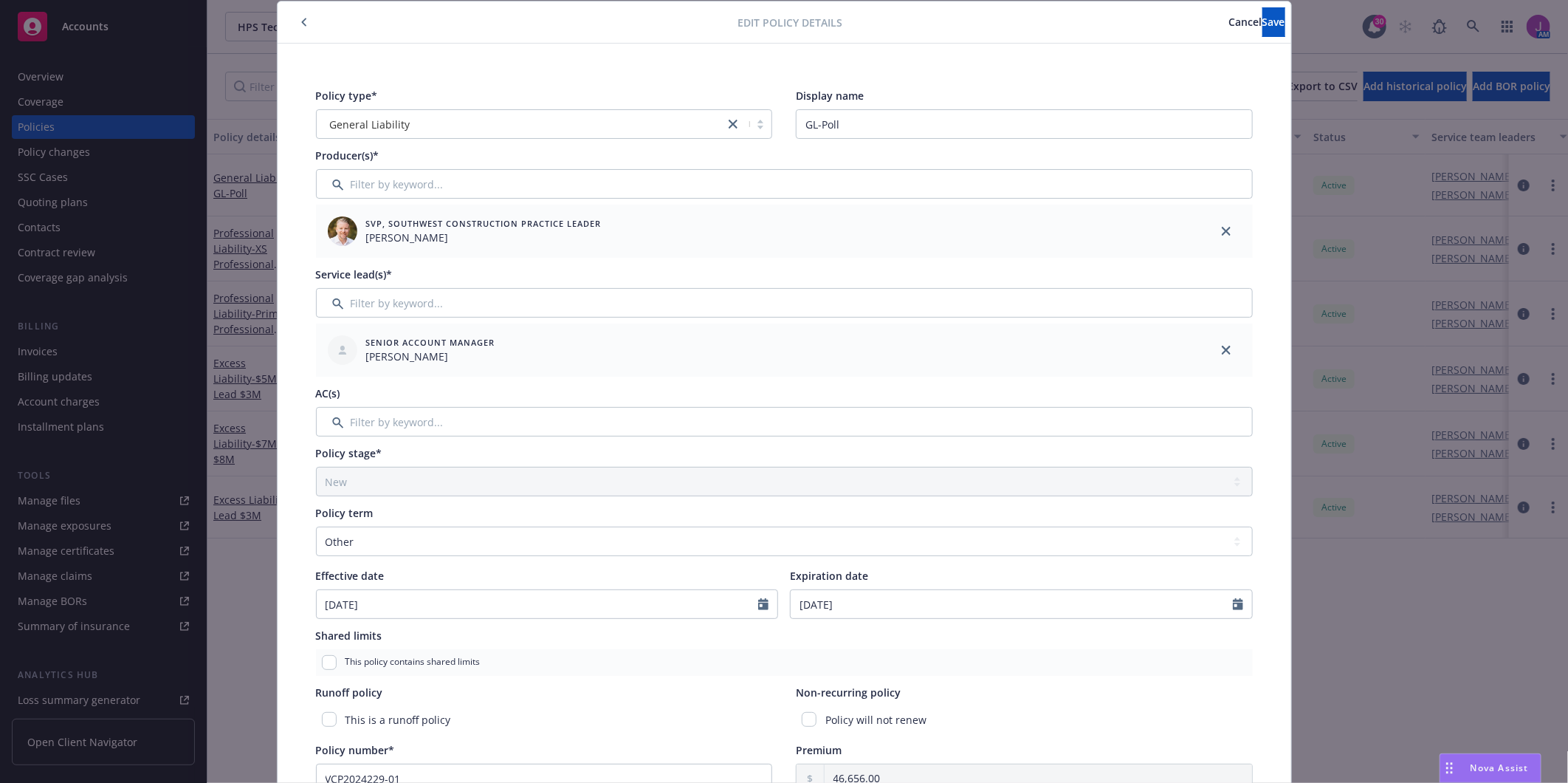
scroll to position [0, 0]
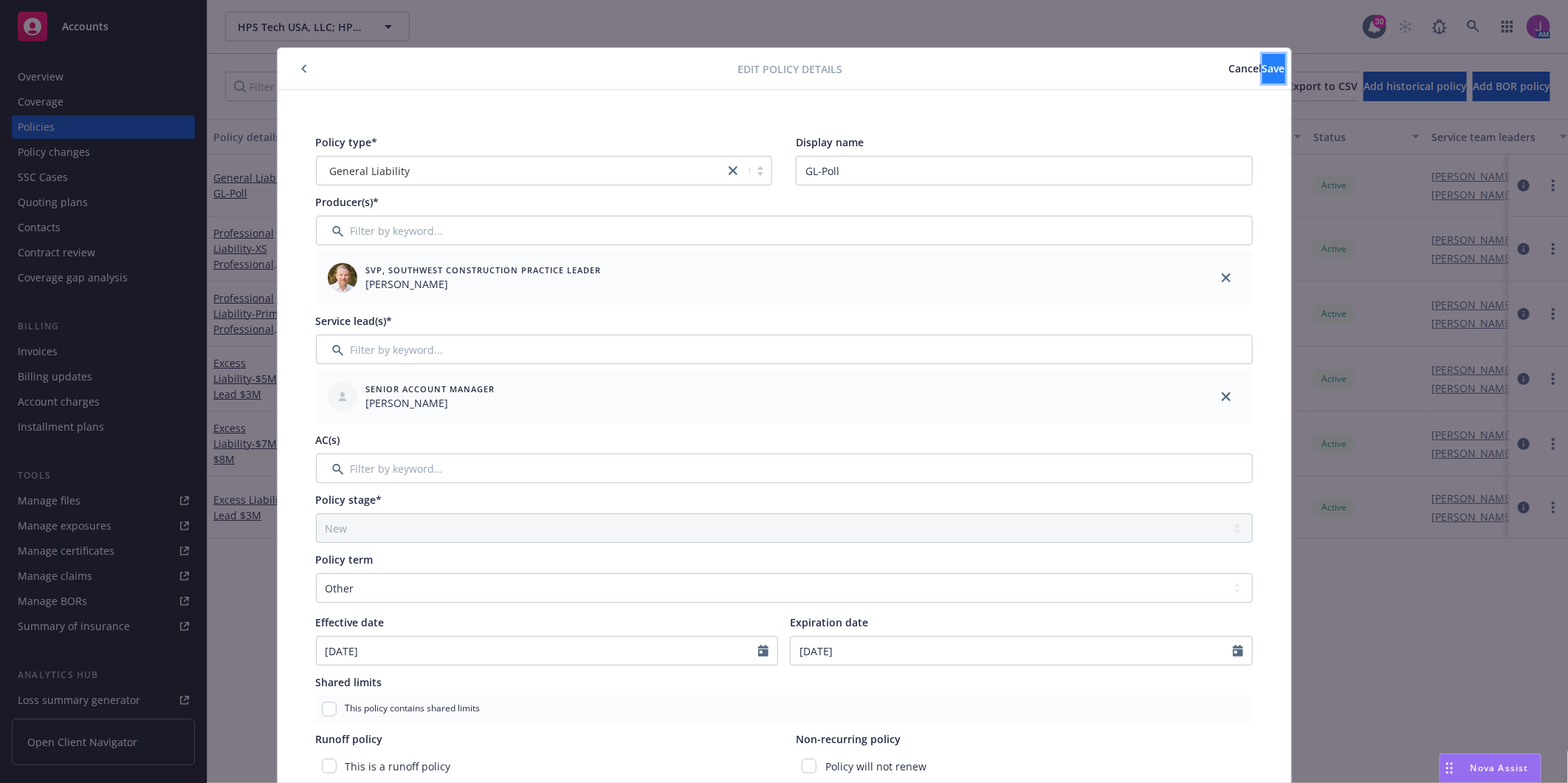
click at [1262, 59] on button "Save" at bounding box center [1274, 69] width 23 height 30
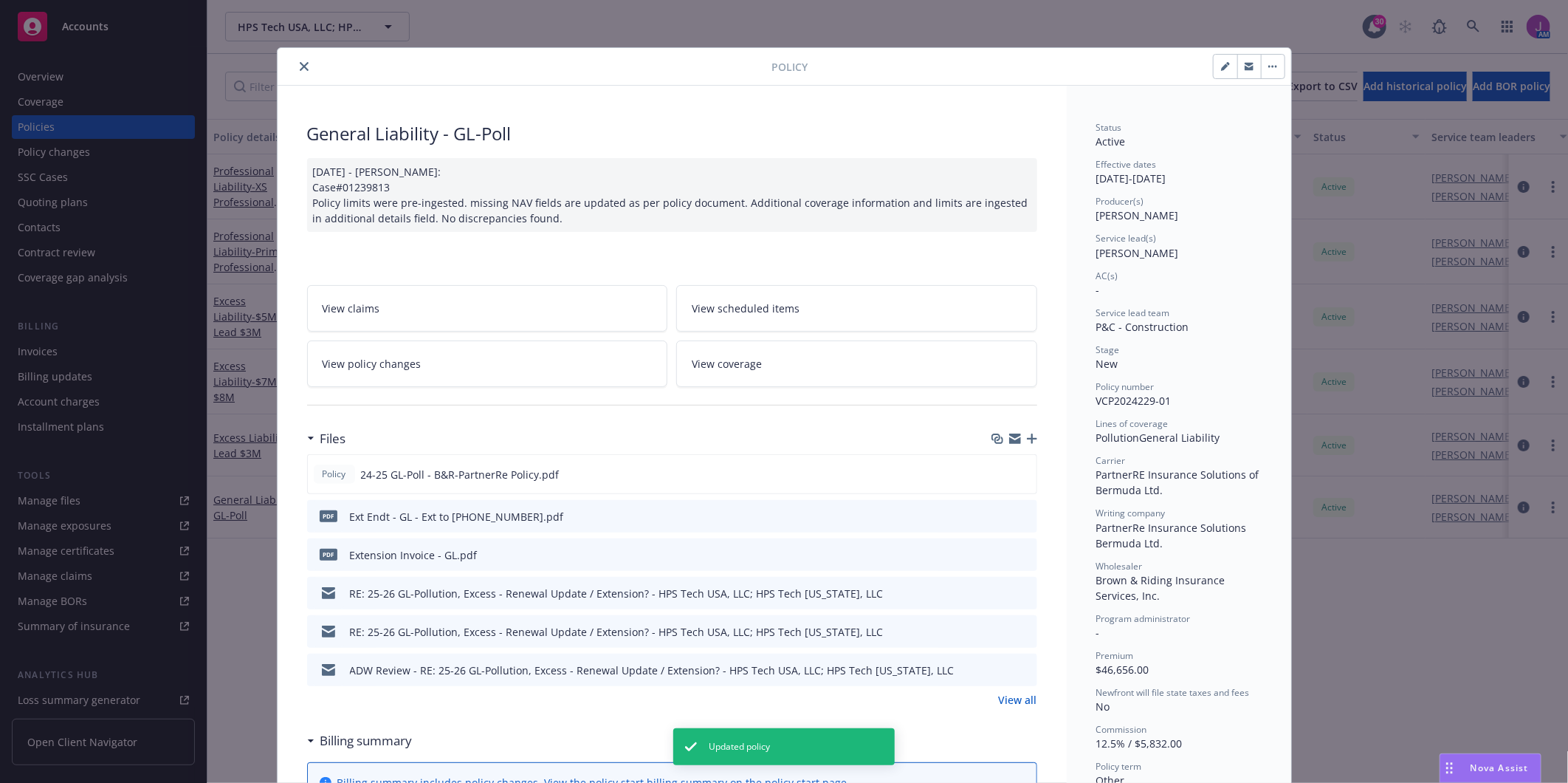
click at [300, 63] on icon "close" at bounding box center [304, 66] width 9 height 9
